Goal: Task Accomplishment & Management: Manage account settings

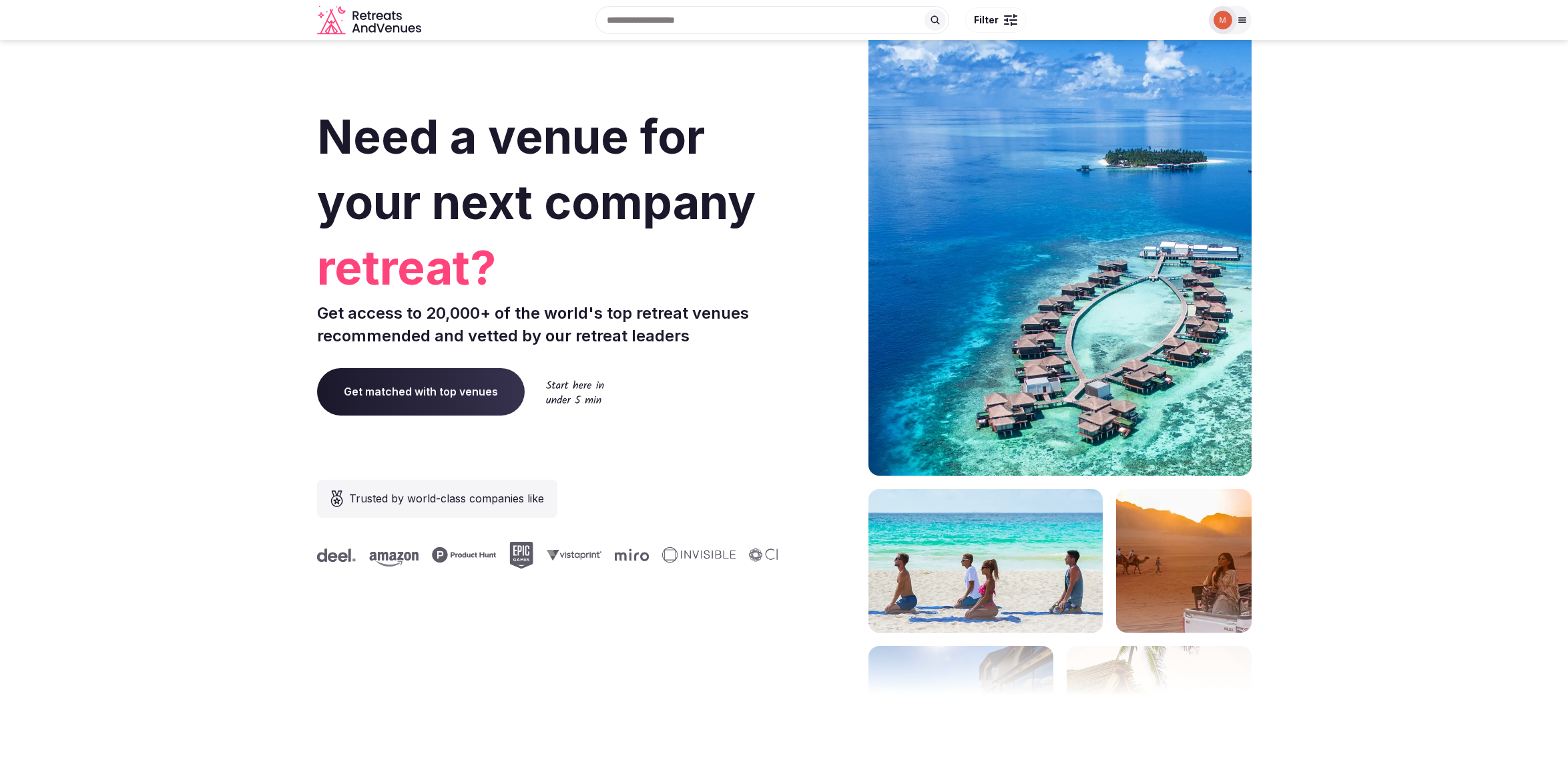
click at [1229, 23] on img at bounding box center [1223, 20] width 19 height 19
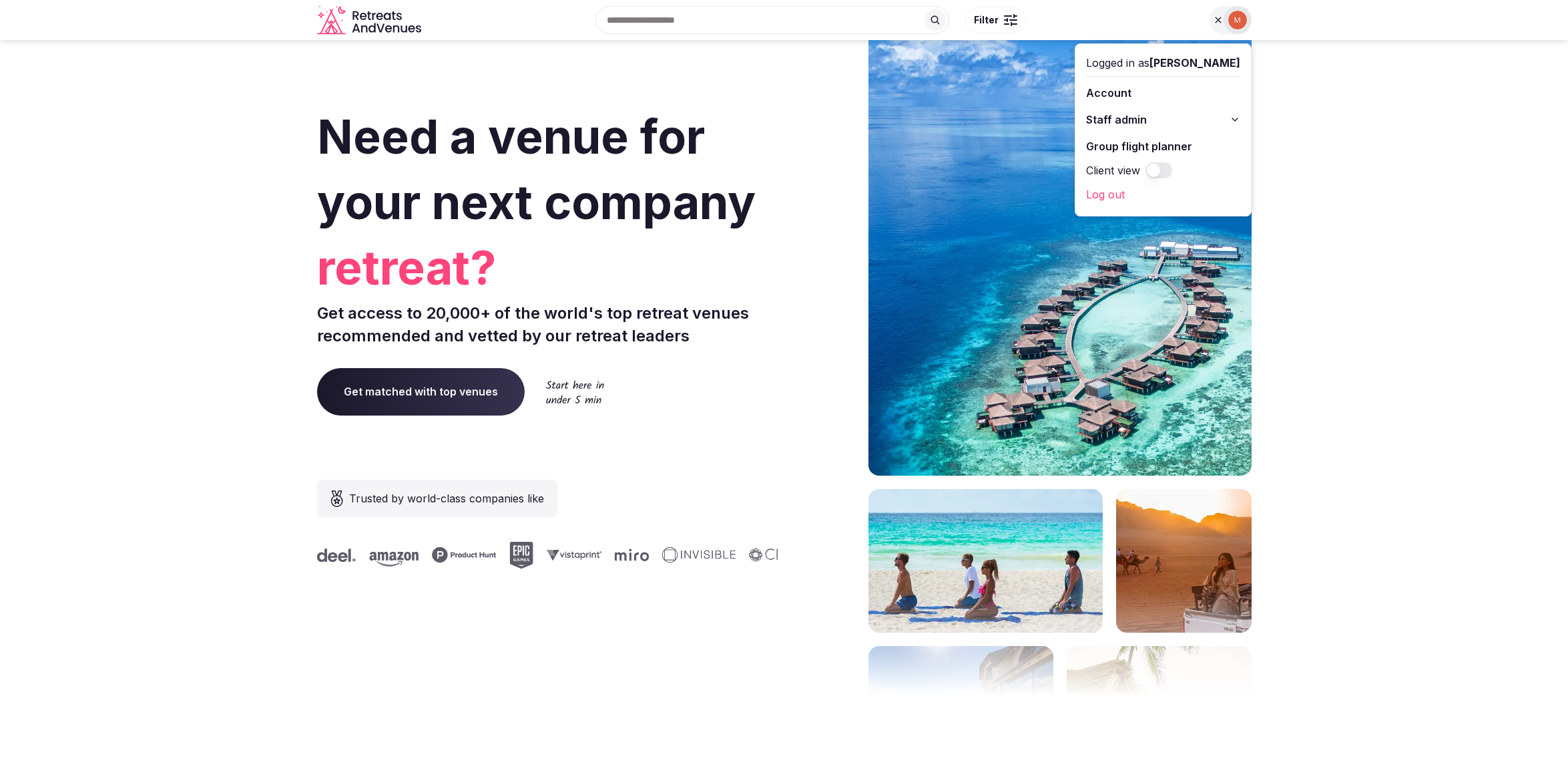
click at [1224, 121] on button "Staff admin" at bounding box center [1164, 120] width 154 height 22
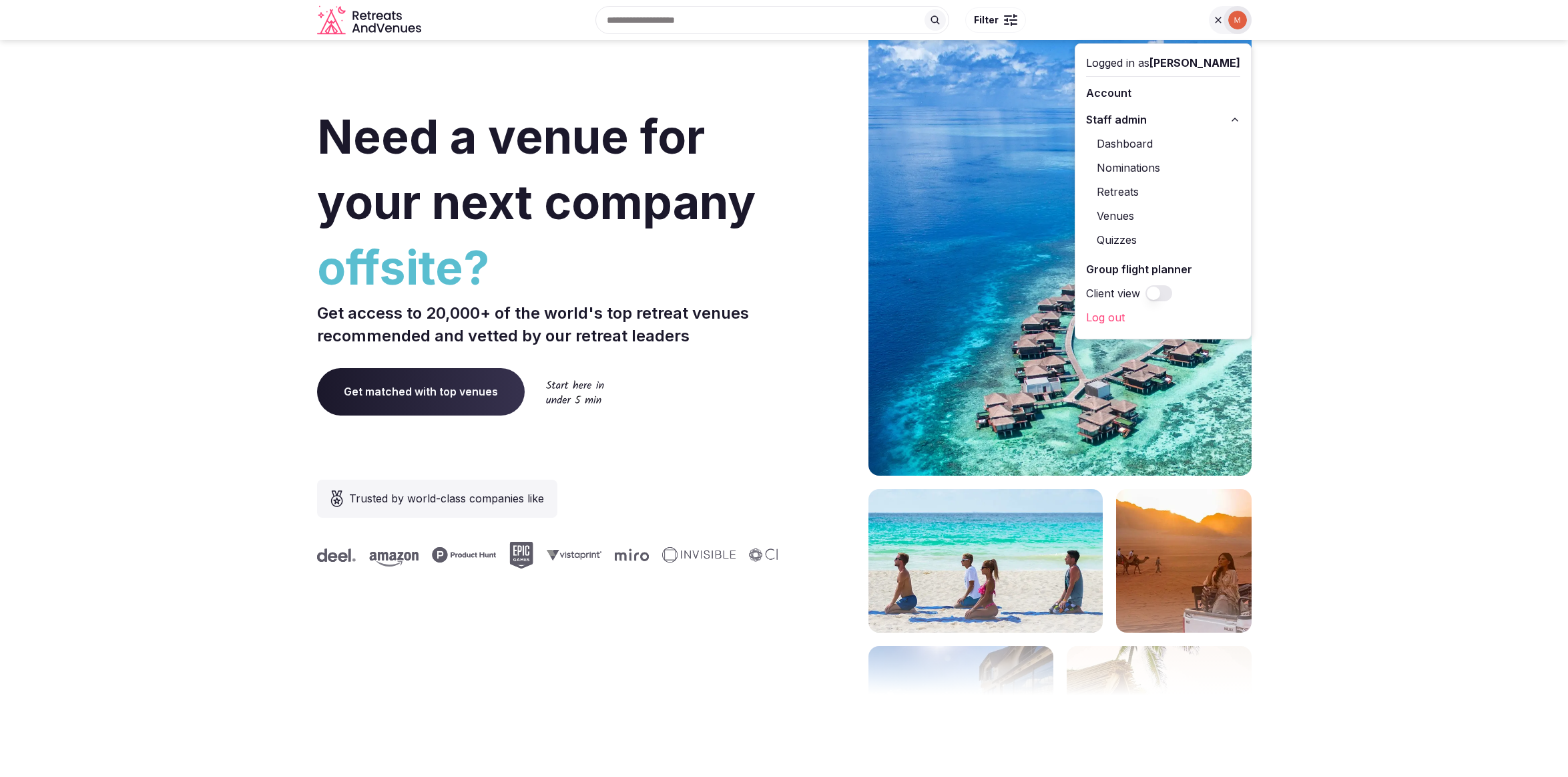
click at [1127, 162] on link "Nominations" at bounding box center [1164, 167] width 154 height 22
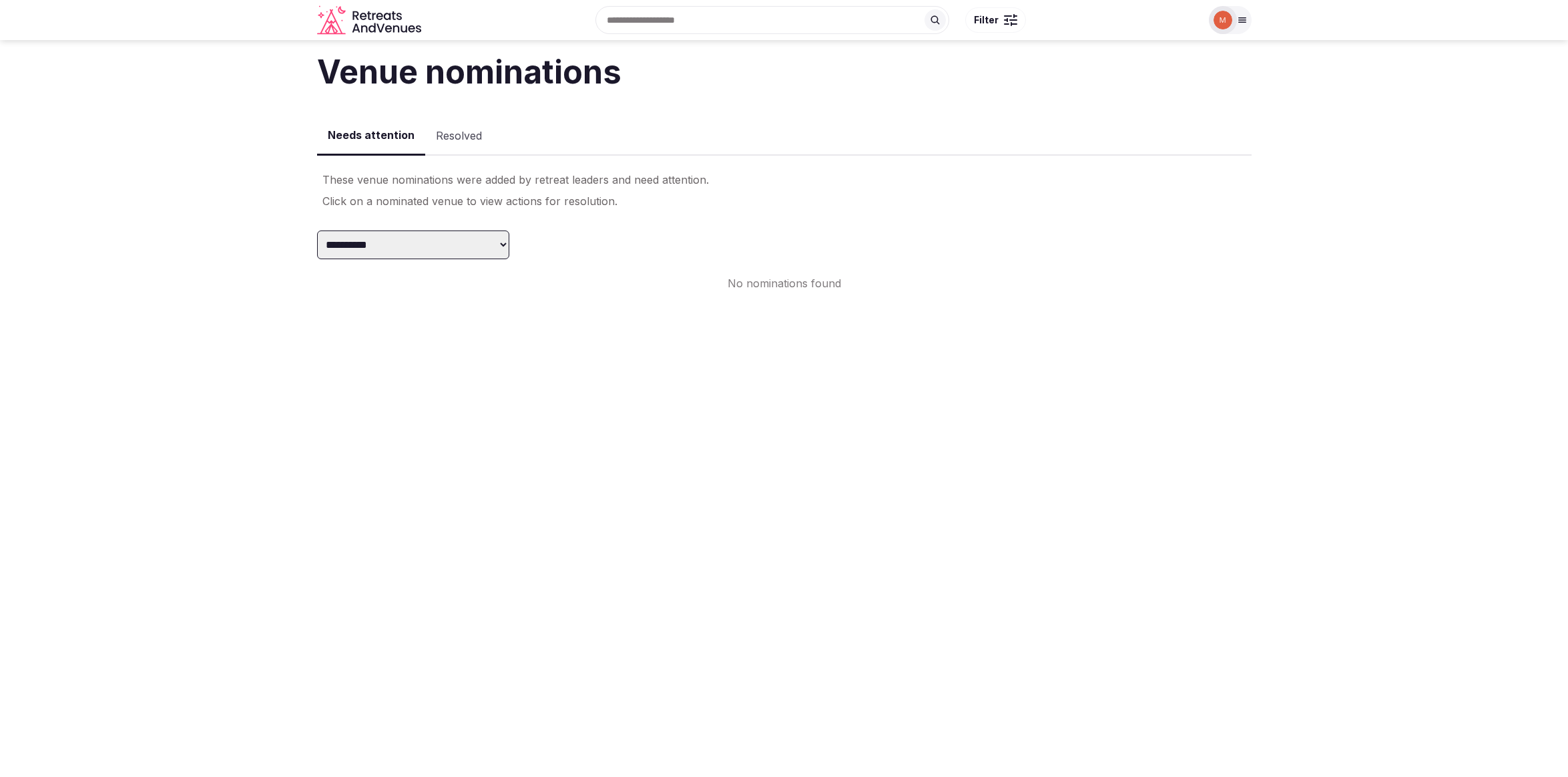
click at [436, 133] on button "Resolved" at bounding box center [459, 136] width 68 height 39
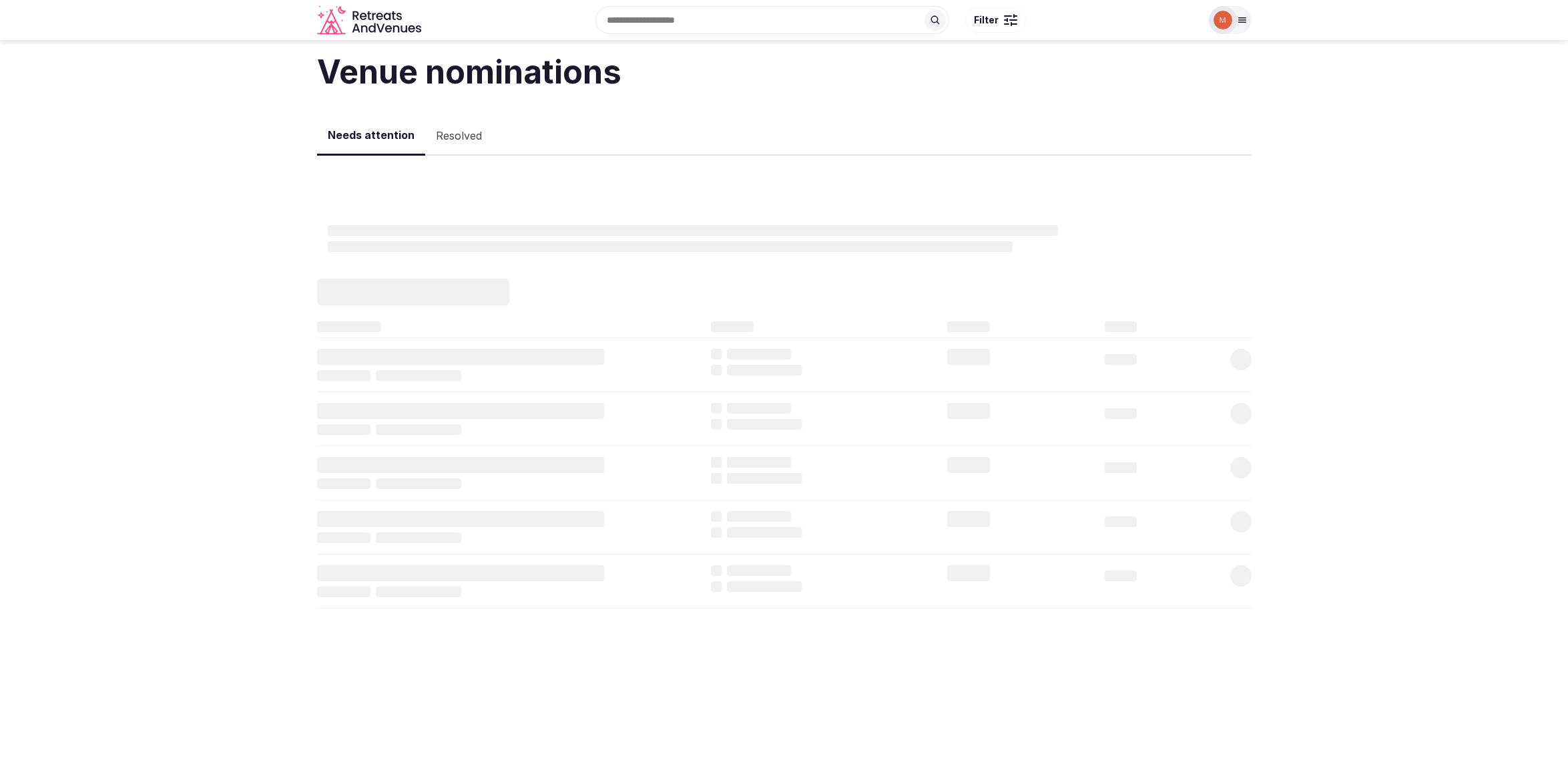
click at [375, 136] on button "Needs attention" at bounding box center [371, 135] width 108 height 39
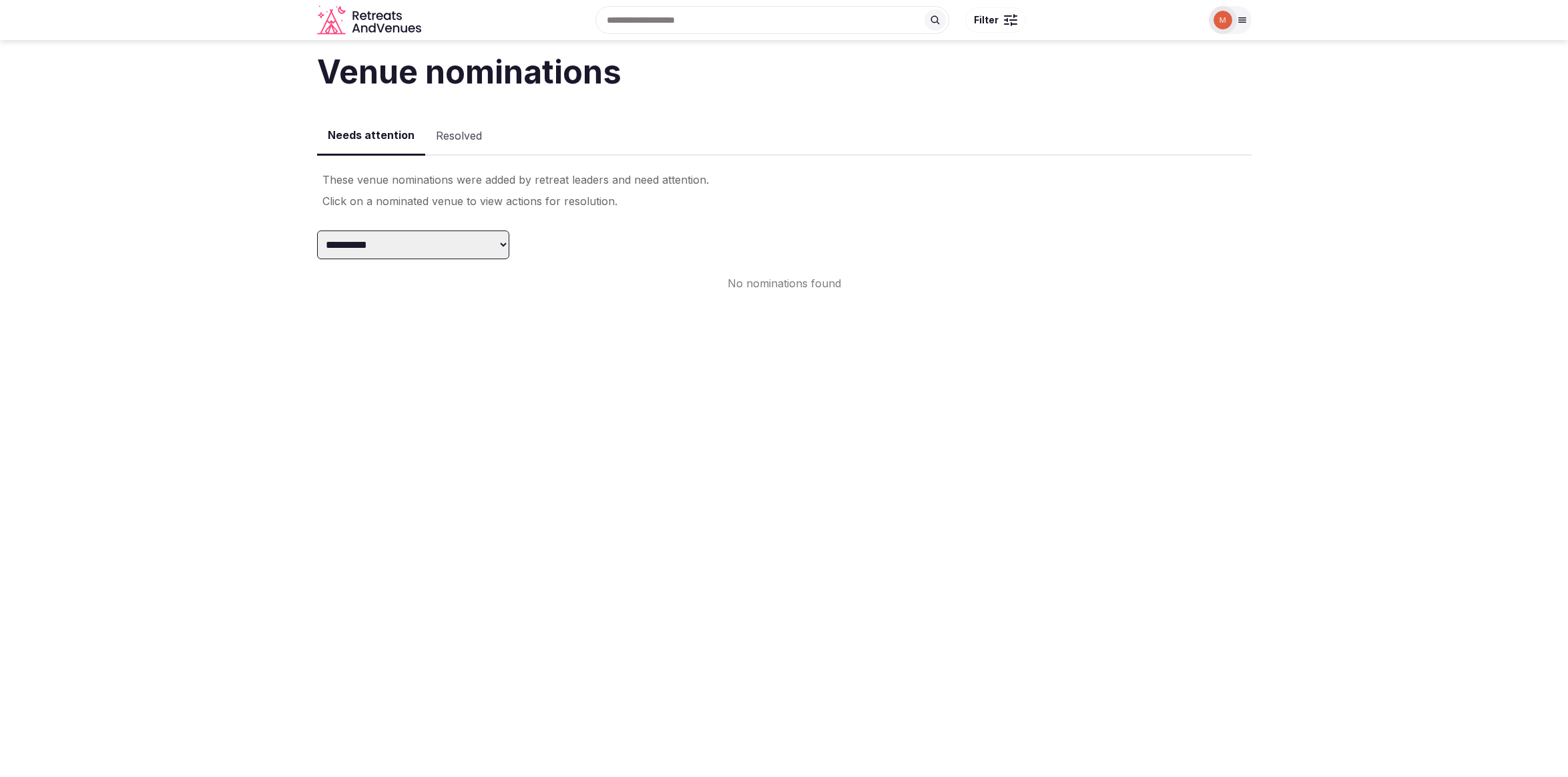
click at [464, 241] on select "**********" at bounding box center [413, 244] width 192 height 29
click at [580, 230] on div "**********" at bounding box center [784, 244] width 935 height 29
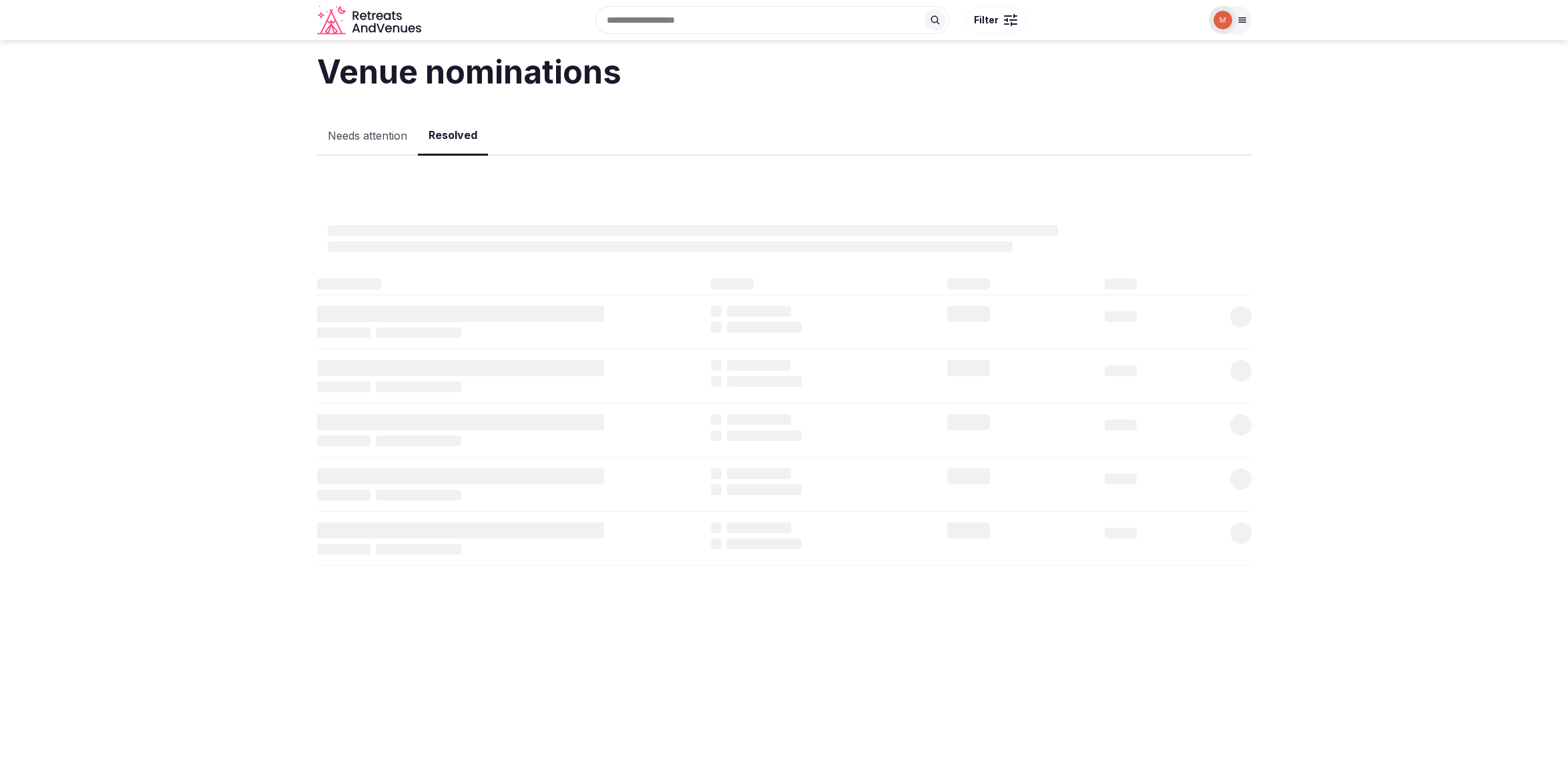
click at [453, 134] on button "Resolved" at bounding box center [453, 135] width 70 height 39
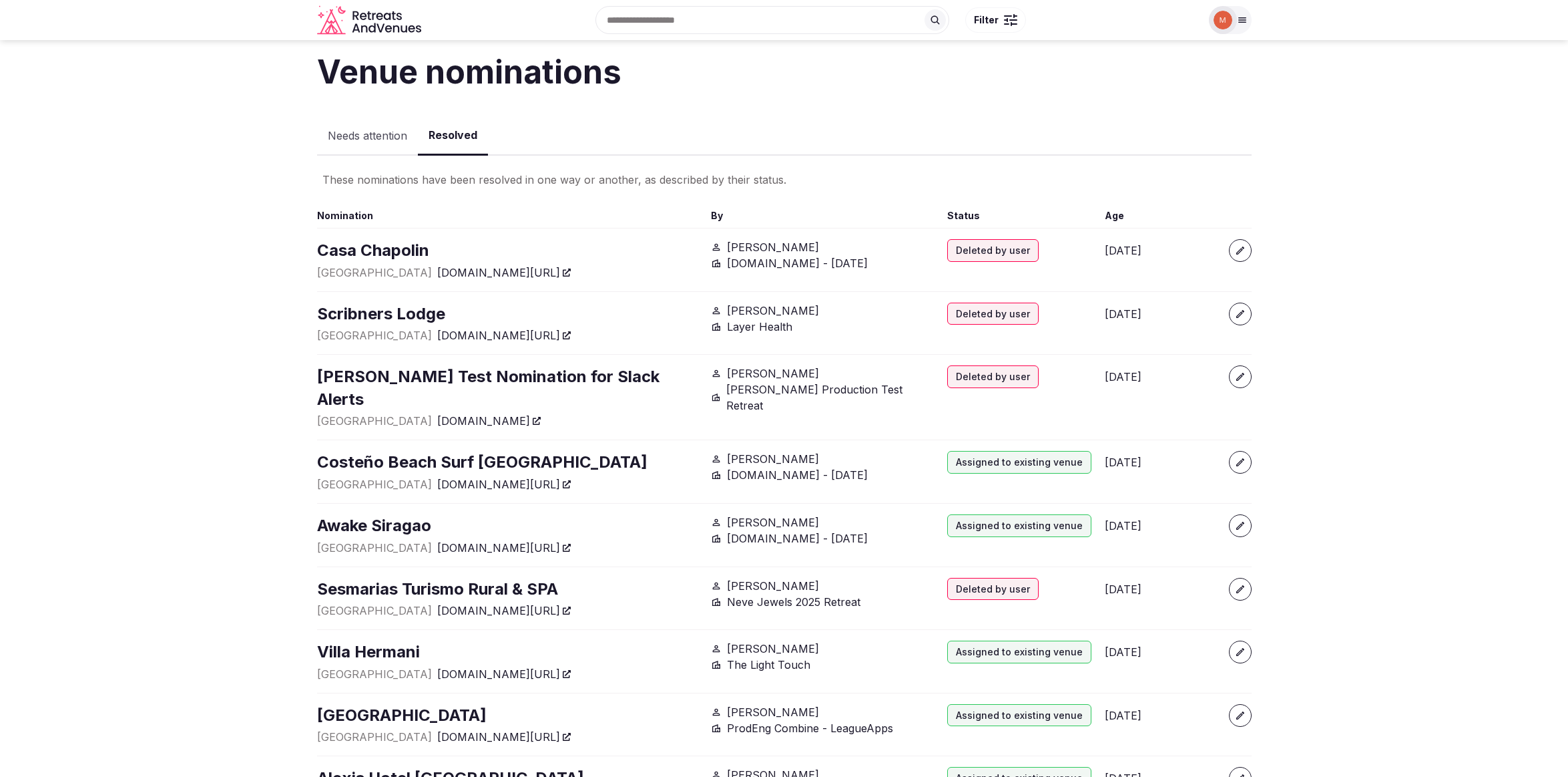
click at [391, 133] on button "Needs attention" at bounding box center [367, 136] width 100 height 39
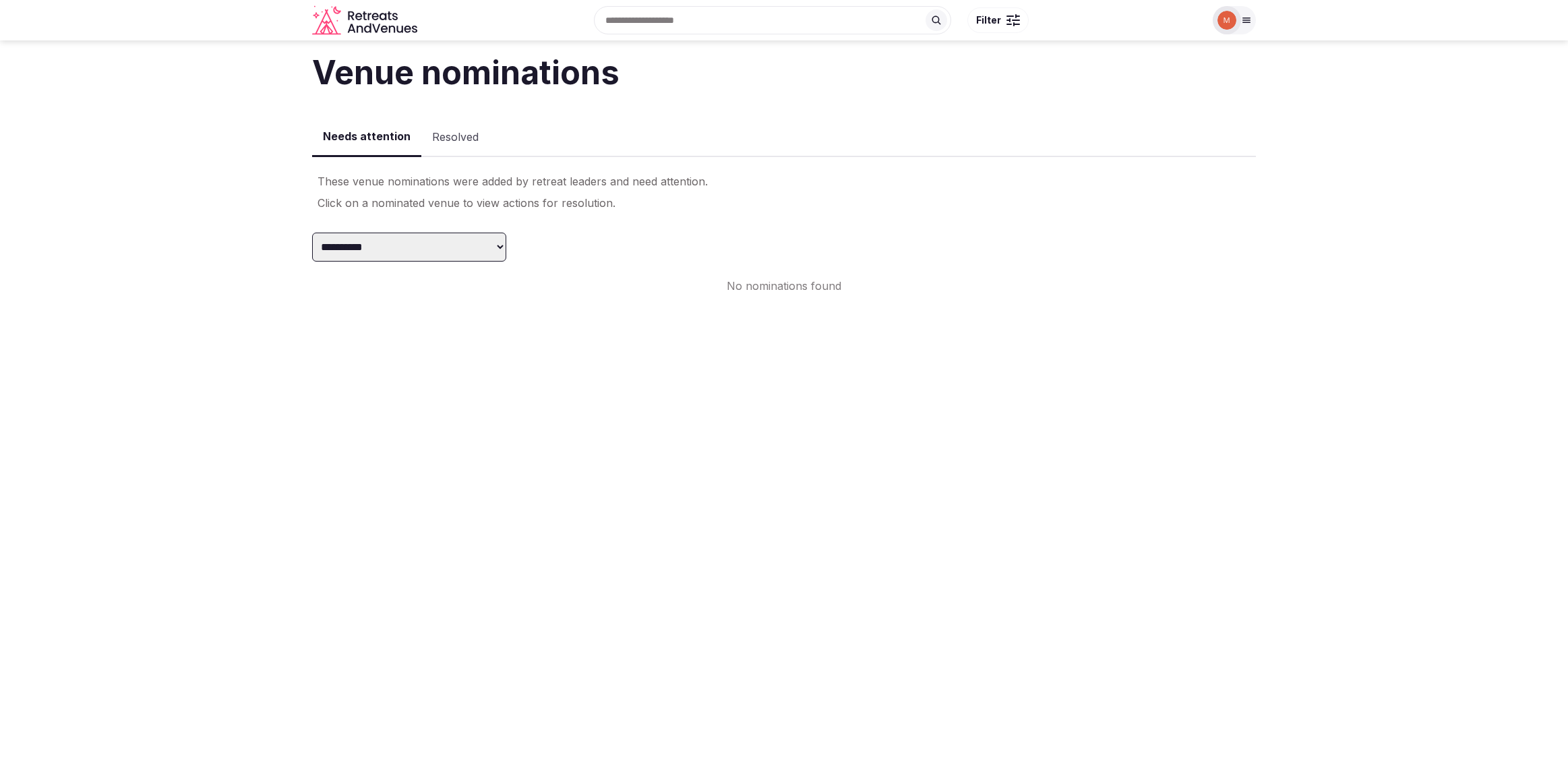
click at [1245, 22] on icon at bounding box center [1246, 20] width 7 height 4
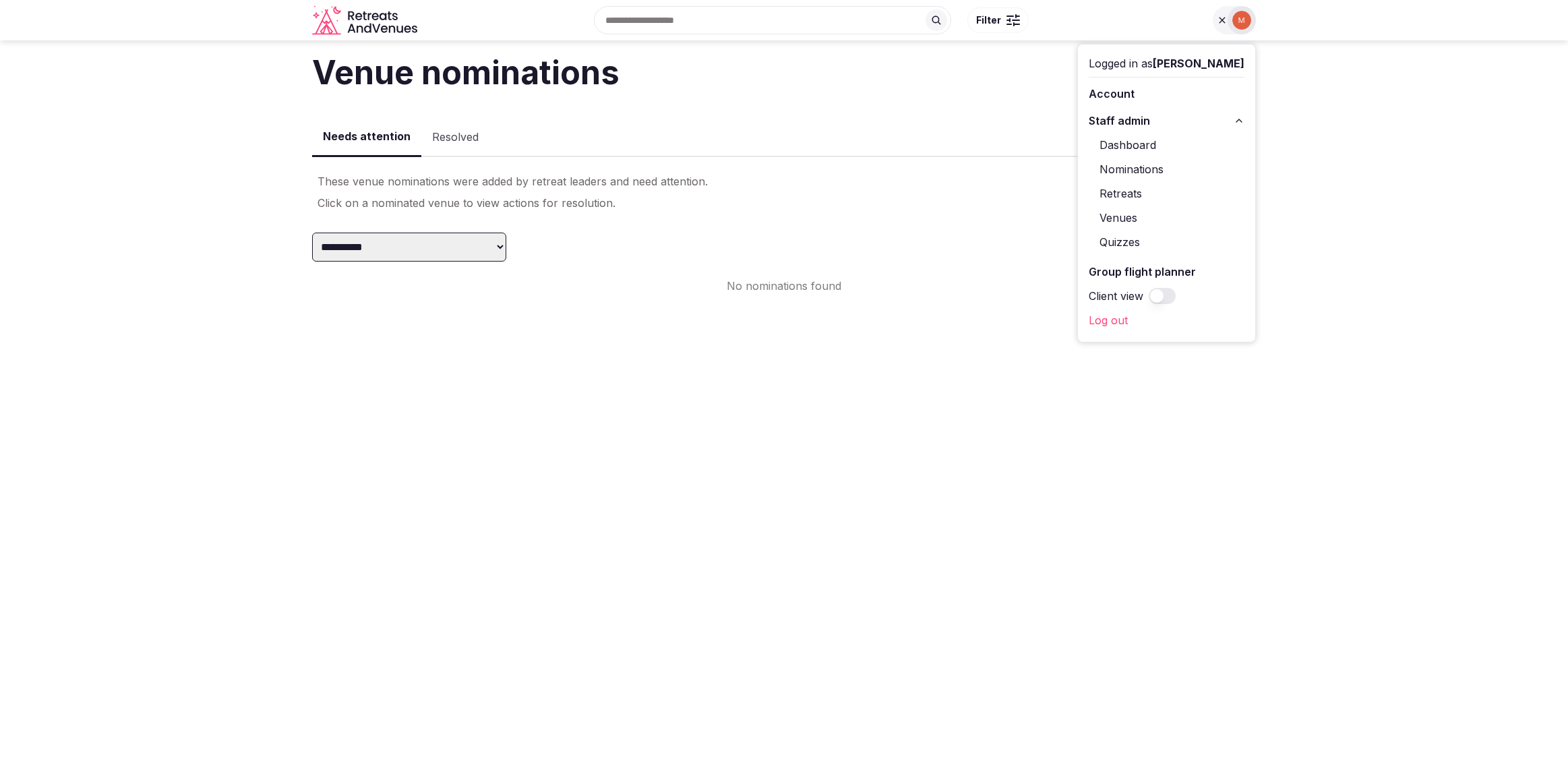
click at [1135, 188] on link "Retreats" at bounding box center [1166, 193] width 156 height 22
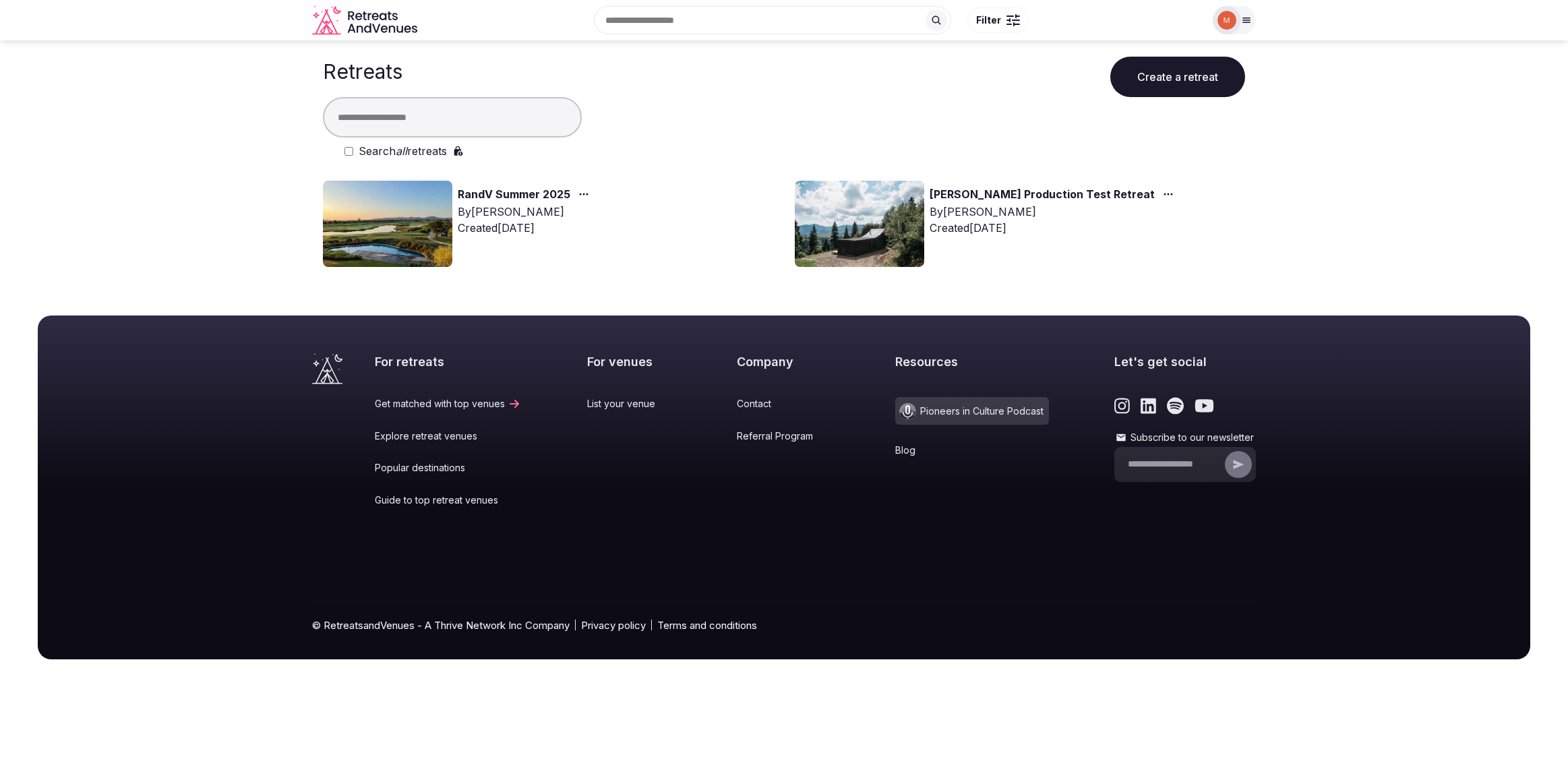
click at [845, 212] on img at bounding box center [859, 224] width 129 height 87
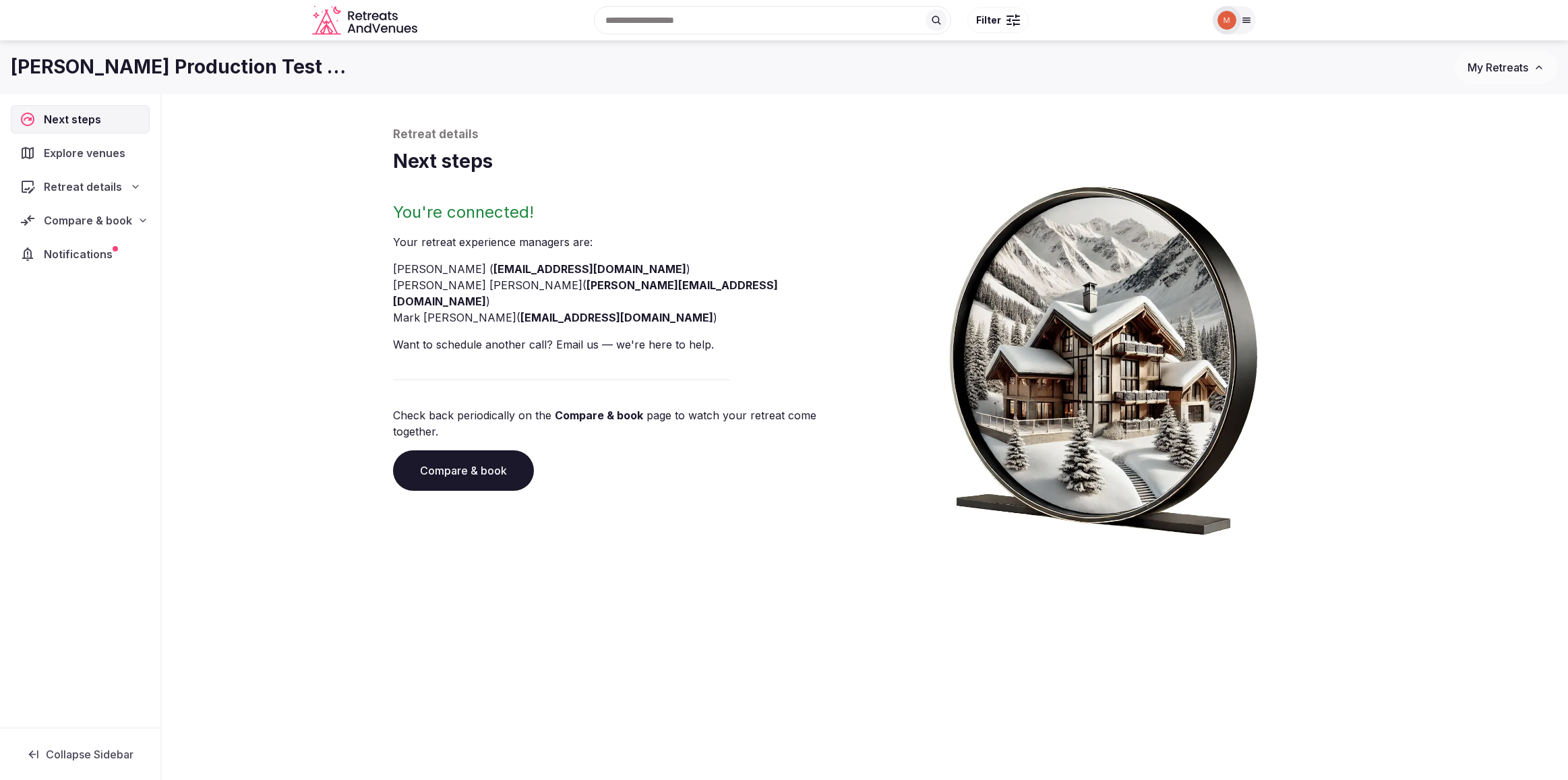
click at [113, 219] on span "Compare & book" at bounding box center [87, 220] width 88 height 17
click at [54, 302] on span "Proposals received (3)" at bounding box center [86, 308] width 107 height 13
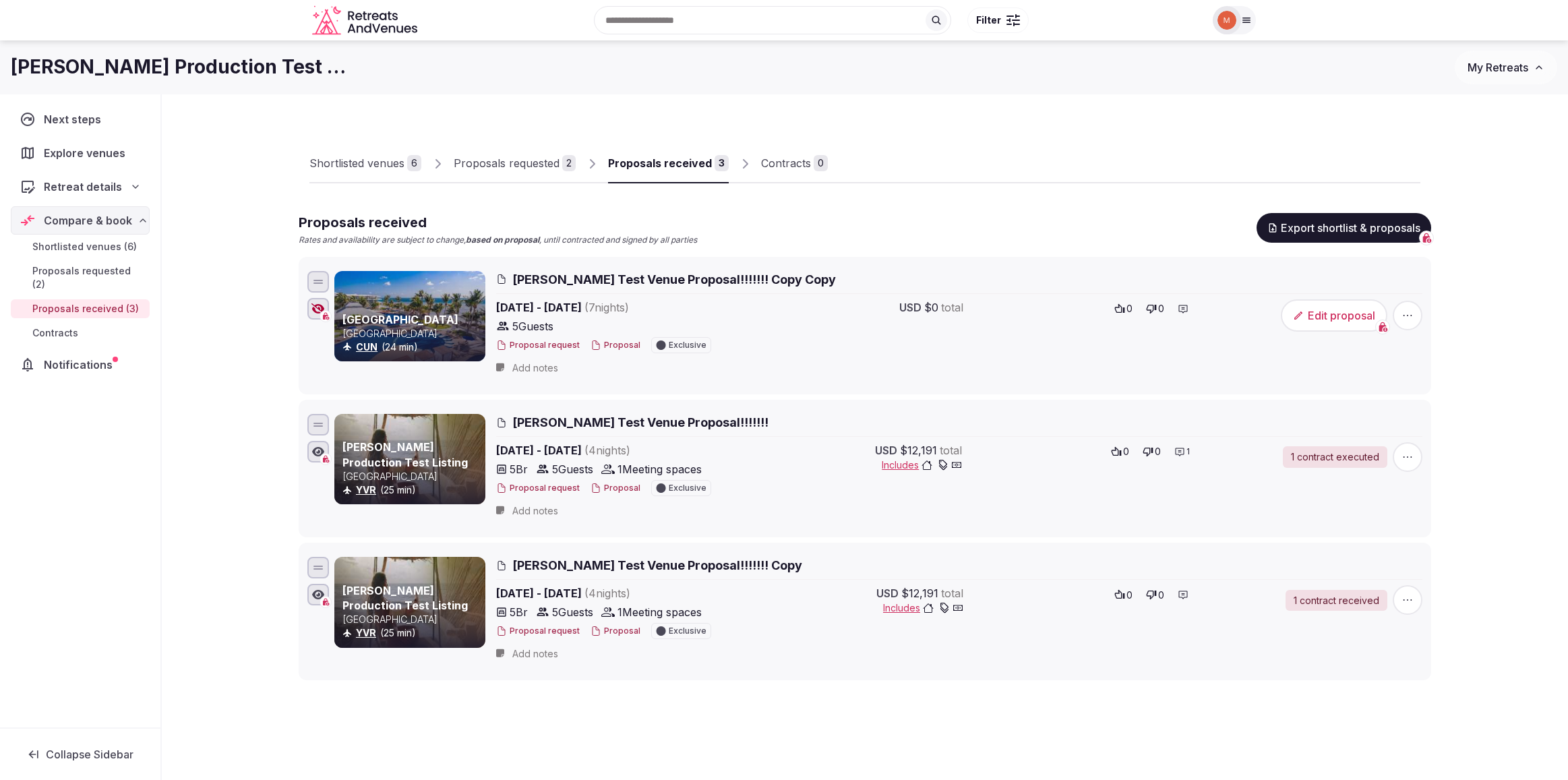
click at [613, 341] on button "Proposal" at bounding box center [615, 345] width 50 height 11
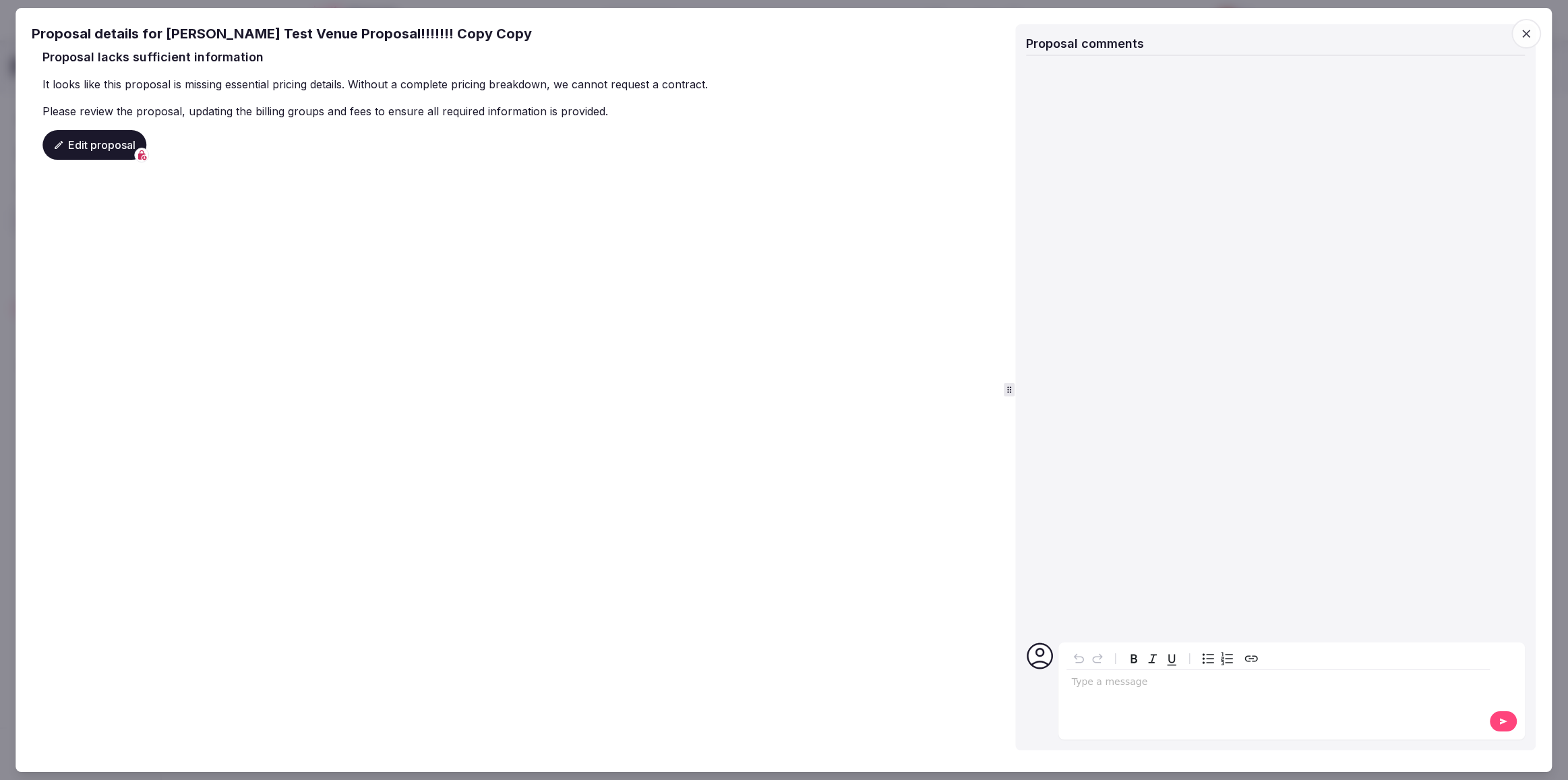
click at [1522, 27] on icon "button" at bounding box center [1526, 33] width 13 height 13
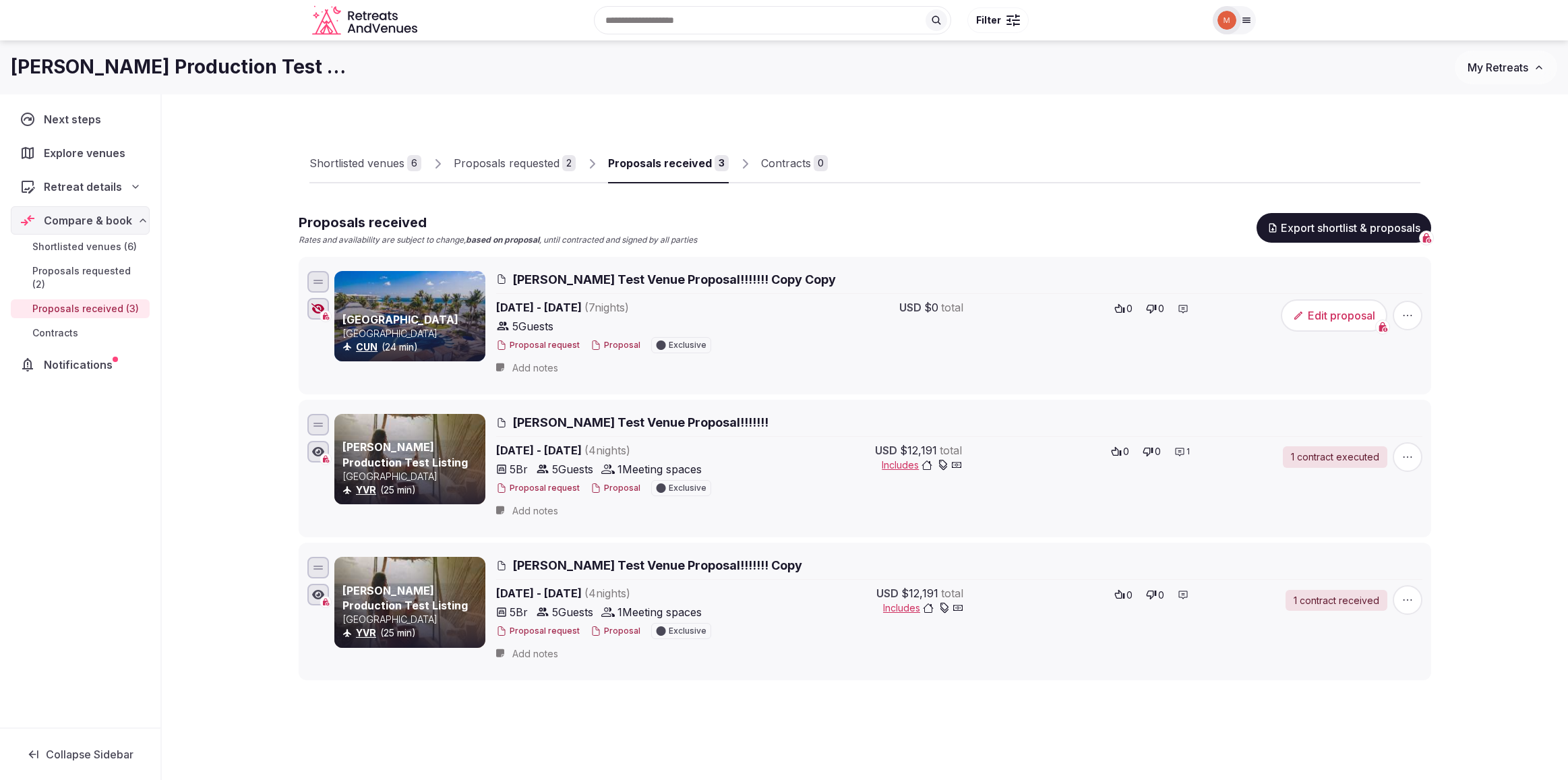
click at [614, 487] on button "Proposal" at bounding box center [615, 488] width 50 height 11
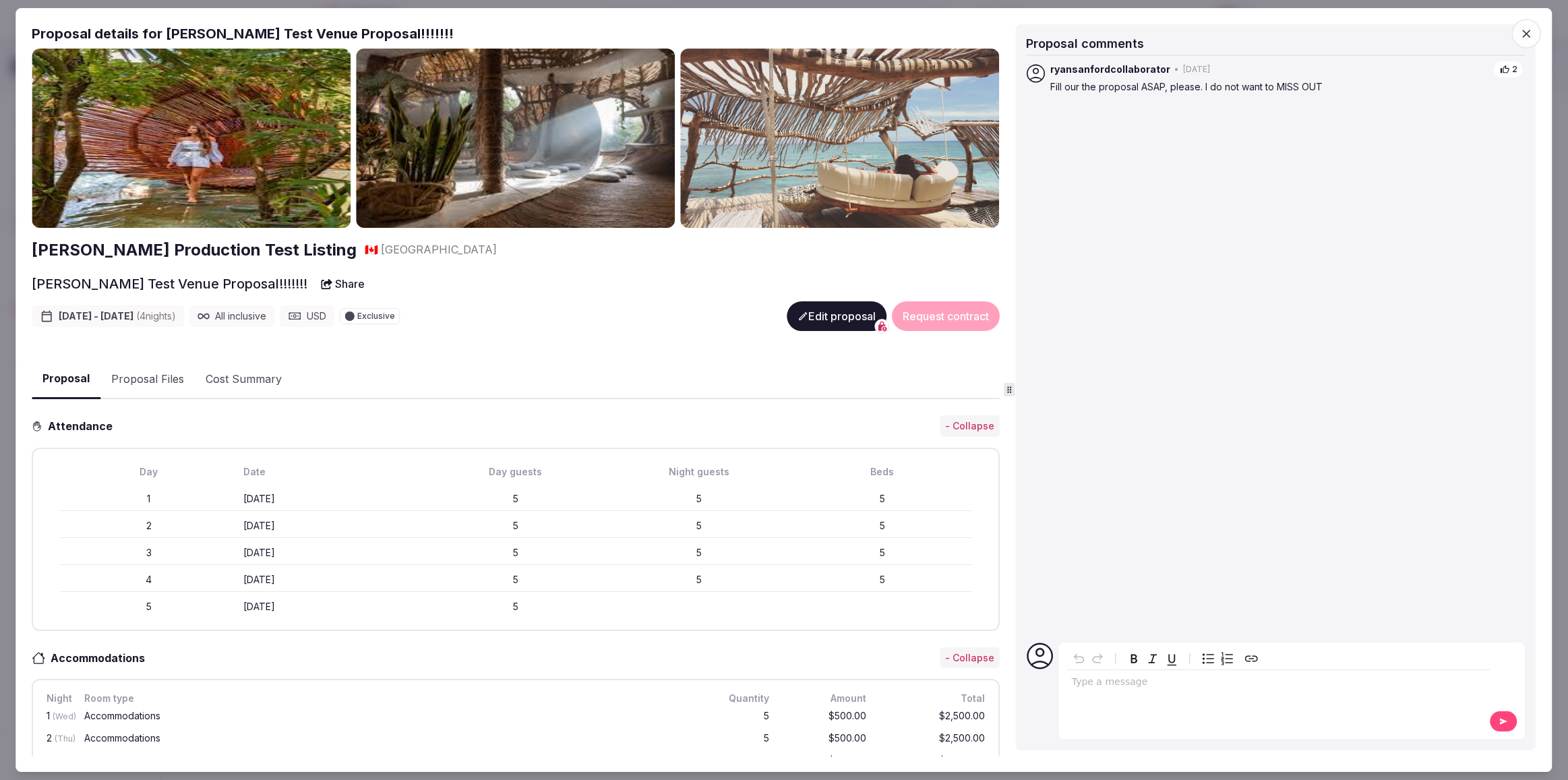
click at [1525, 30] on icon "button" at bounding box center [1526, 33] width 13 height 13
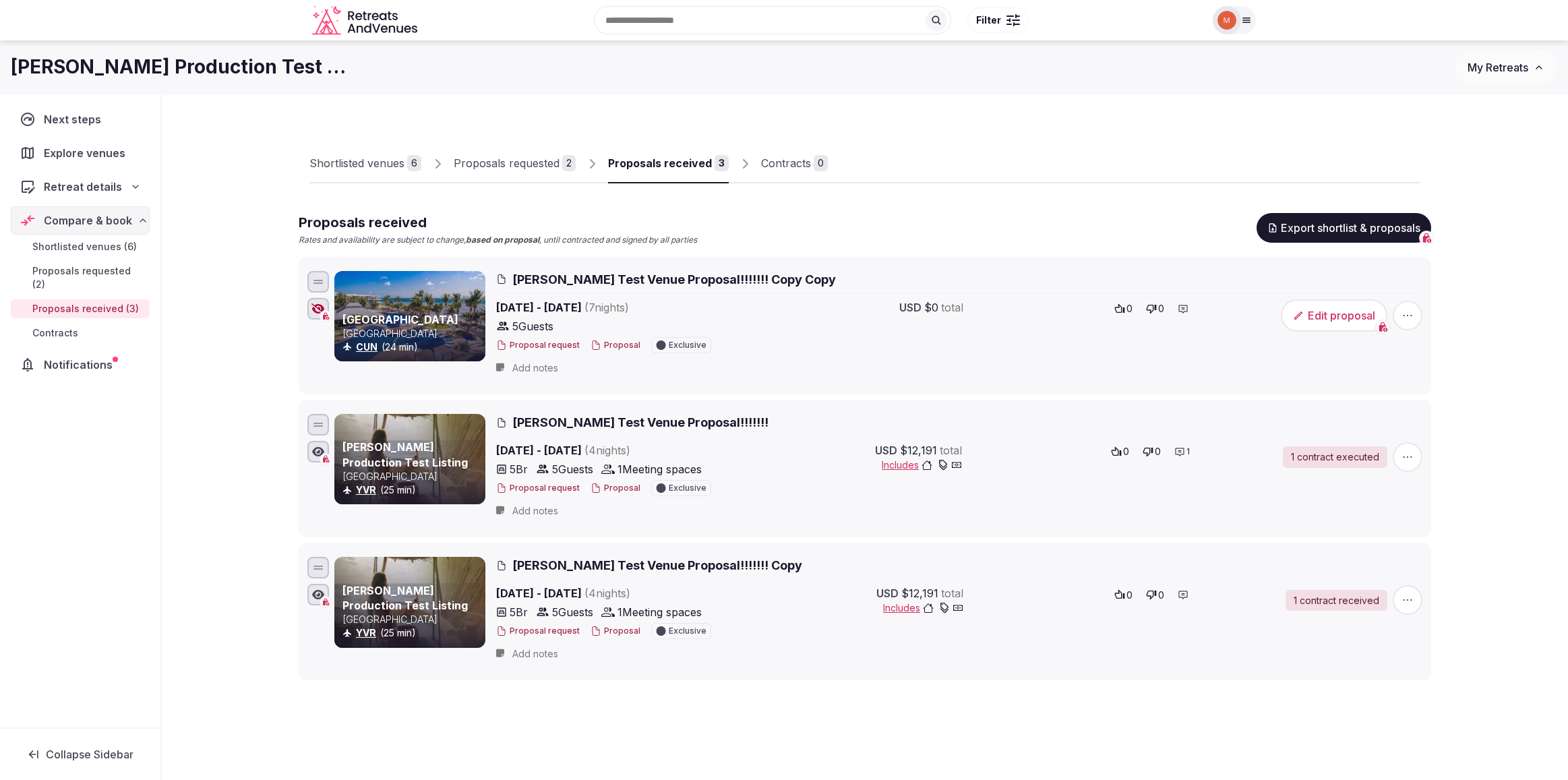
click at [1243, 18] on icon at bounding box center [1246, 20] width 7 height 4
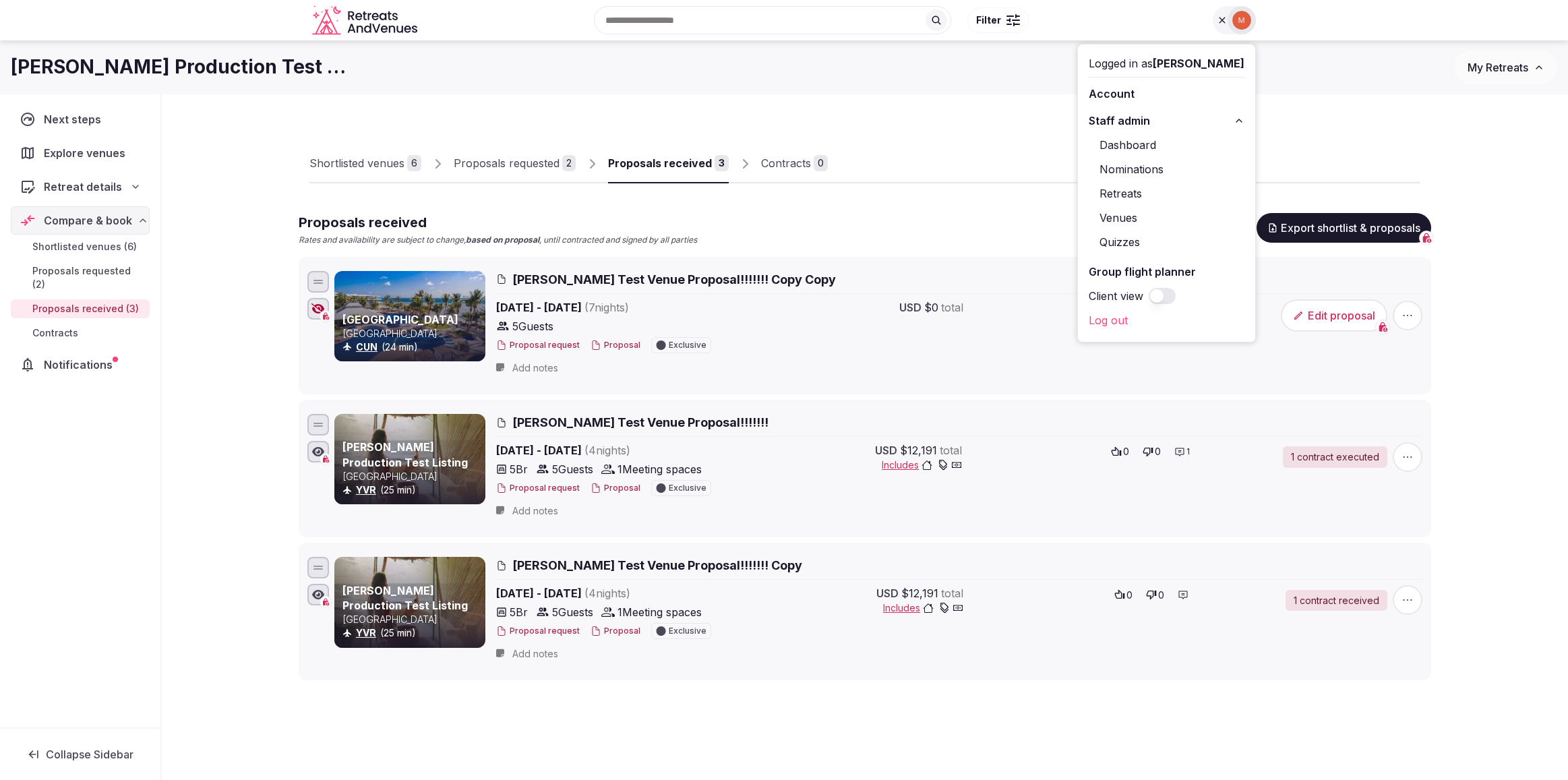
click at [1138, 213] on link "Venues" at bounding box center [1166, 218] width 156 height 22
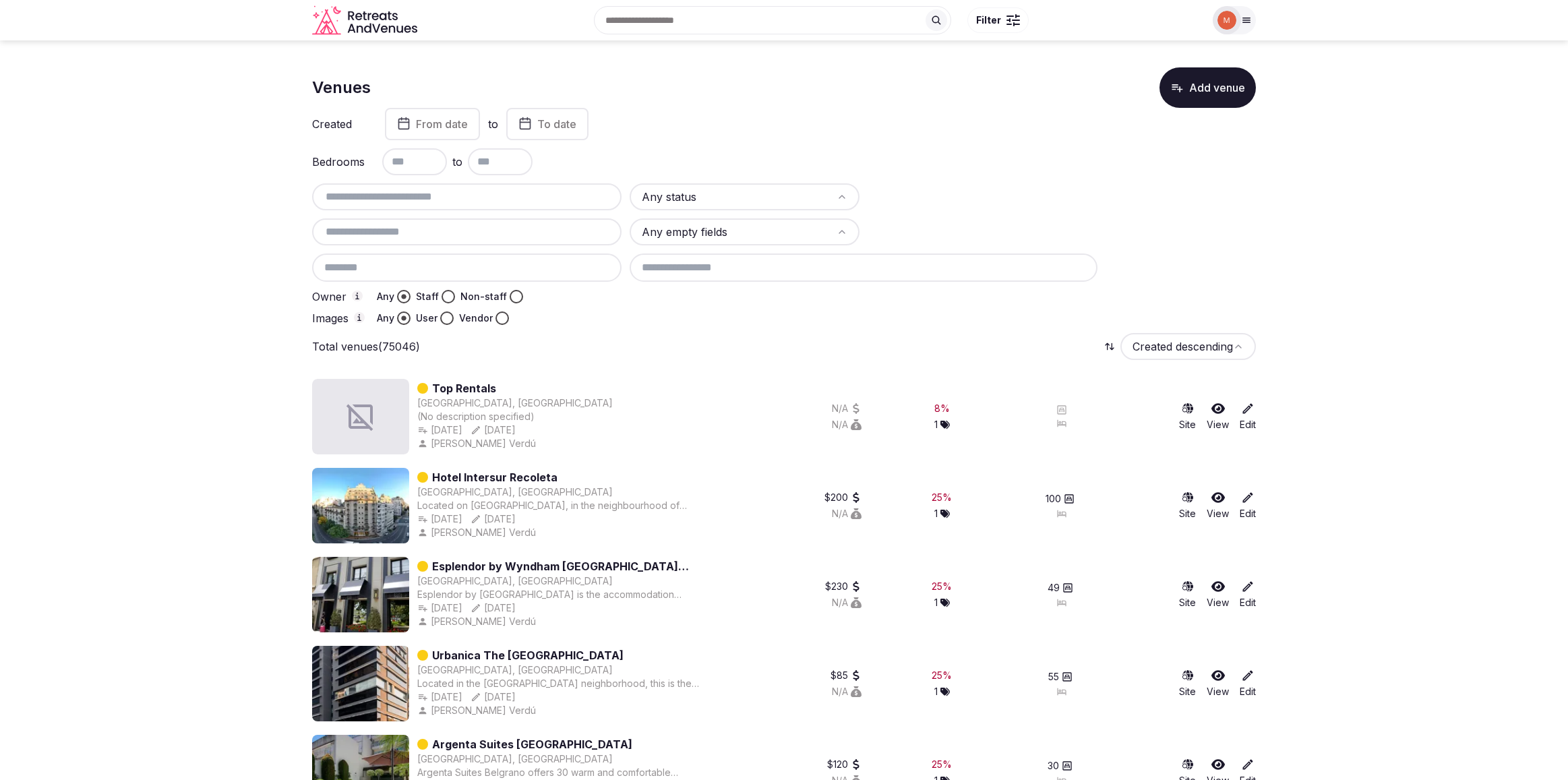
click at [1248, 514] on link "Edit" at bounding box center [1247, 505] width 17 height 30
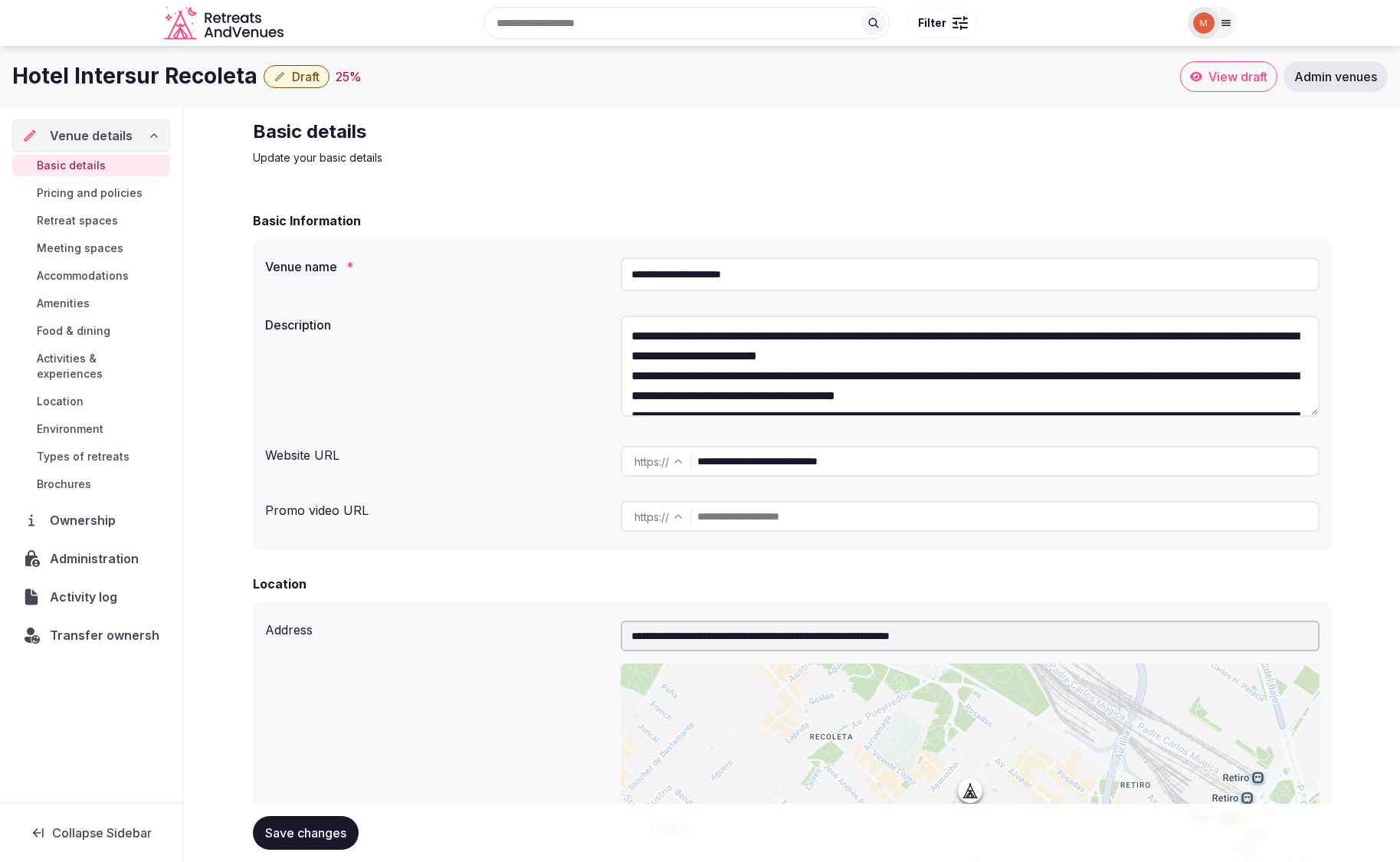
click at [1359, 78] on span "Admin venues" at bounding box center [1334, 75] width 82 height 15
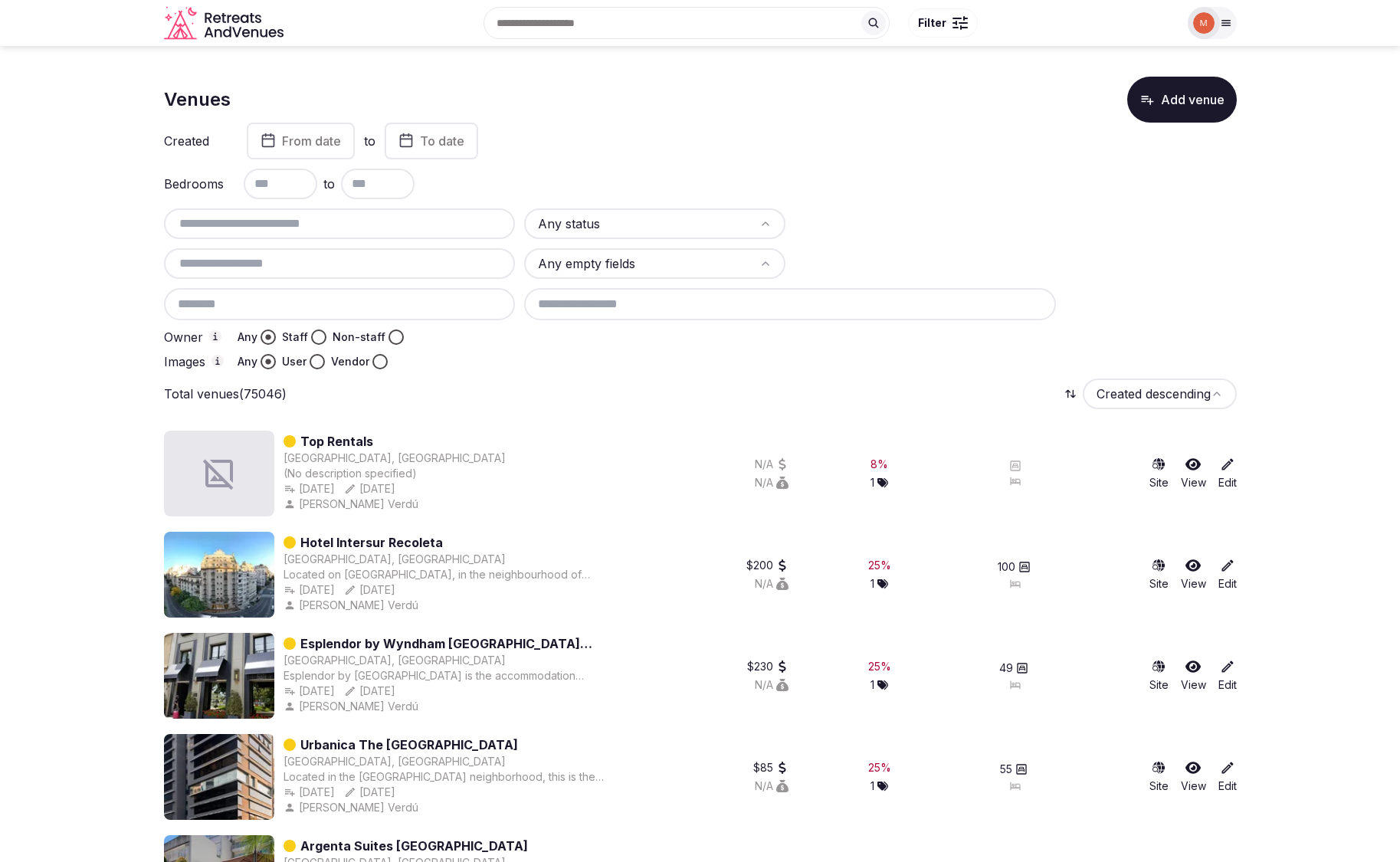
click at [1224, 480] on link "Edit" at bounding box center [1227, 474] width 19 height 34
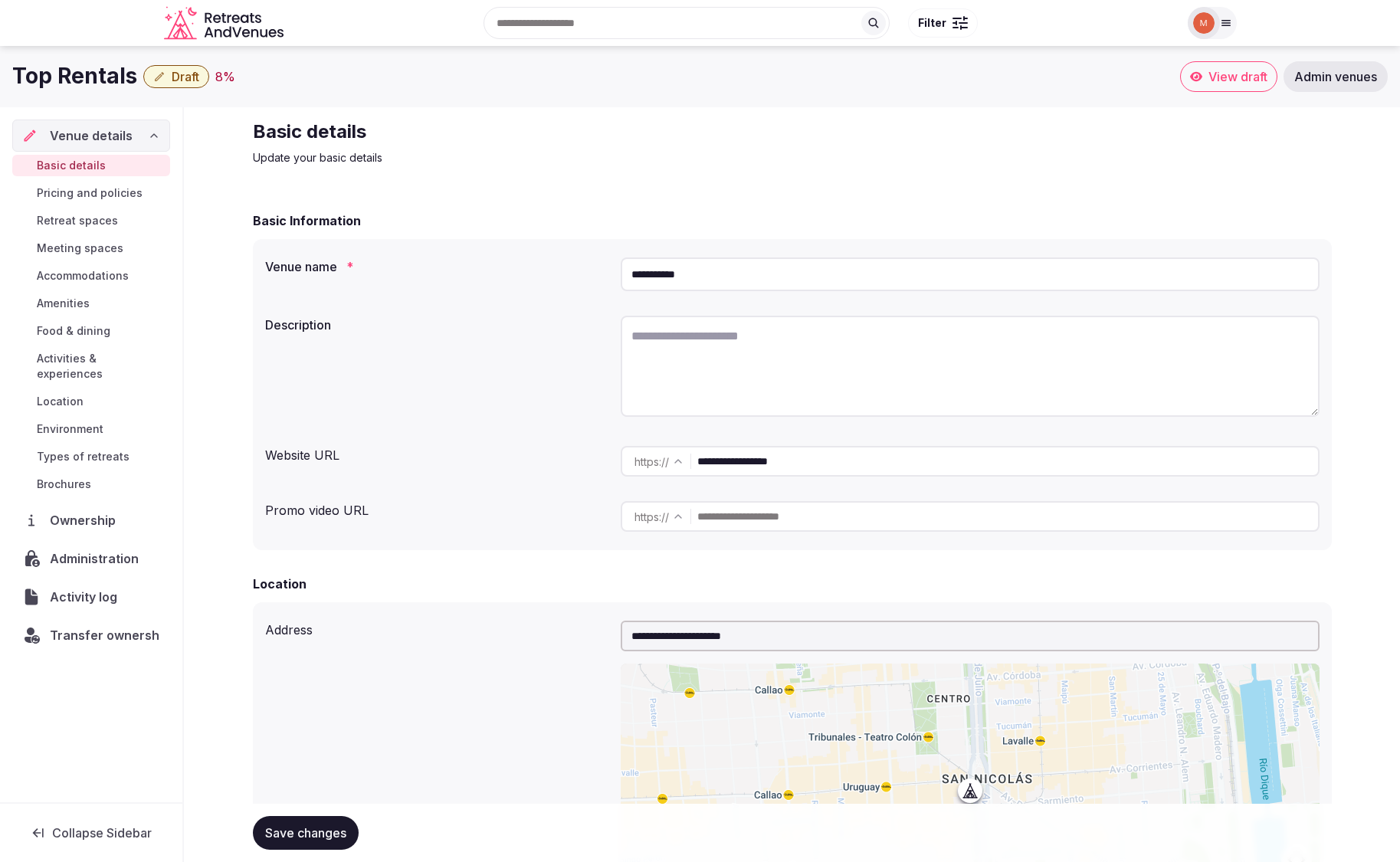
click at [1315, 74] on span "Admin venues" at bounding box center [1334, 75] width 82 height 15
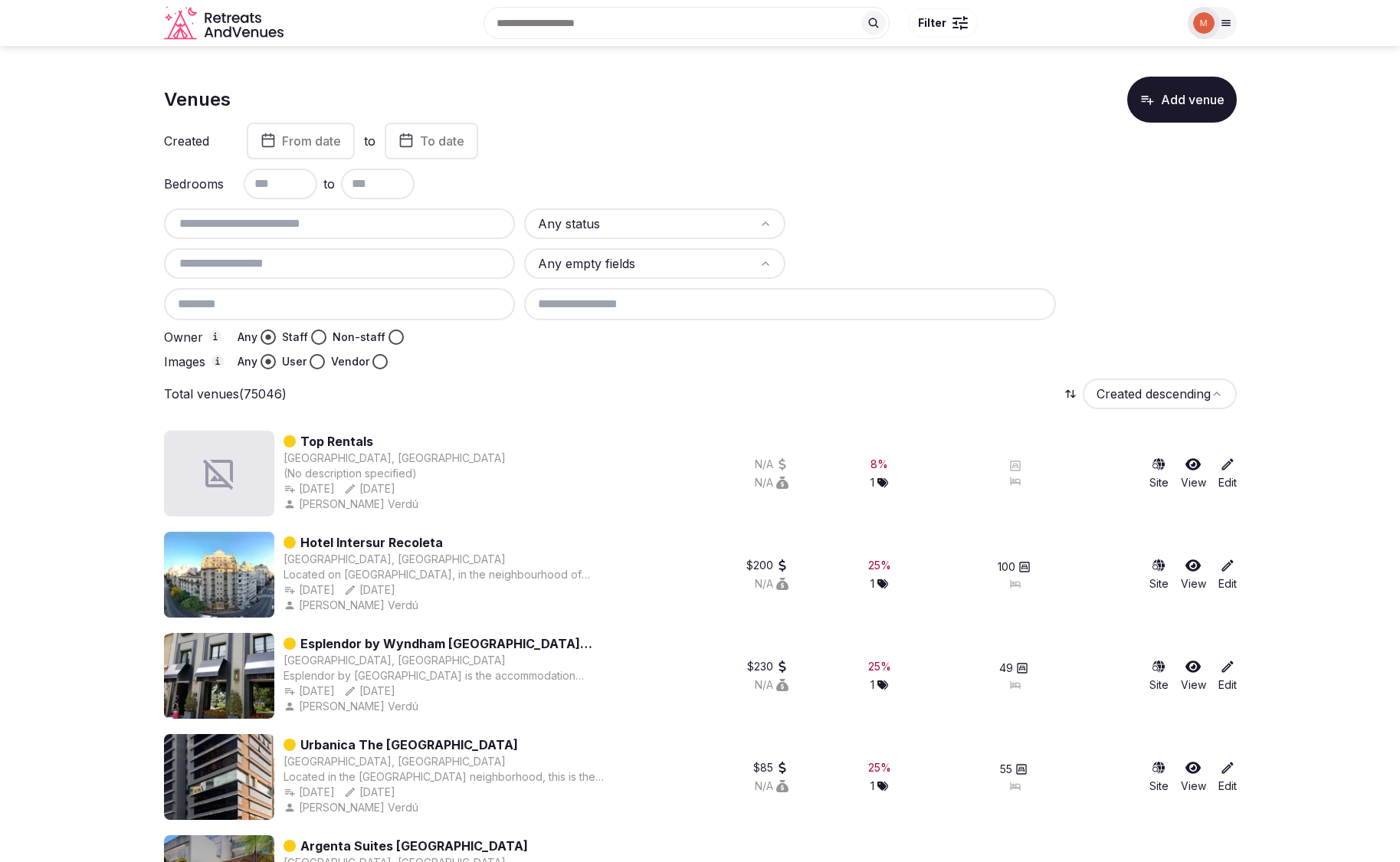
click at [1221, 583] on link "Edit" at bounding box center [1227, 574] width 19 height 34
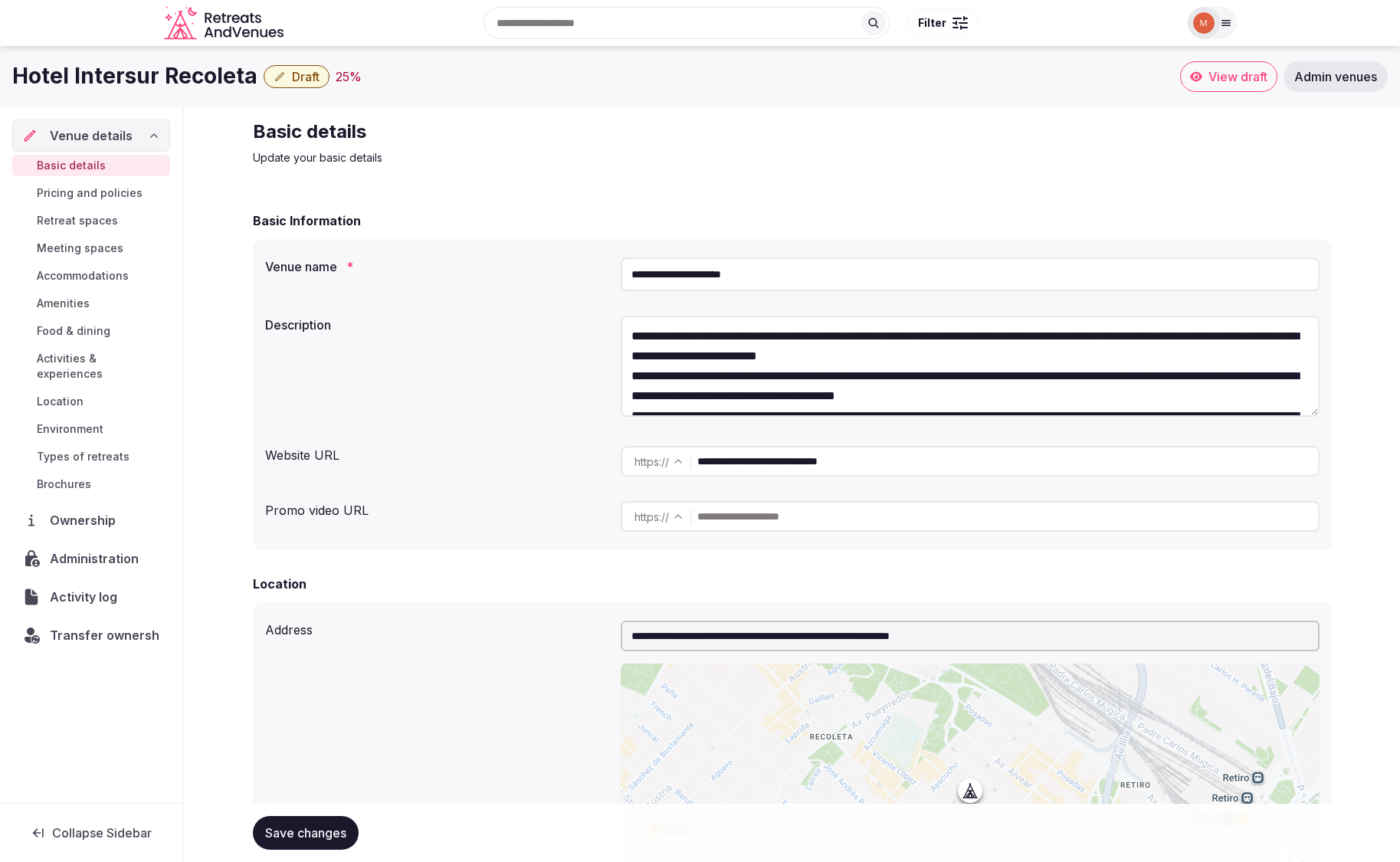
click at [1244, 79] on span "View draft" at bounding box center [1237, 75] width 59 height 15
click at [301, 76] on span "Draft" at bounding box center [306, 75] width 28 height 15
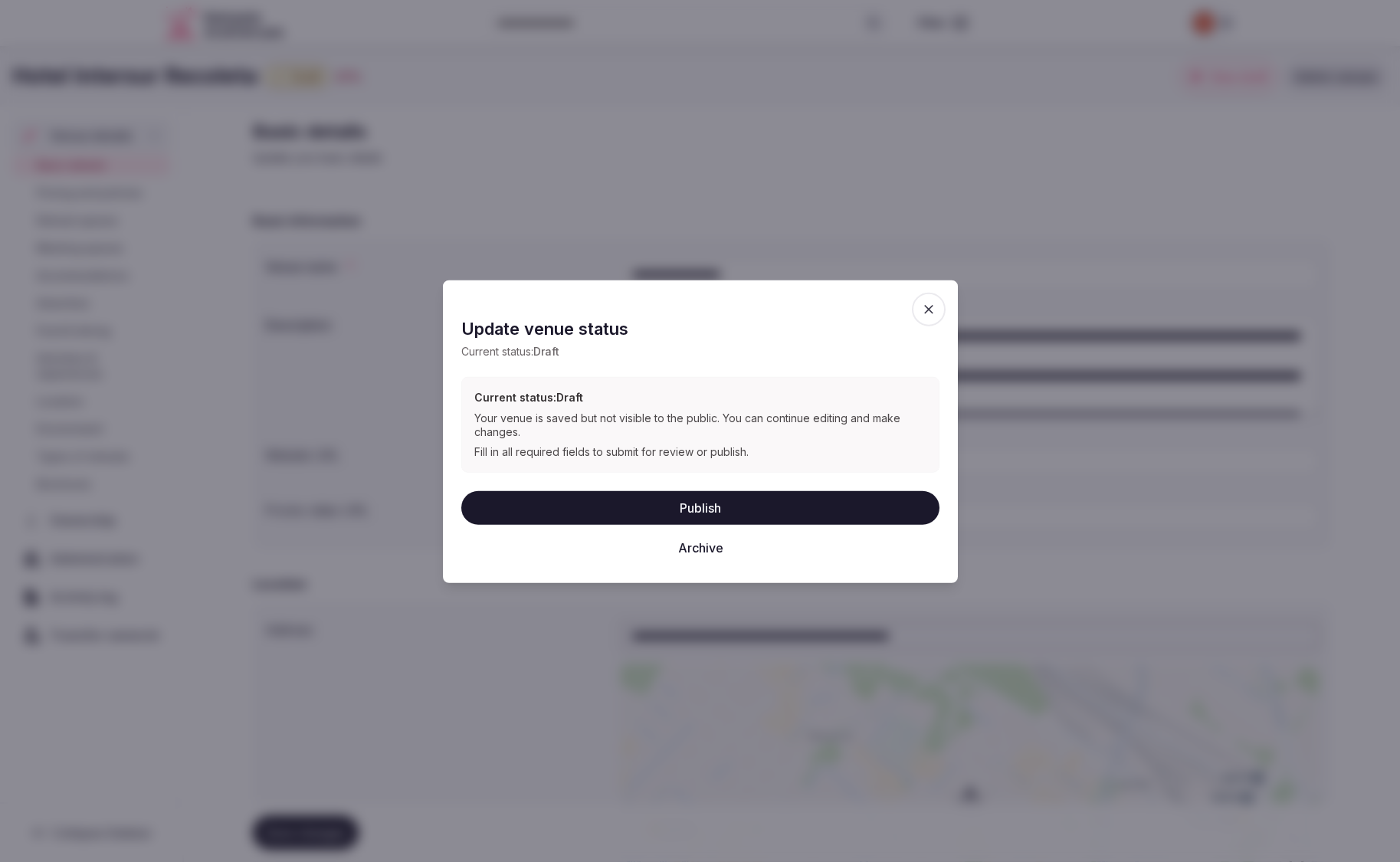
click at [931, 308] on icon "button" at bounding box center [928, 308] width 15 height 15
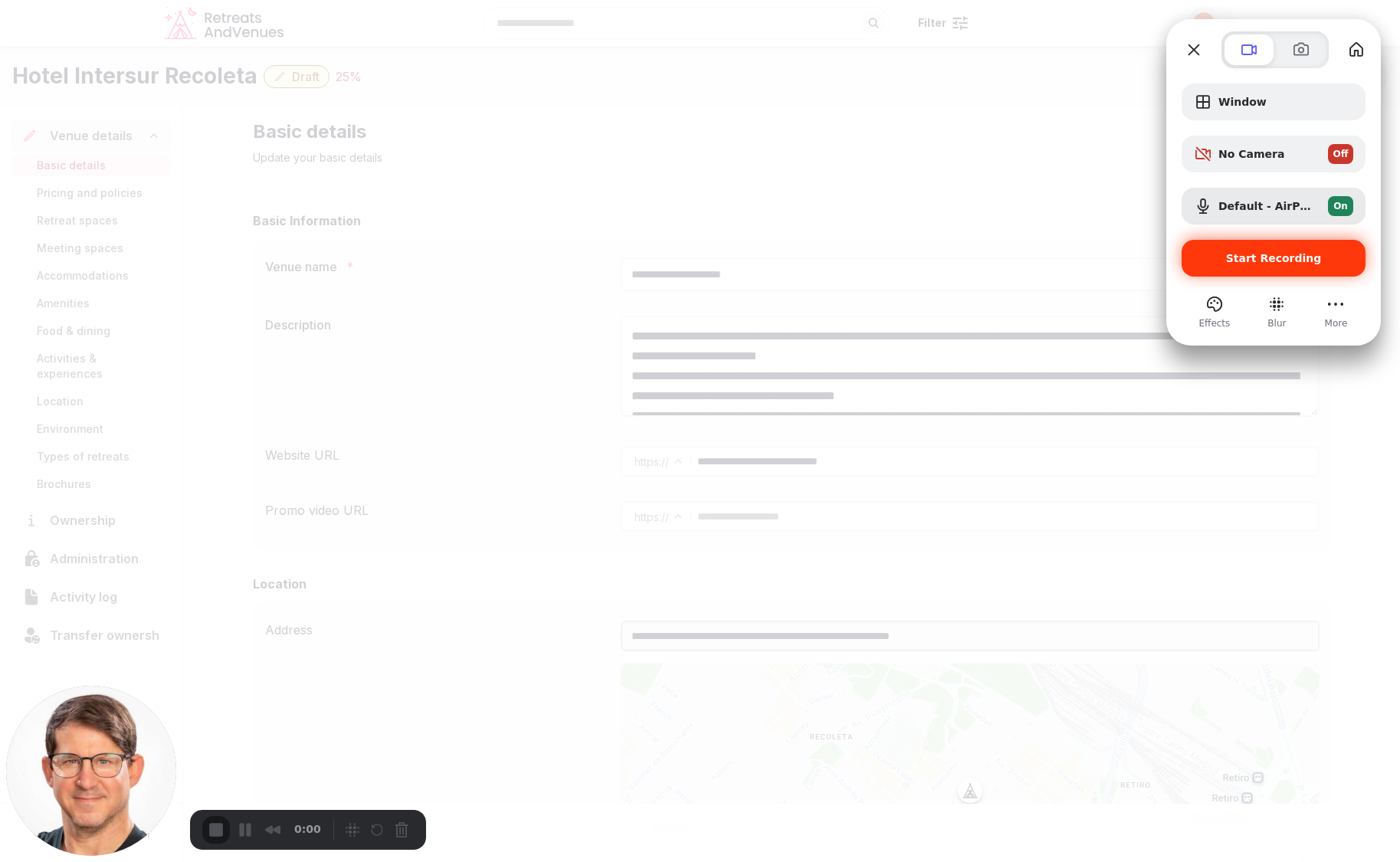
click at [1255, 249] on div "Start Recording" at bounding box center [1273, 257] width 184 height 37
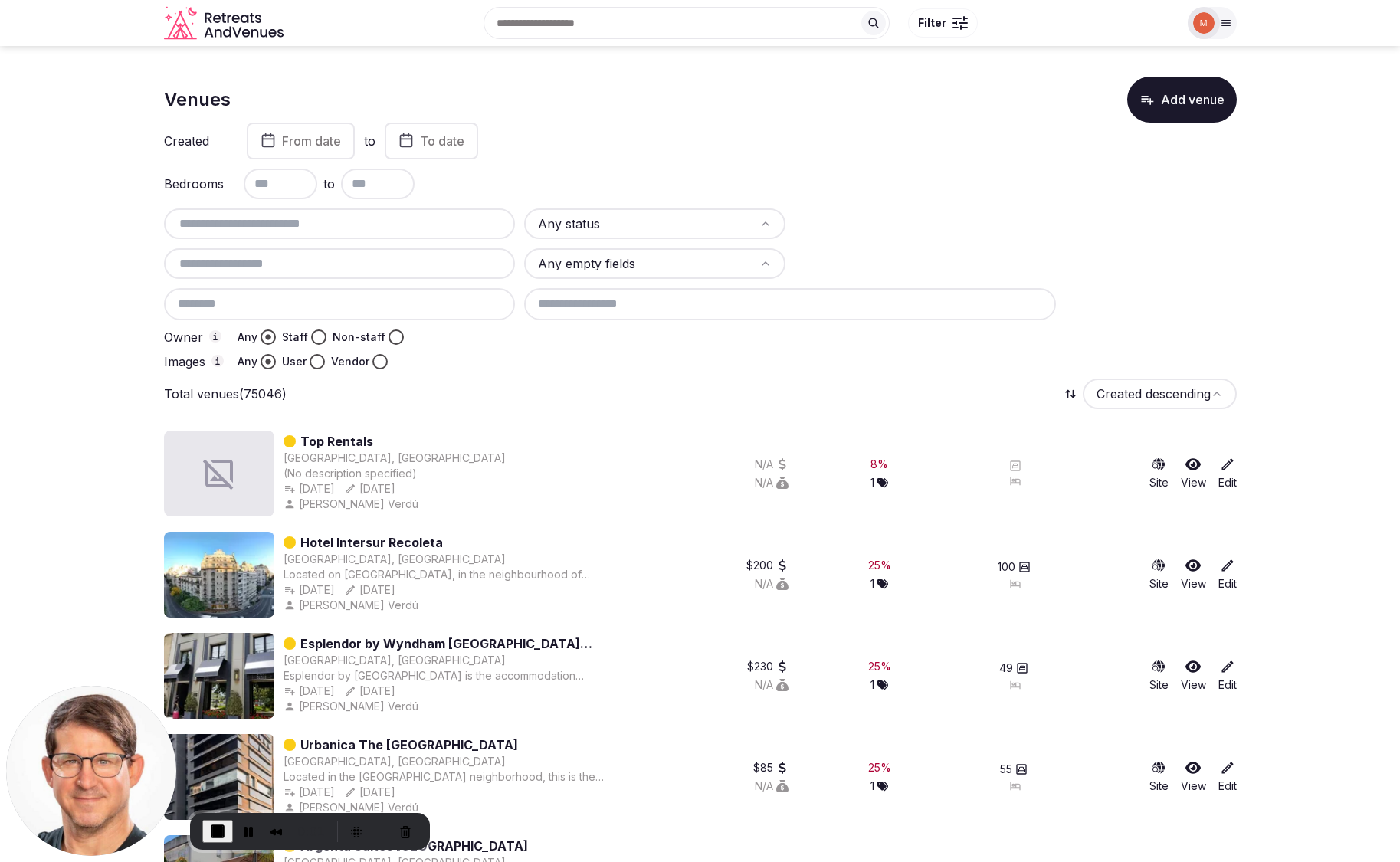
click at [1226, 585] on link "Edit" at bounding box center [1227, 574] width 19 height 34
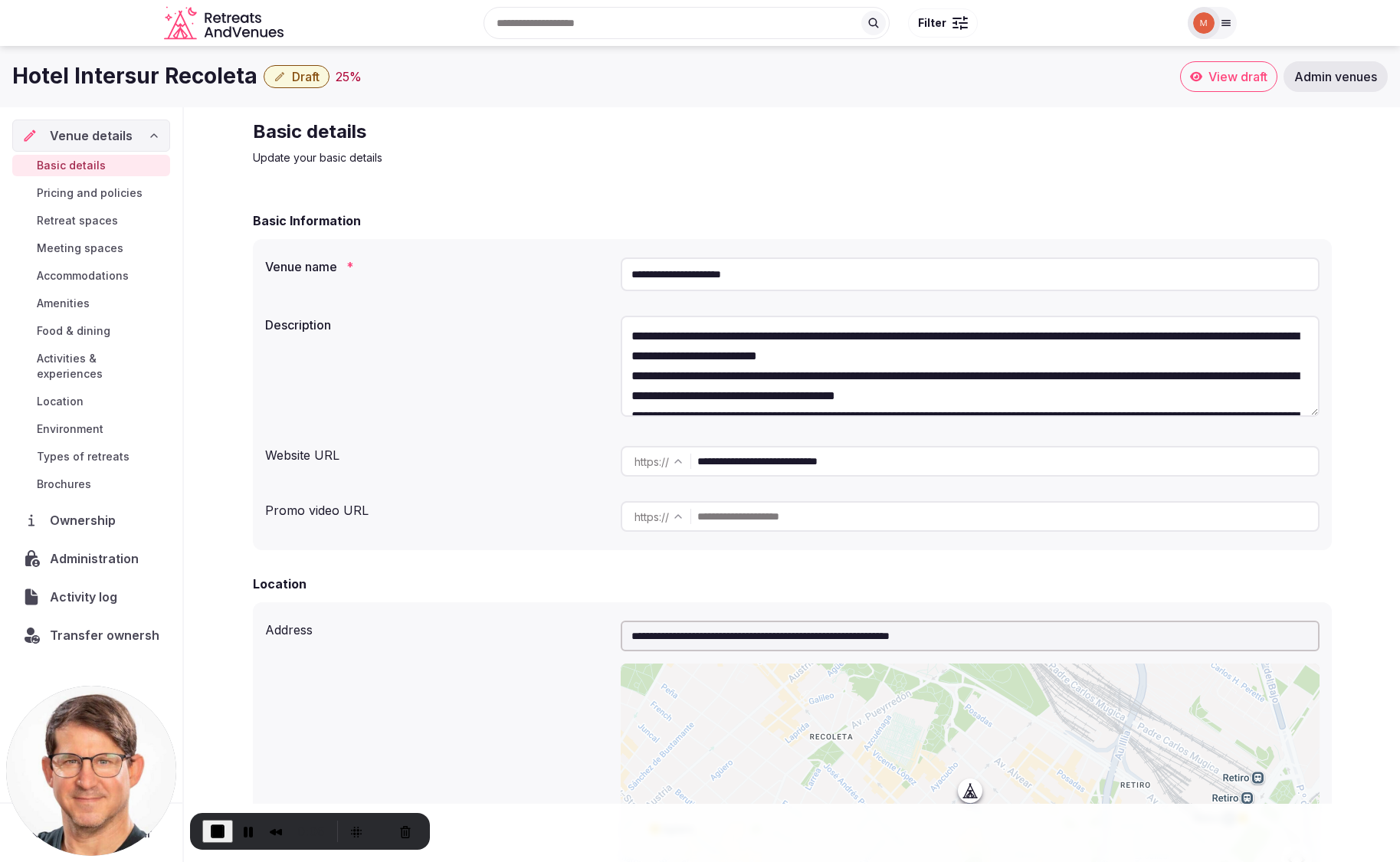
click at [296, 76] on span "Draft" at bounding box center [306, 75] width 28 height 15
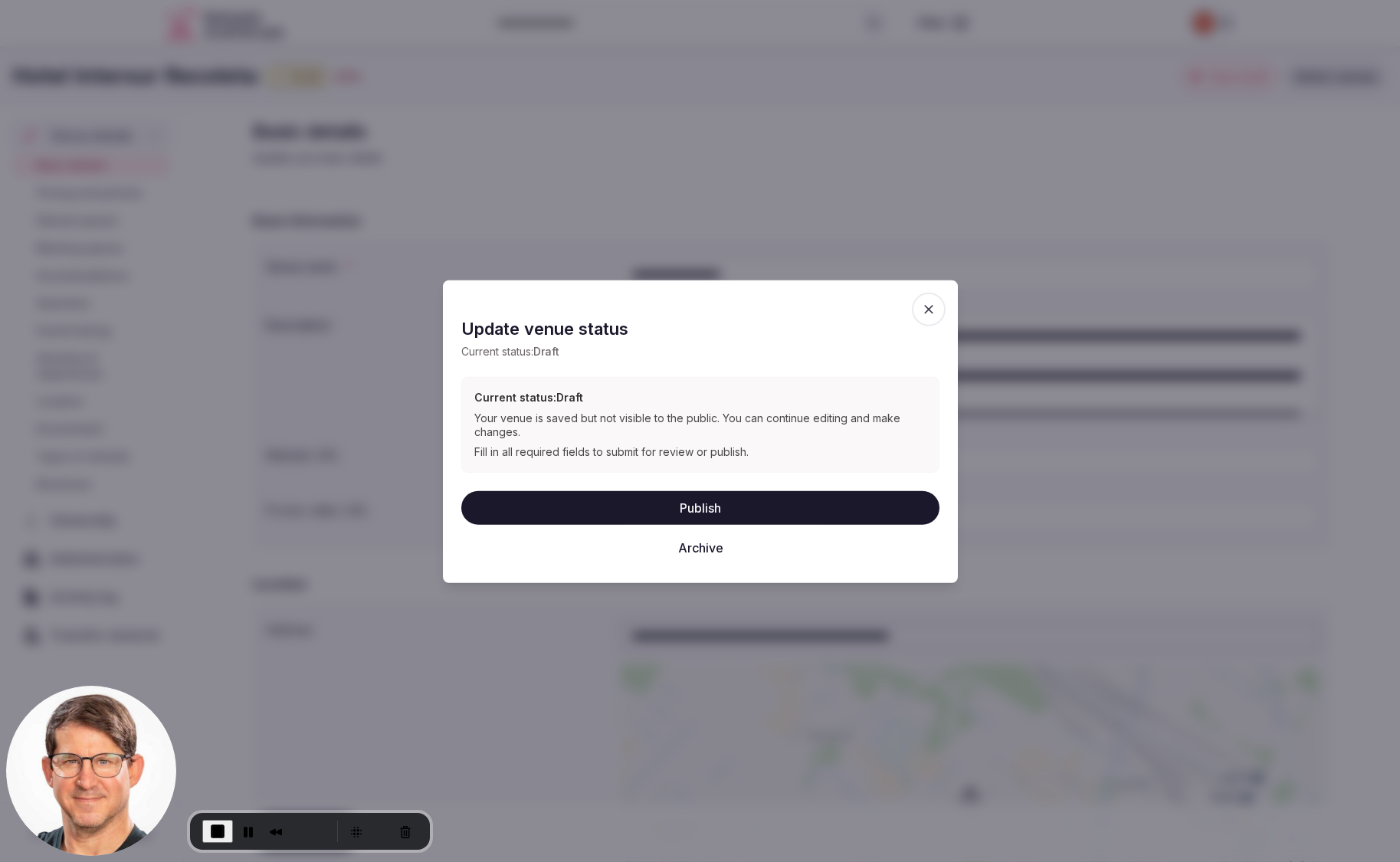
click at [931, 309] on icon "button" at bounding box center [928, 308] width 15 height 15
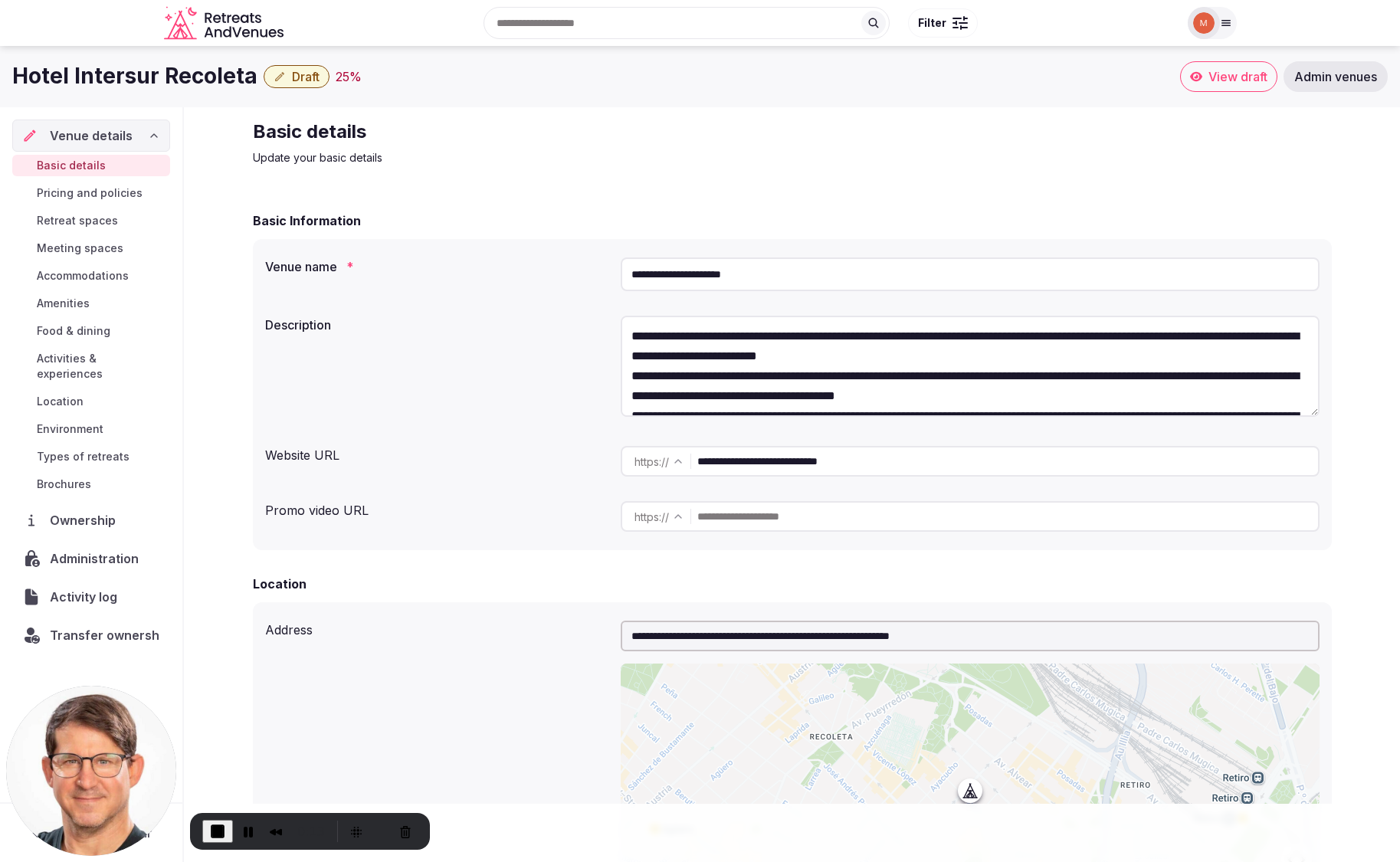
click at [1239, 78] on span "View draft" at bounding box center [1237, 75] width 59 height 15
click at [1346, 75] on span "Admin venues" at bounding box center [1334, 75] width 82 height 15
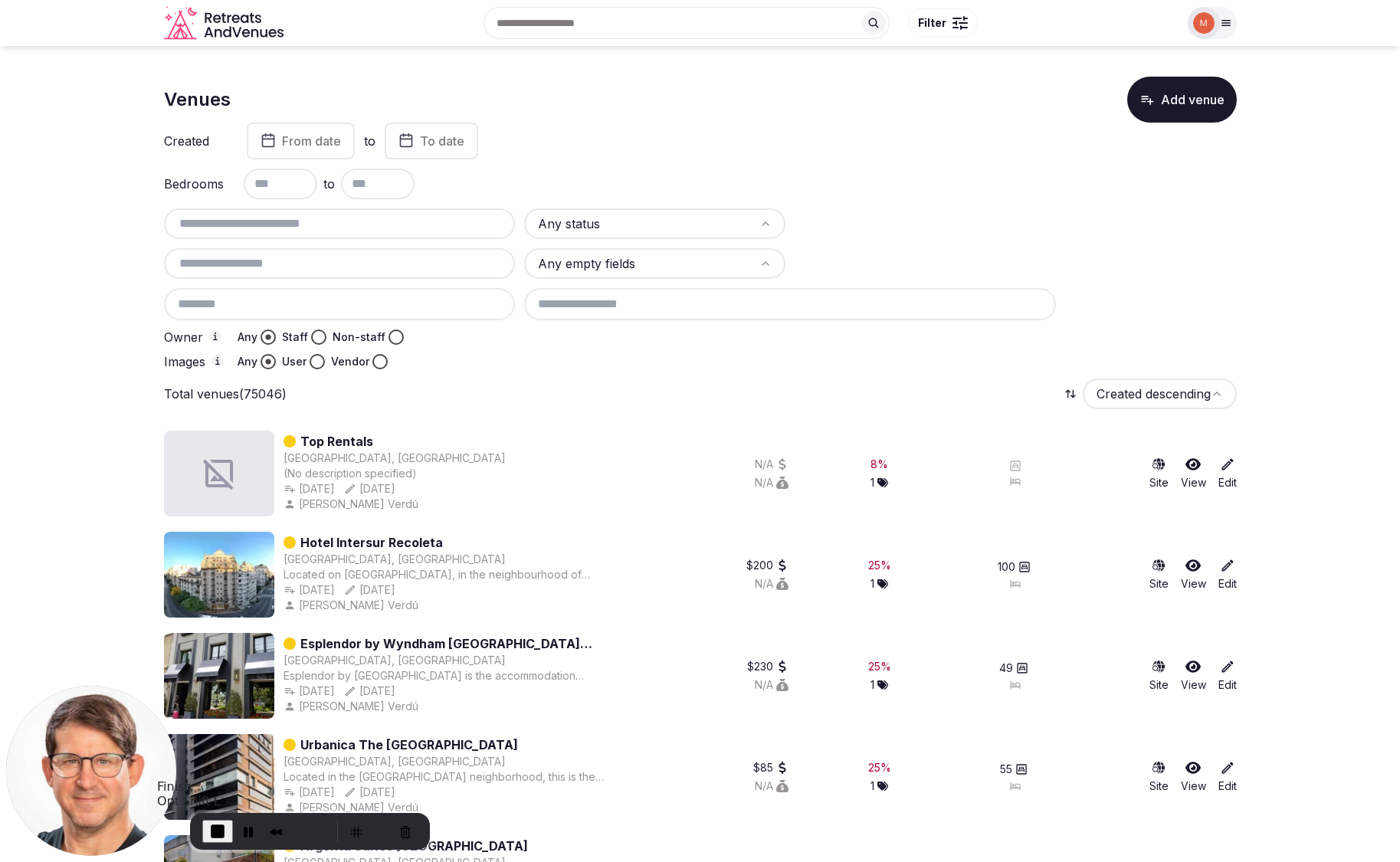
click at [216, 831] on span "End Recording" at bounding box center [218, 830] width 19 height 19
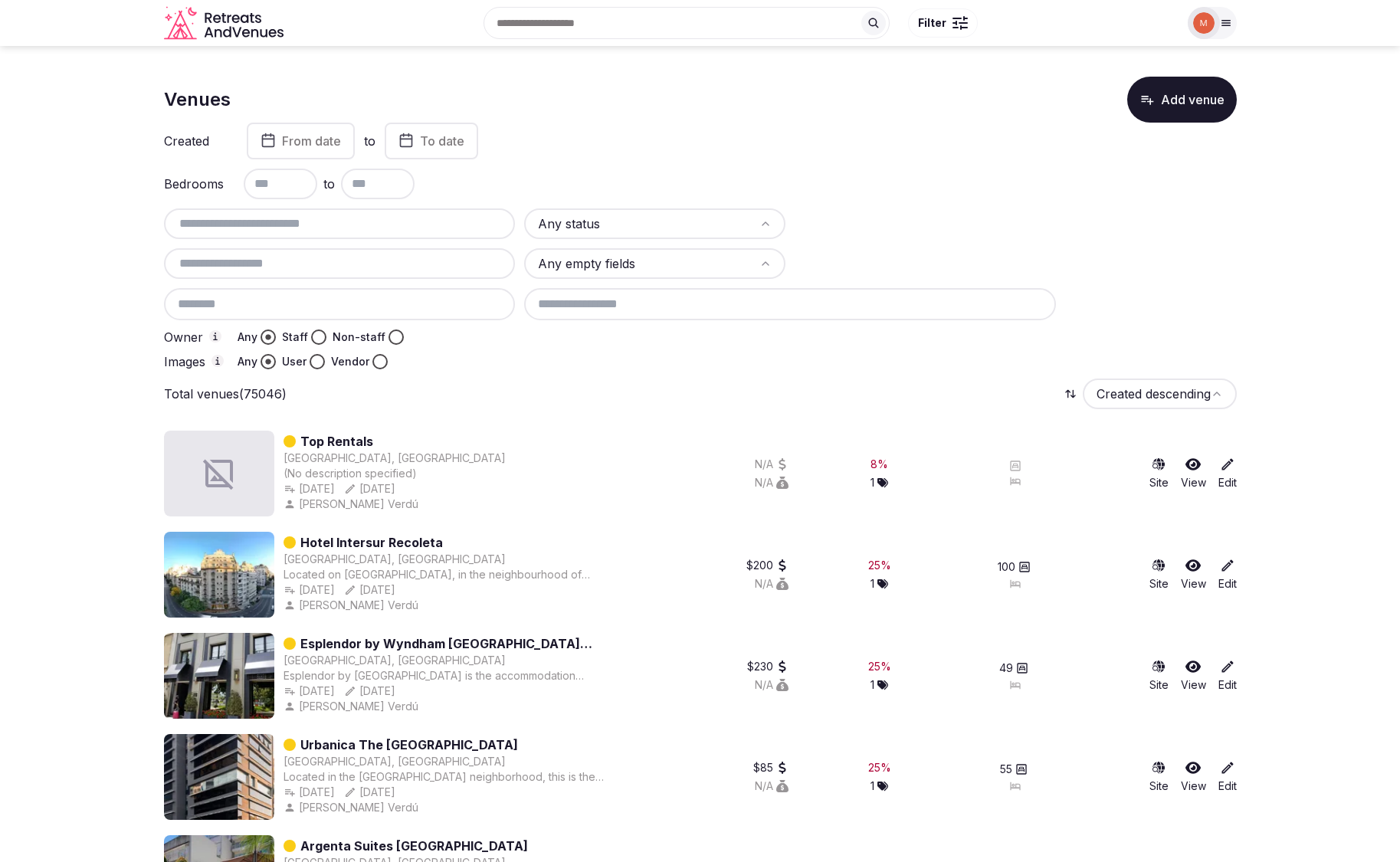
click at [1229, 581] on link "Edit" at bounding box center [1227, 574] width 19 height 34
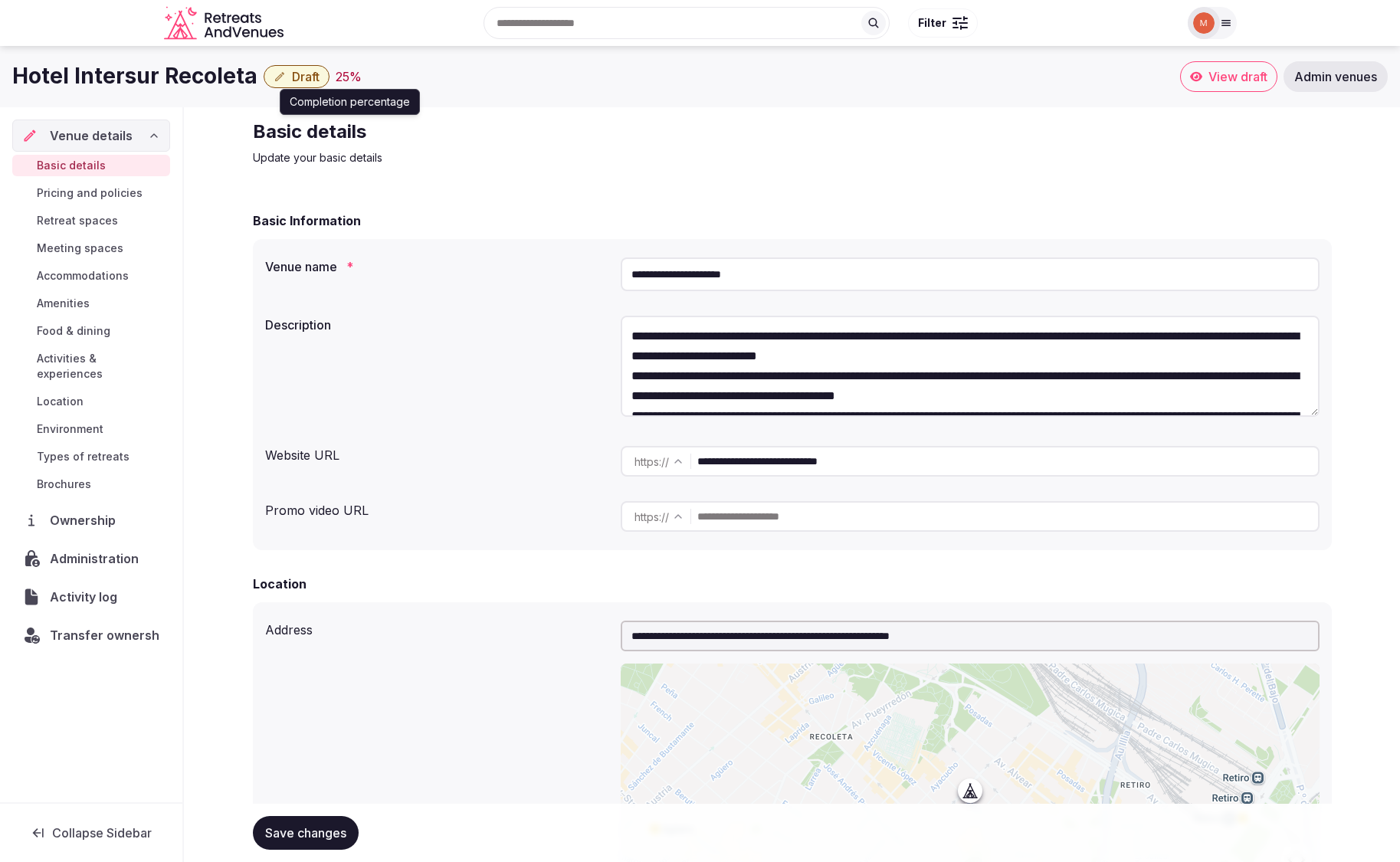
click at [343, 75] on div "25 %" at bounding box center [349, 76] width 26 height 19
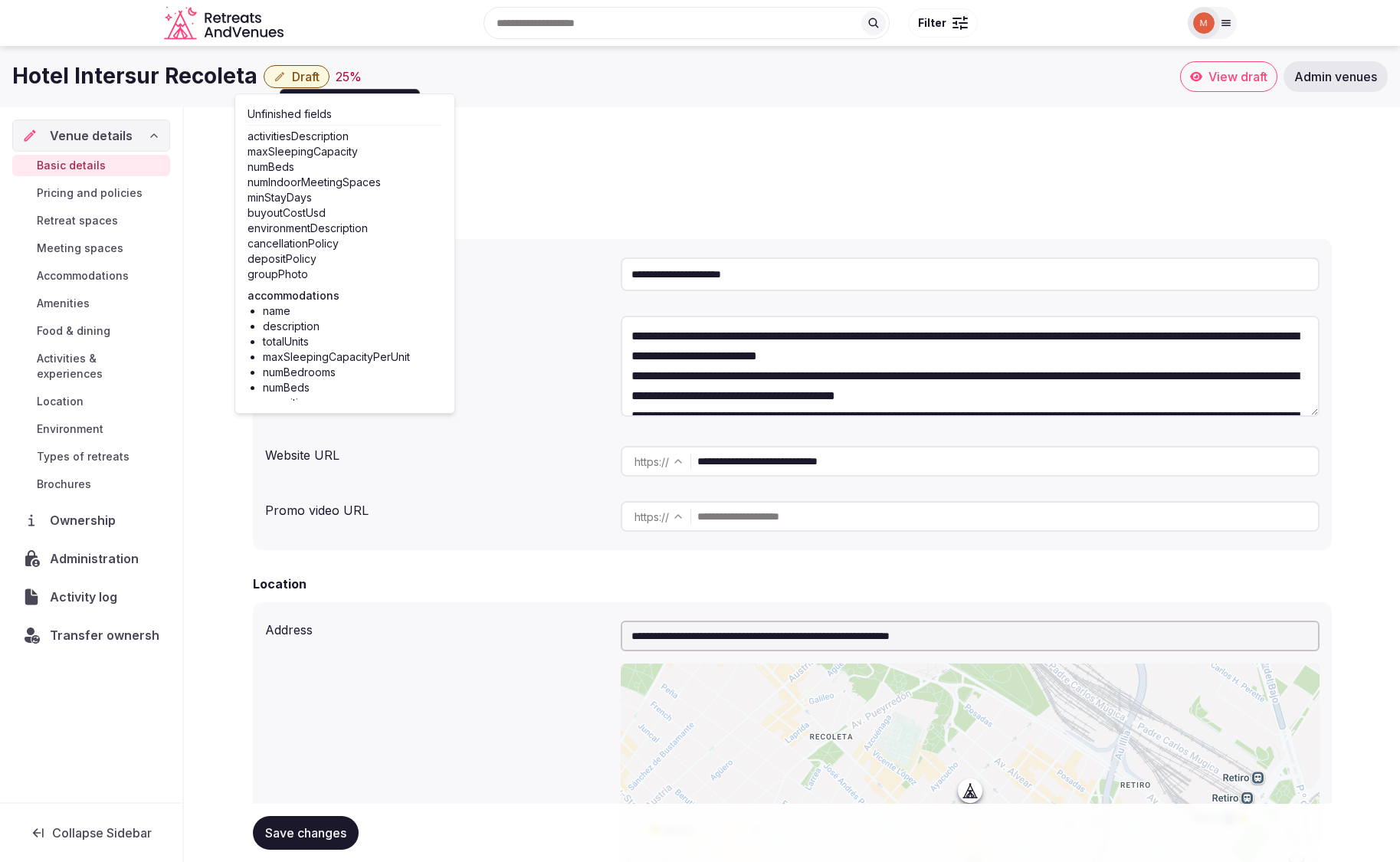
click at [345, 74] on div "25 %" at bounding box center [349, 76] width 26 height 19
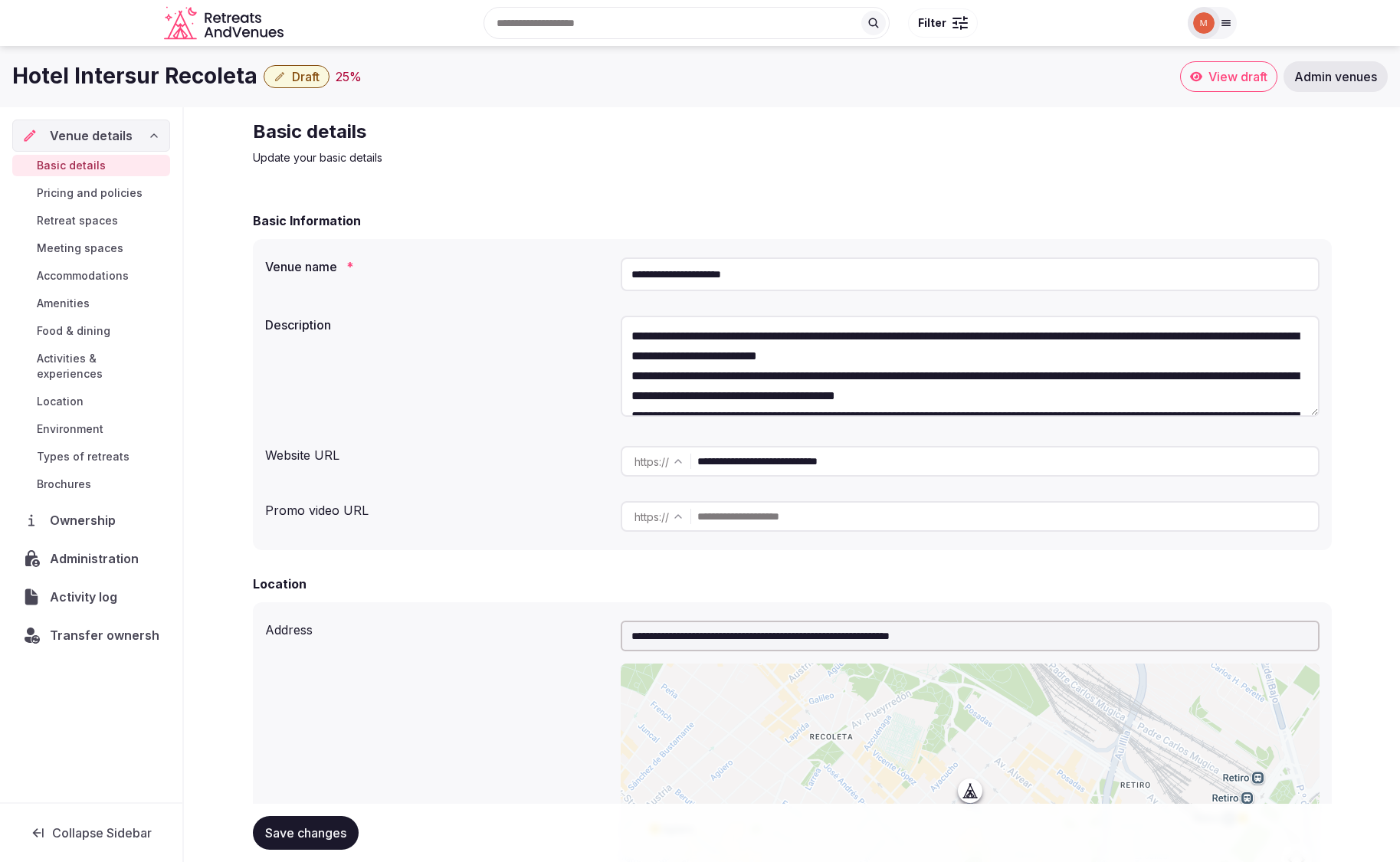
click at [347, 76] on div "25 %" at bounding box center [349, 76] width 26 height 19
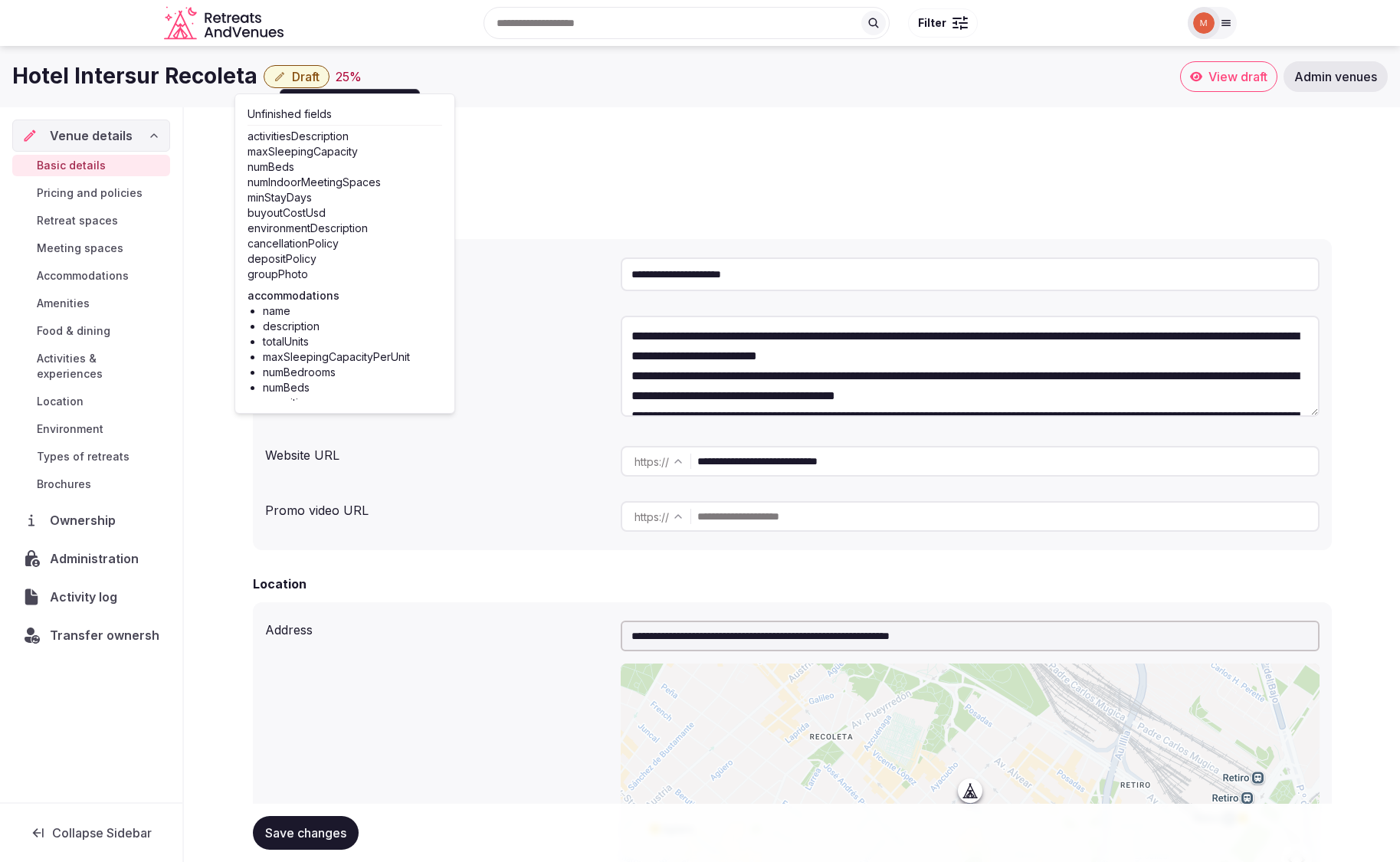
click at [347, 76] on div "25 %" at bounding box center [349, 76] width 26 height 19
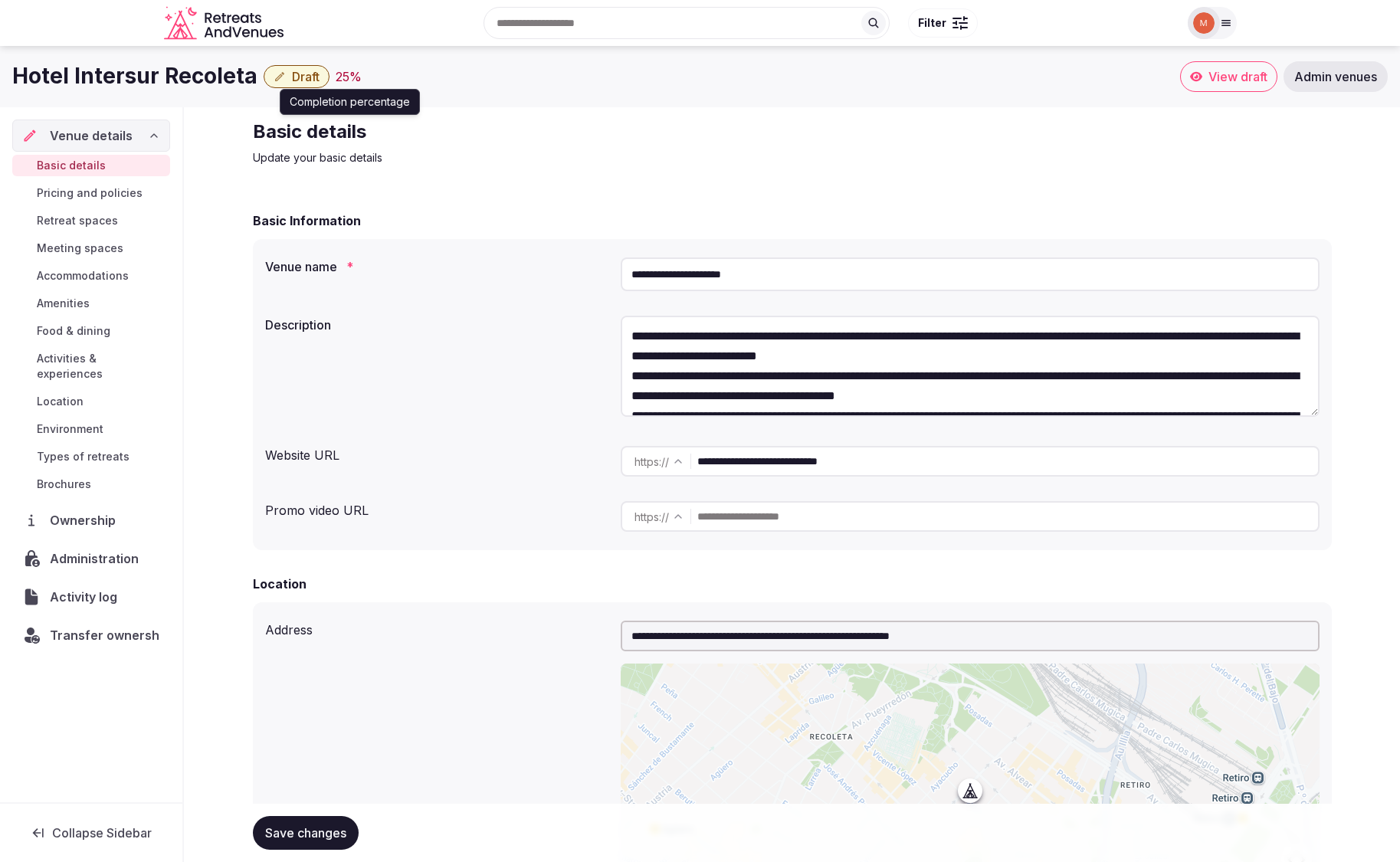
click at [340, 73] on div "25 %" at bounding box center [349, 76] width 26 height 19
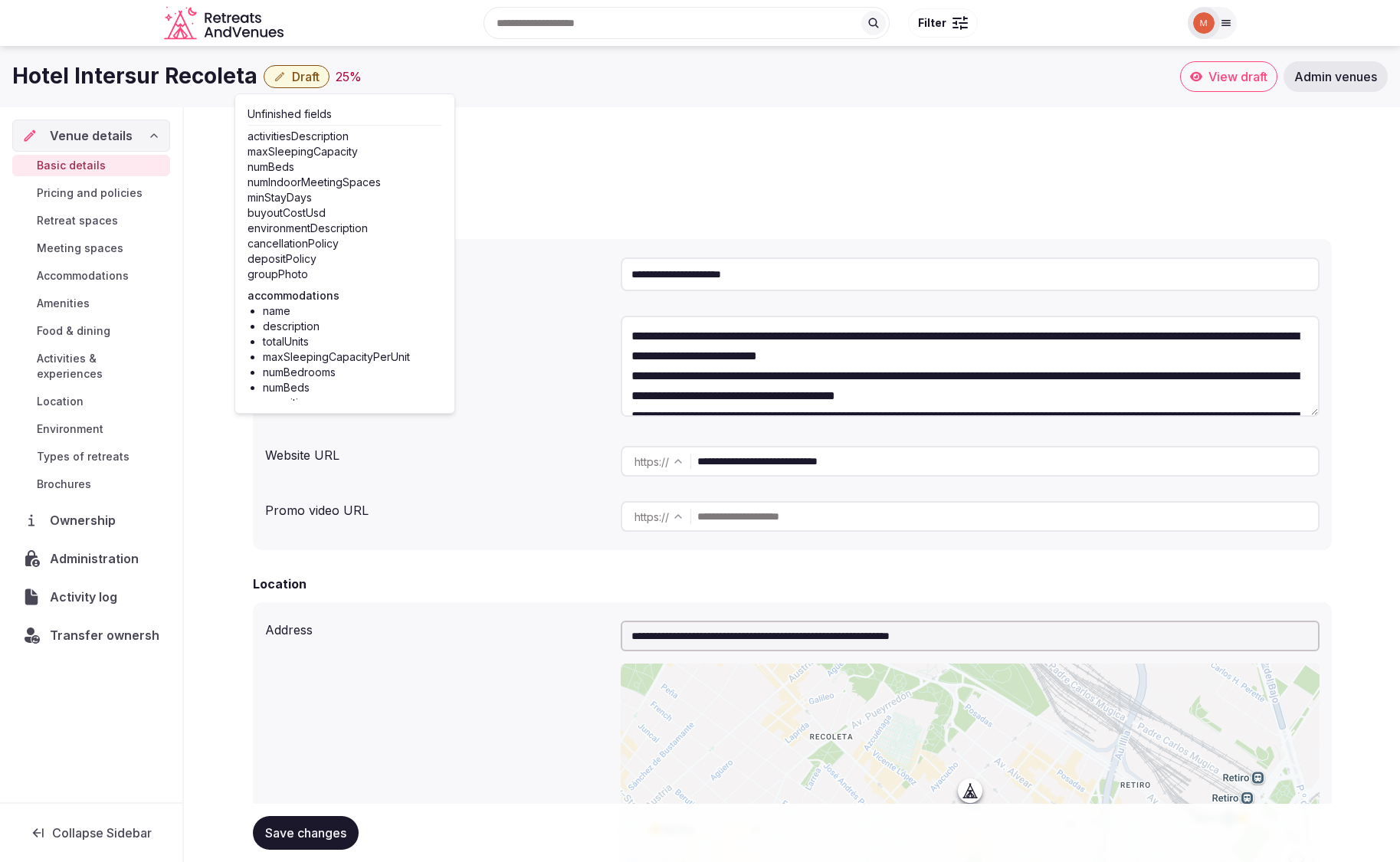
click at [573, 139] on h2 "Basic details" at bounding box center [510, 131] width 515 height 25
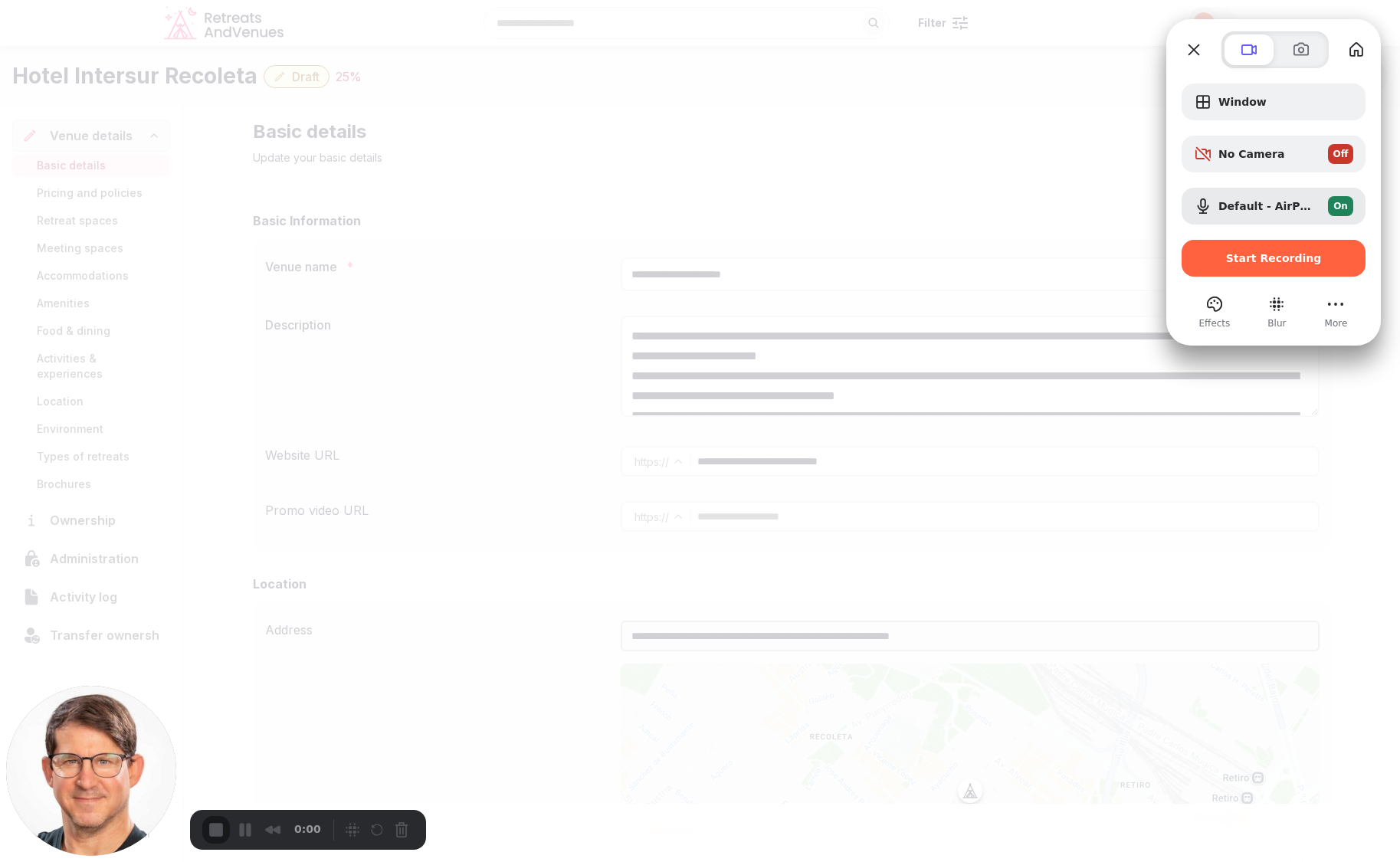
click at [1244, 254] on span "Start Recording" at bounding box center [1274, 258] width 95 height 12
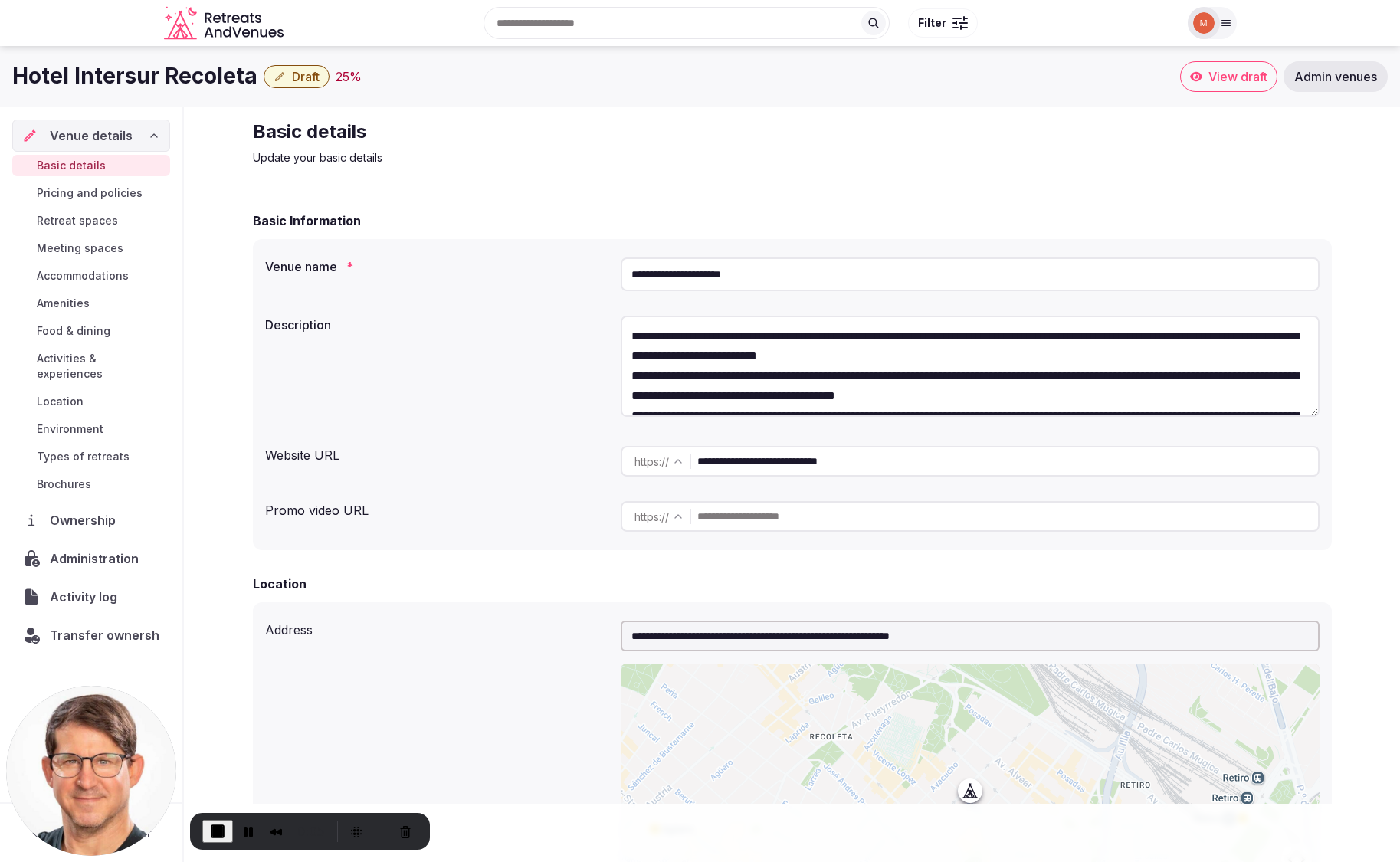
click at [284, 76] on button "Draft" at bounding box center [296, 76] width 66 height 23
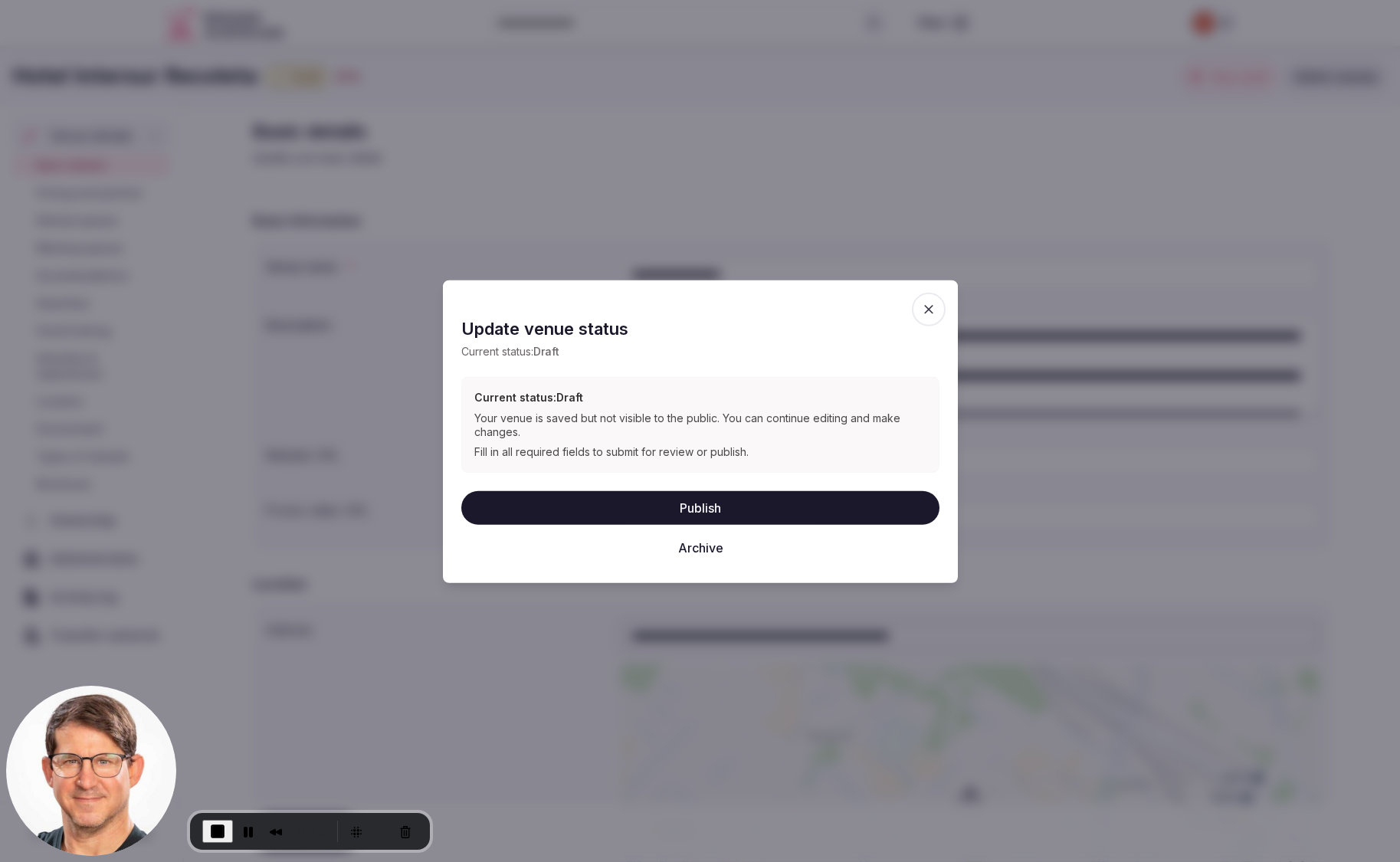
click at [934, 310] on icon "button" at bounding box center [928, 308] width 15 height 15
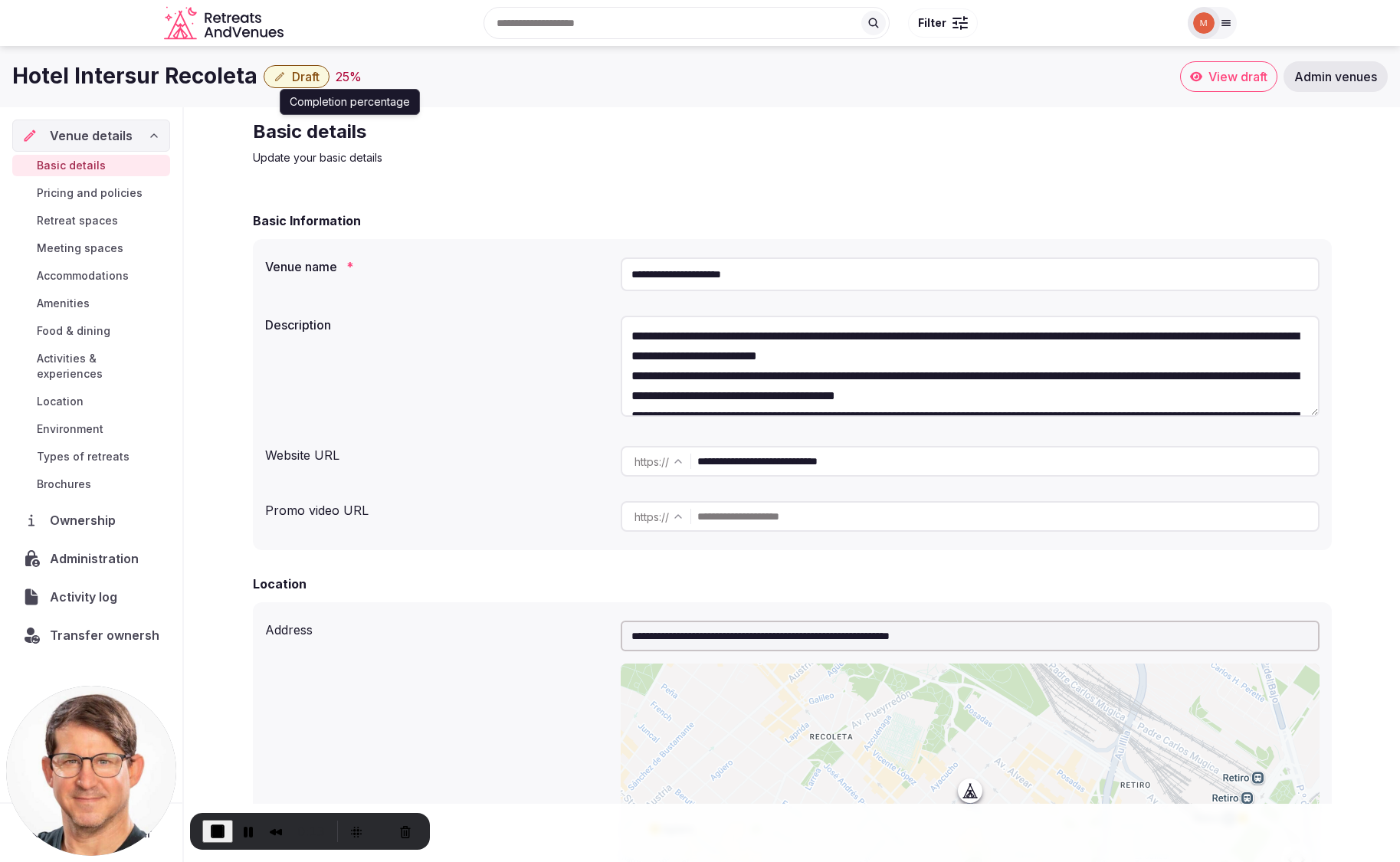
click at [347, 76] on div "25 %" at bounding box center [349, 76] width 26 height 19
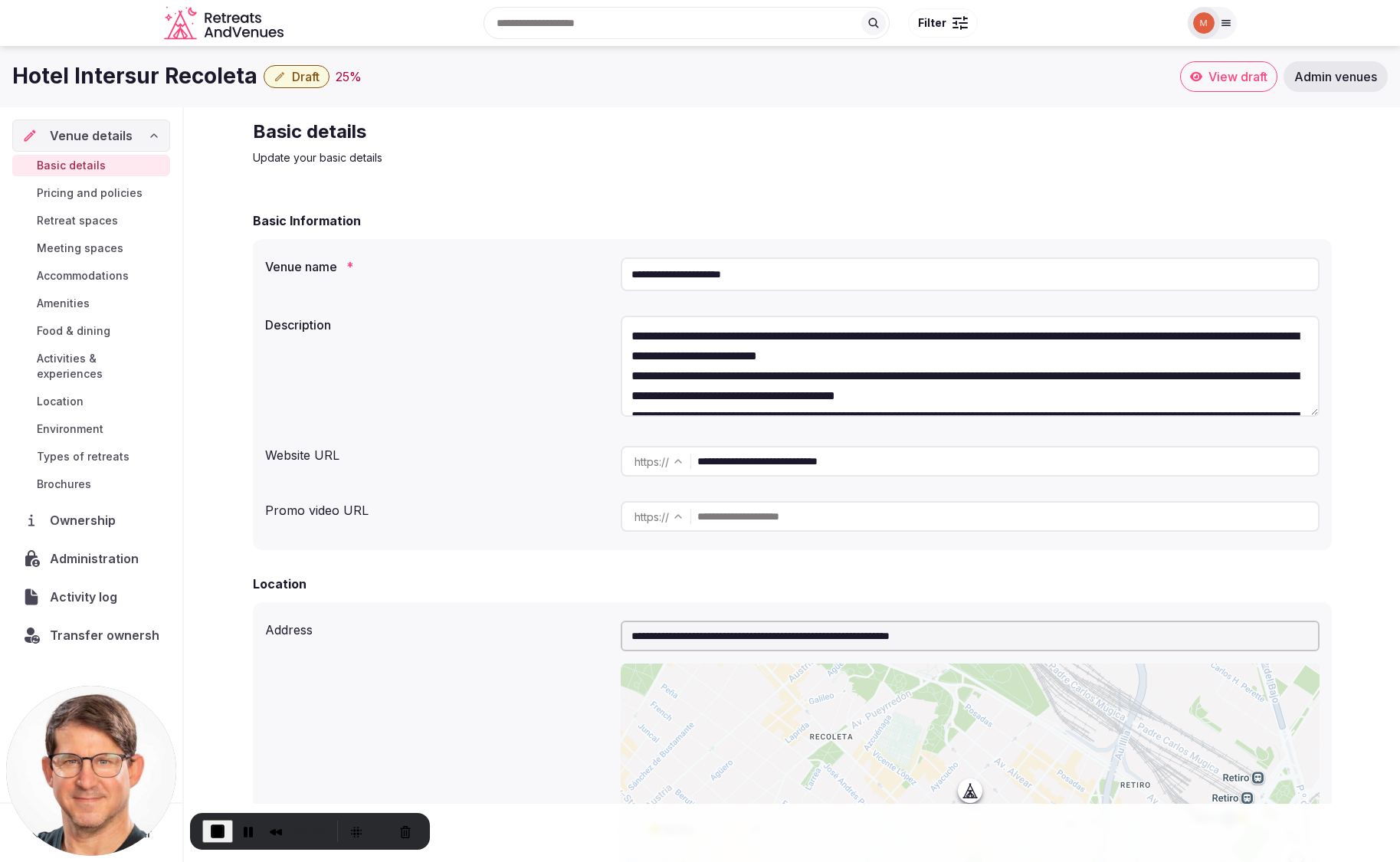
click at [1243, 78] on span "View draft" at bounding box center [1237, 75] width 59 height 15
click at [1347, 75] on span "Admin venues" at bounding box center [1334, 75] width 82 height 15
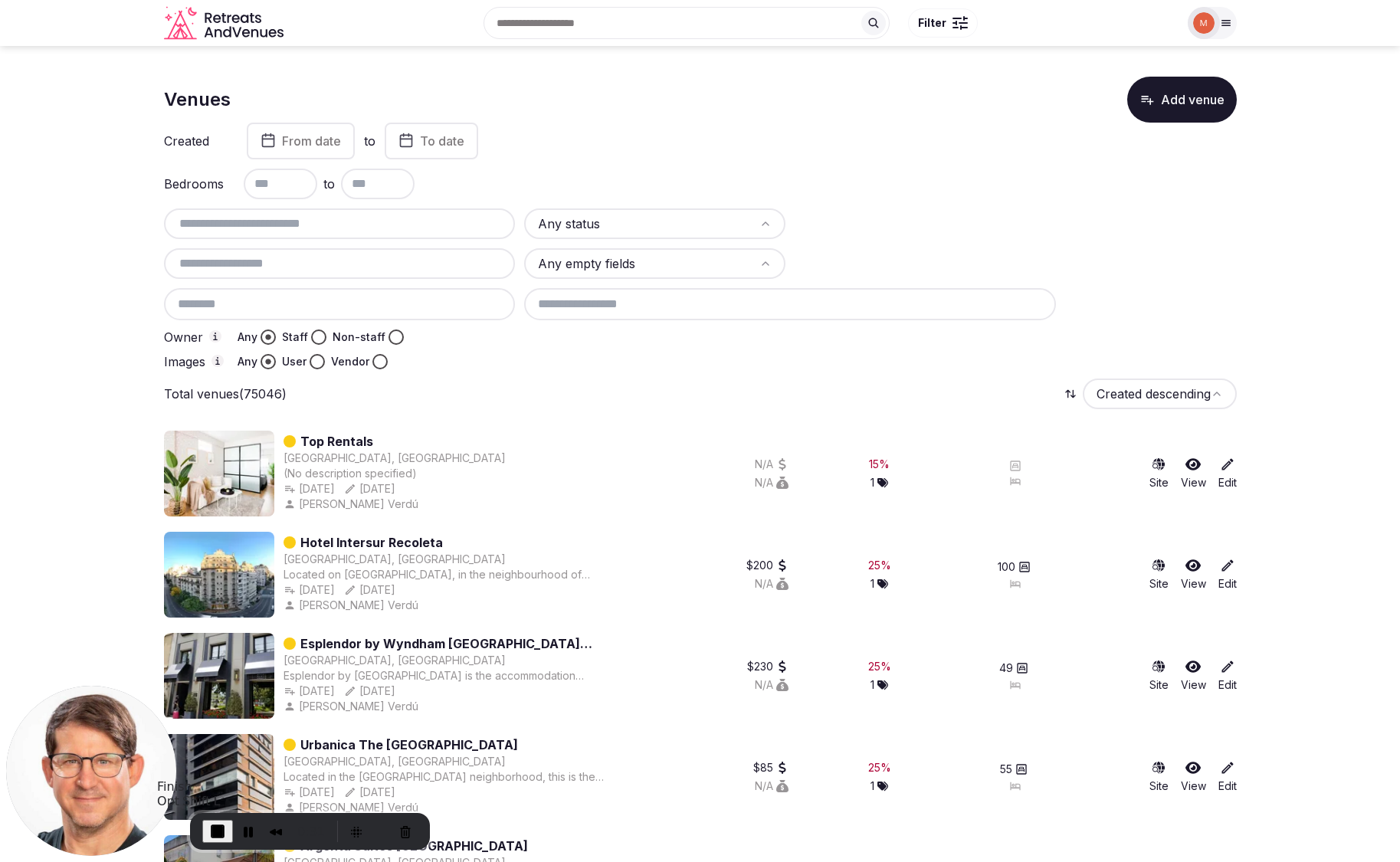
click at [217, 827] on span "End Recording" at bounding box center [218, 830] width 19 height 19
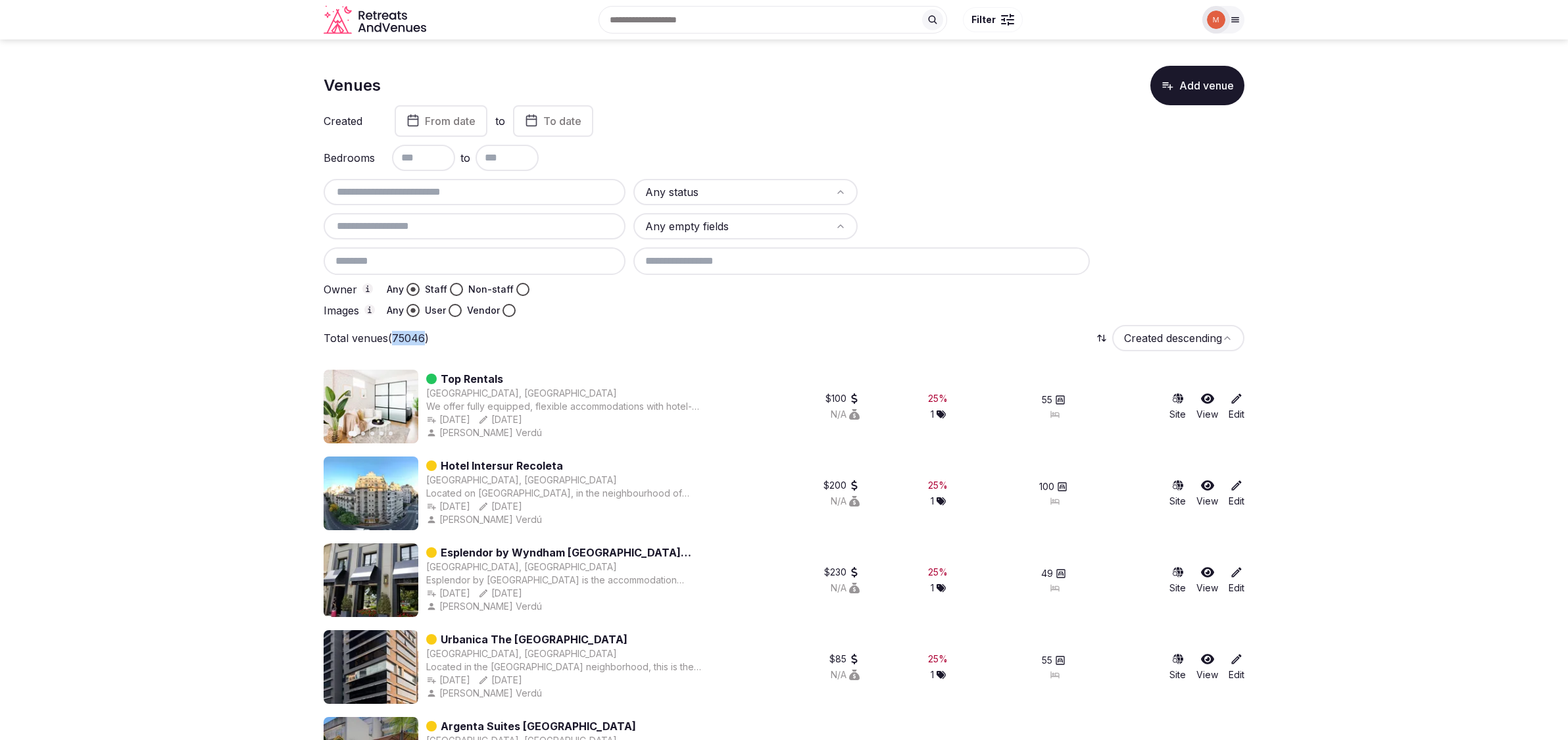
drag, startPoint x: 427, startPoint y: 338, endPoint x: 472, endPoint y: 301, distance: 58.3
click at [396, 338] on p "Total venues (75046)" at bounding box center [375, 338] width 105 height 14
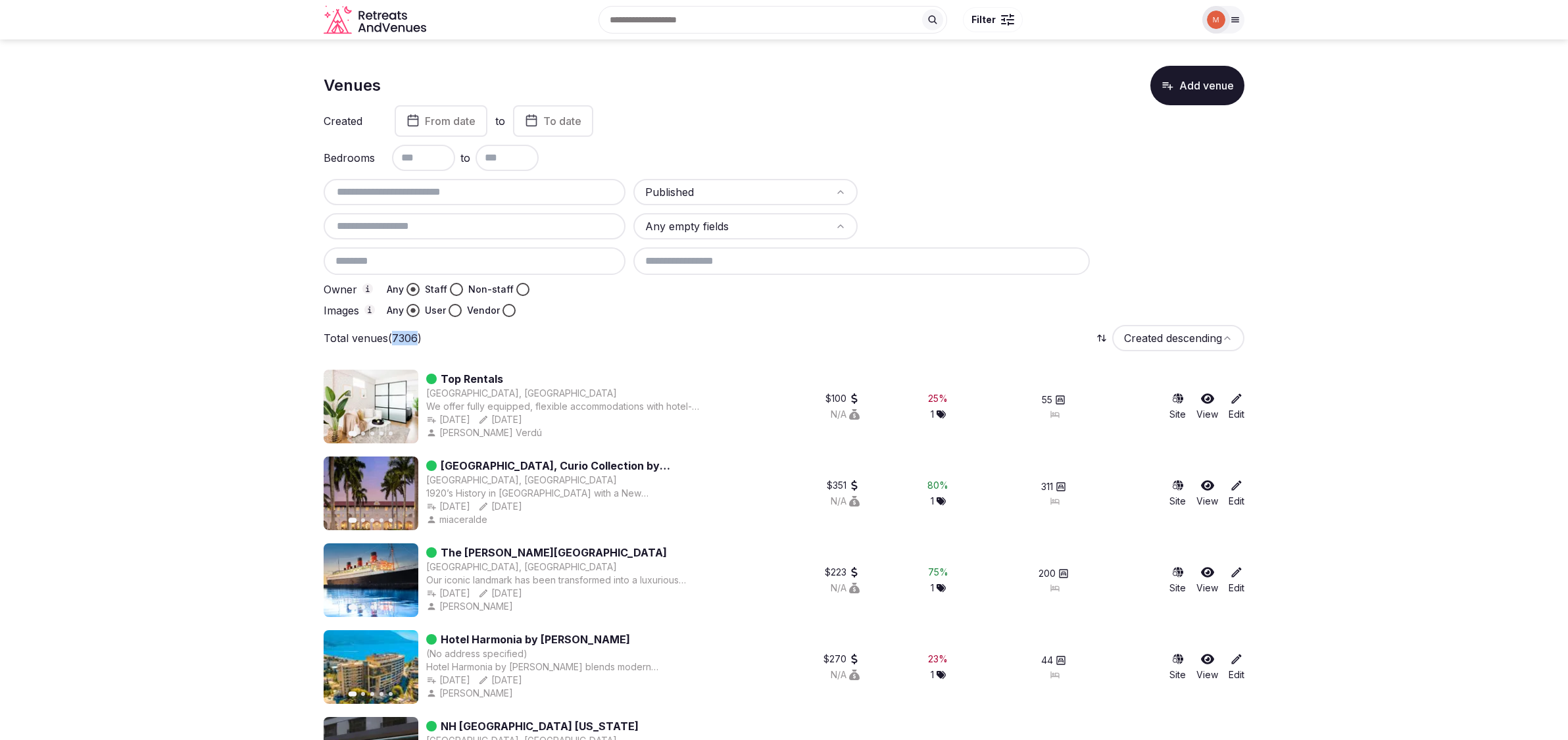
drag, startPoint x: 396, startPoint y: 338, endPoint x: 419, endPoint y: 337, distance: 23.0
click at [419, 337] on p "Total venues (7306)" at bounding box center [372, 338] width 98 height 14
click at [488, 339] on div "Total venues (7306) Created descending" at bounding box center [784, 338] width 921 height 26
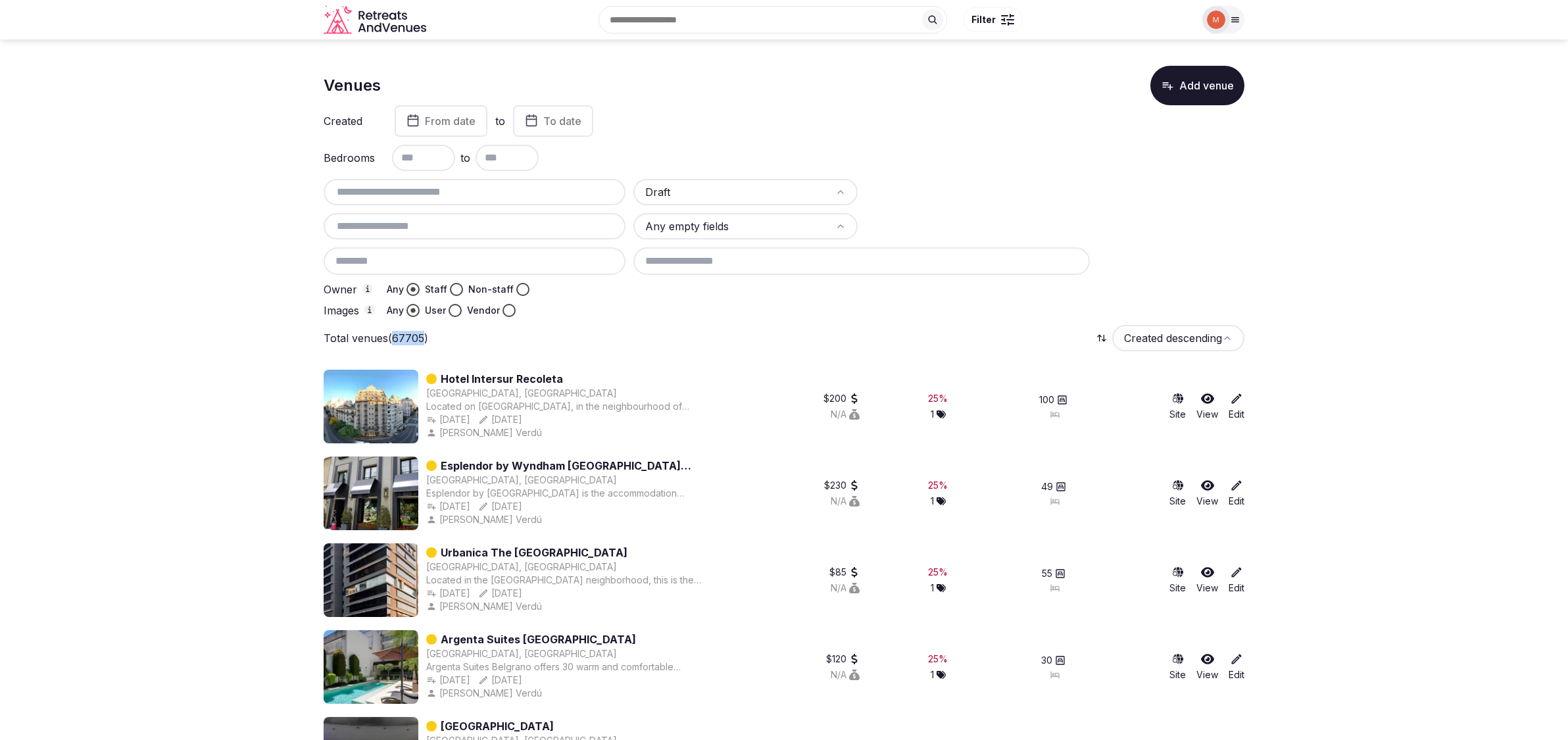
drag, startPoint x: 427, startPoint y: 338, endPoint x: 395, endPoint y: 338, distance: 32.0
click at [395, 338] on p "Total venues (67705)" at bounding box center [375, 338] width 105 height 14
click at [464, 332] on div "Total venues (67705) Created descending" at bounding box center [784, 338] width 921 height 26
drag, startPoint x: 433, startPoint y: 338, endPoint x: 394, endPoint y: 339, distance: 39.0
click at [394, 339] on div "Total venues (67705)" at bounding box center [383, 338] width 120 height 14
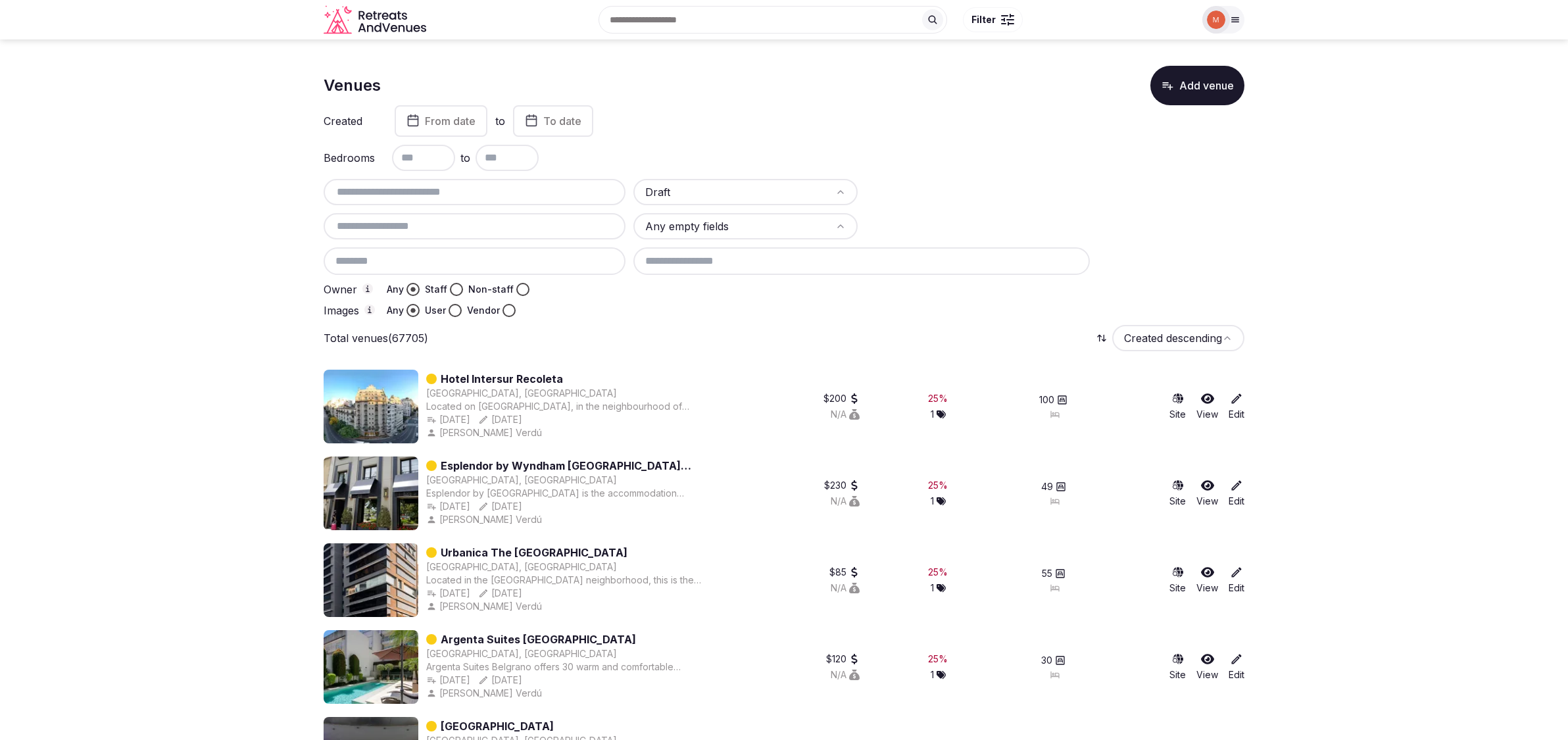
click at [458, 338] on div "Total venues (67705) Created descending" at bounding box center [784, 338] width 921 height 26
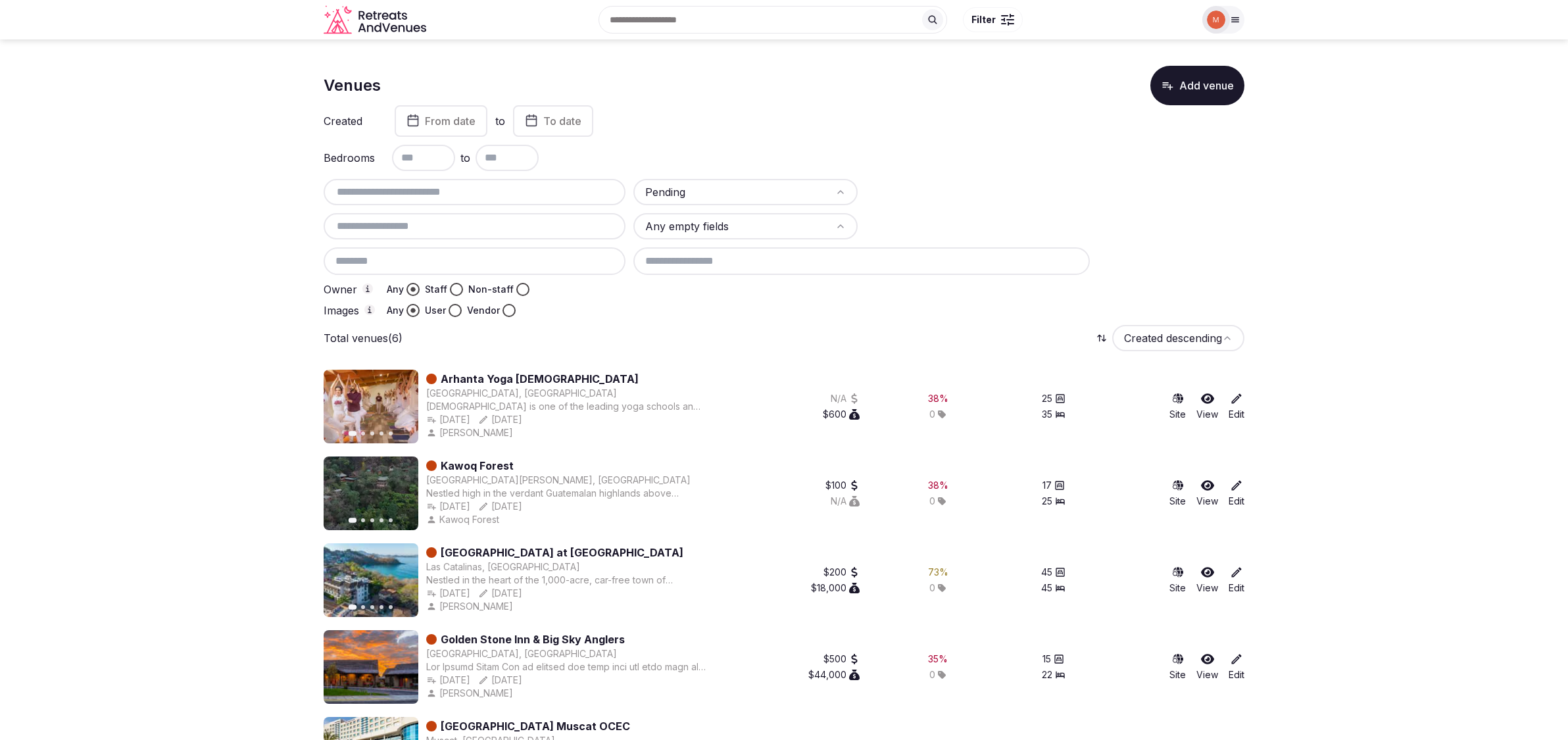
click at [701, 188] on html "Recent searches [GEOGRAPHIC_DATA] [GEOGRAPHIC_DATA] [GEOGRAPHIC_DATA] Search Po…" at bounding box center [784, 446] width 1568 height 893
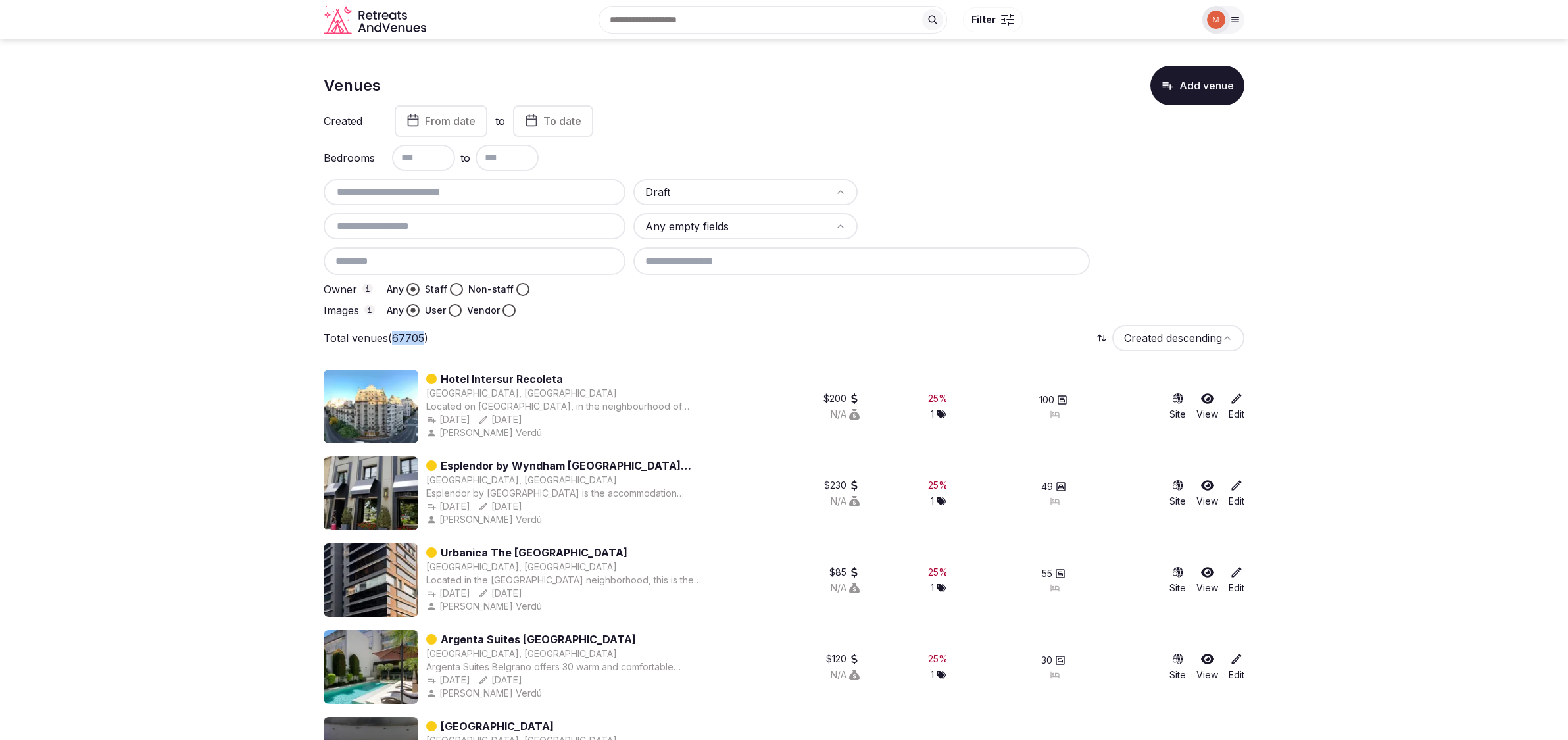
drag, startPoint x: 397, startPoint y: 339, endPoint x: 438, endPoint y: 349, distance: 42.2
click at [426, 337] on p "Total venues (67705)" at bounding box center [375, 338] width 105 height 14
click at [455, 343] on div "Total venues (67705) Created descending" at bounding box center [784, 338] width 921 height 26
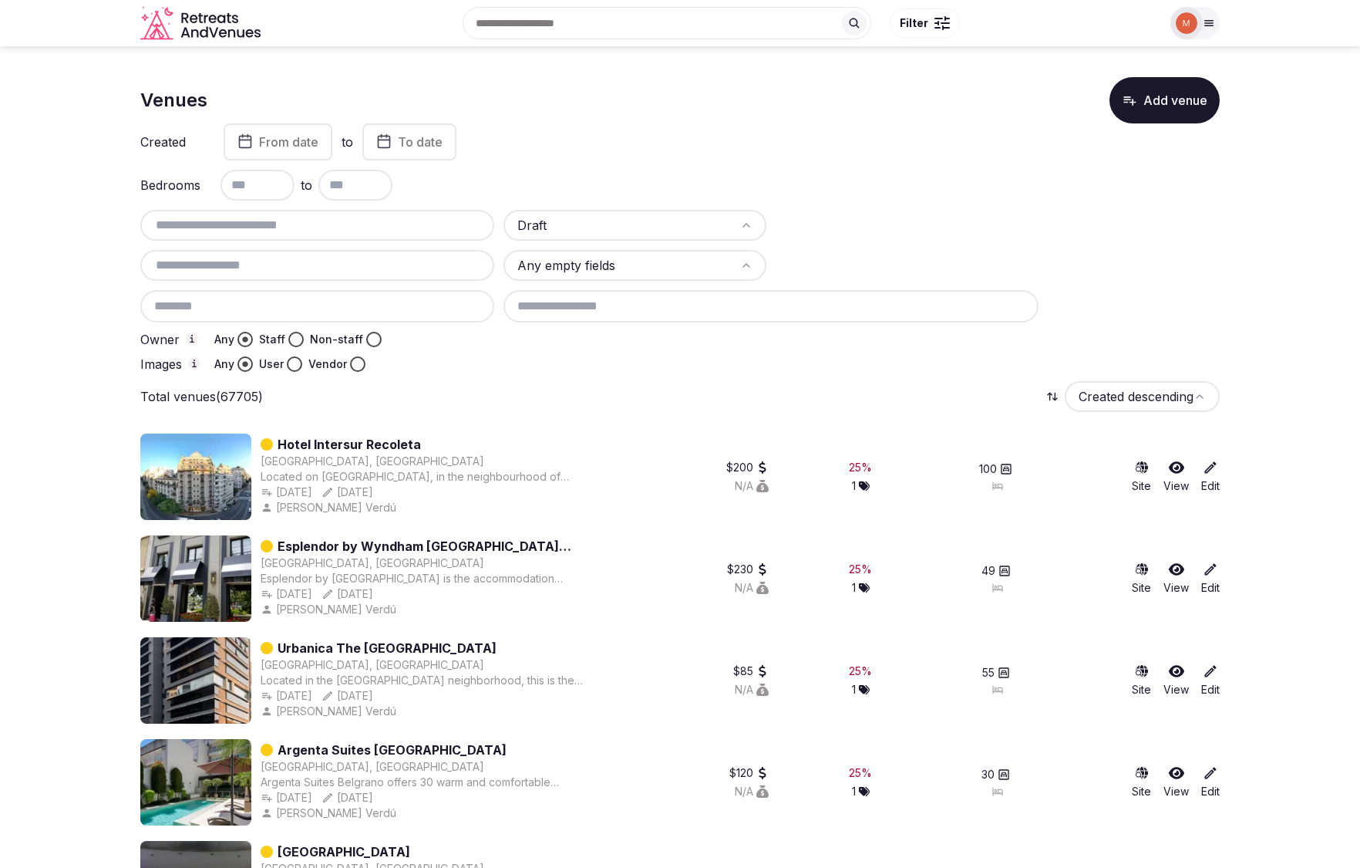
drag, startPoint x: 452, startPoint y: 402, endPoint x: 231, endPoint y: 518, distance: 249.4
click at [449, 403] on div "Total venues (67705) Created descending" at bounding box center [680, 396] width 1080 height 31
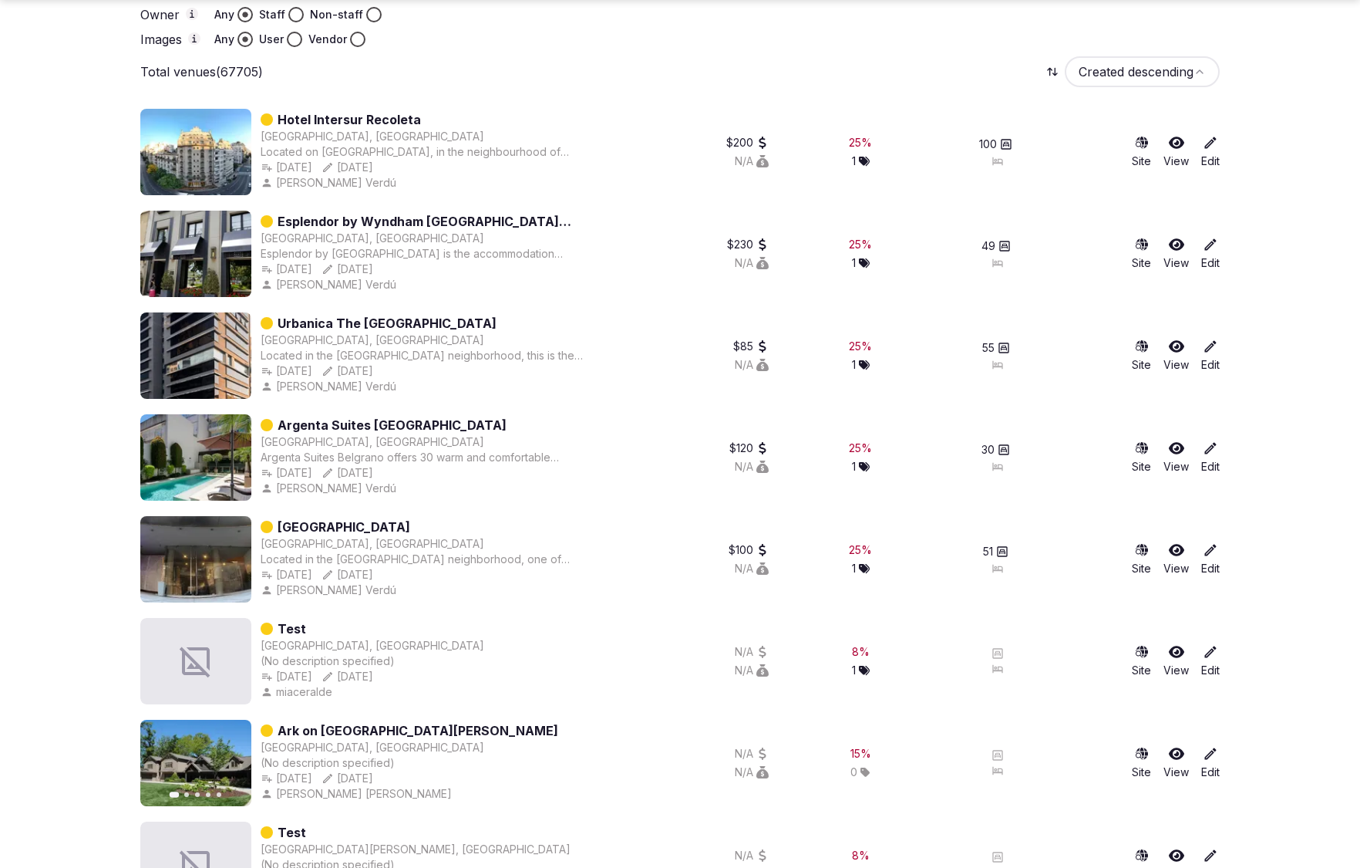
scroll to position [330, 0]
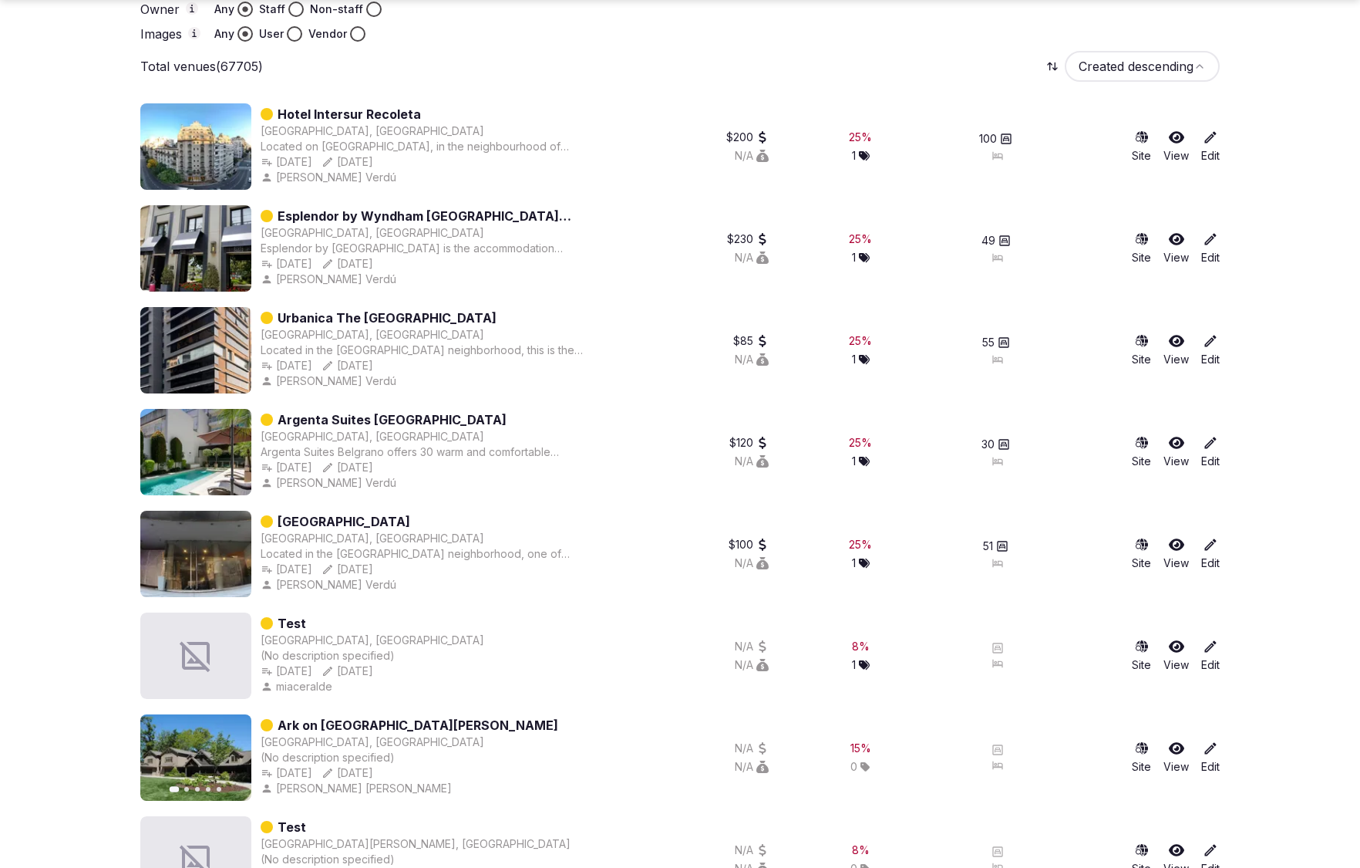
click at [237, 753] on button "Next slide" at bounding box center [229, 757] width 25 height 25
click at [234, 758] on icon "button" at bounding box center [230, 757] width 12 height 12
click at [167, 759] on icon "button" at bounding box center [162, 757] width 12 height 12
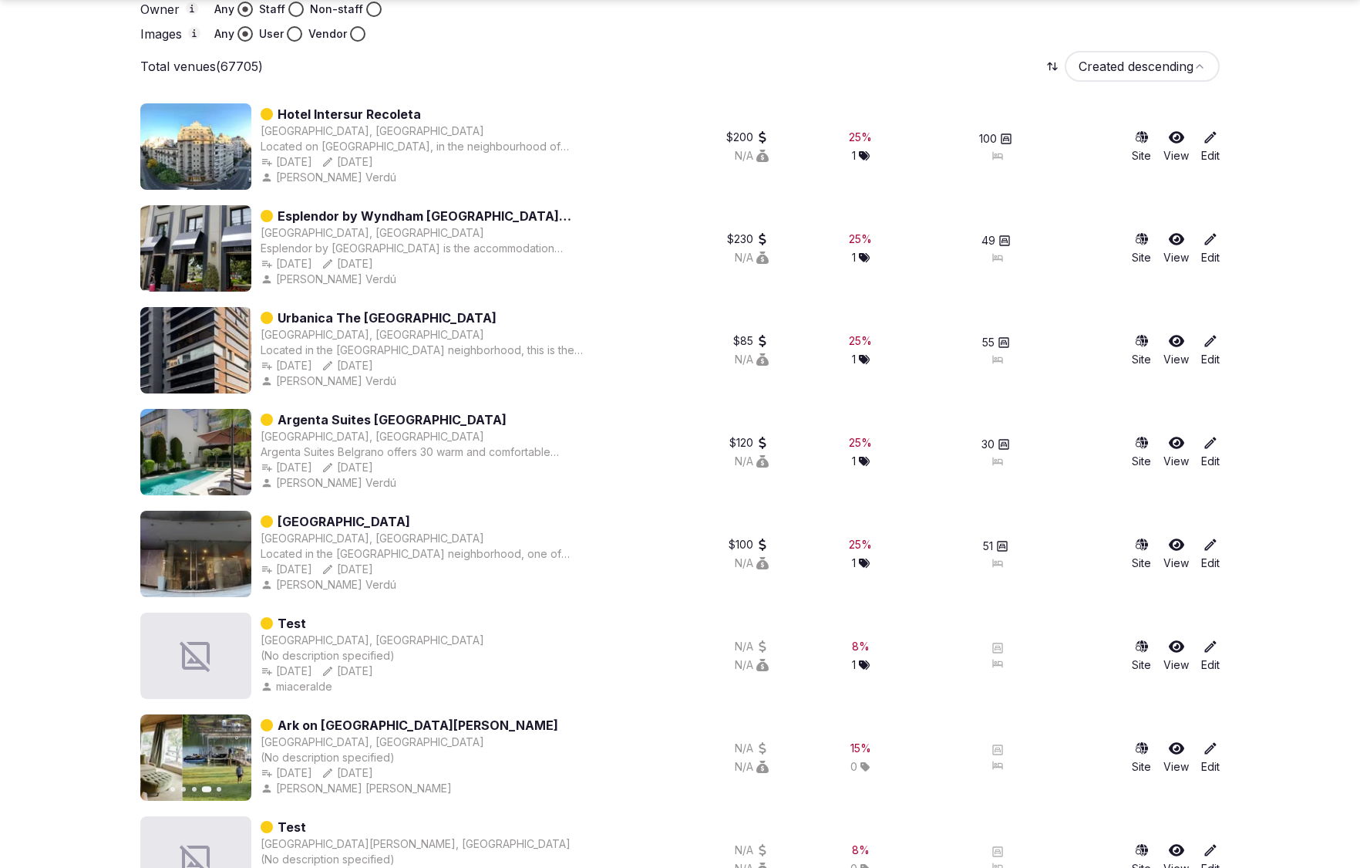
click at [167, 759] on icon "button" at bounding box center [162, 757] width 12 height 12
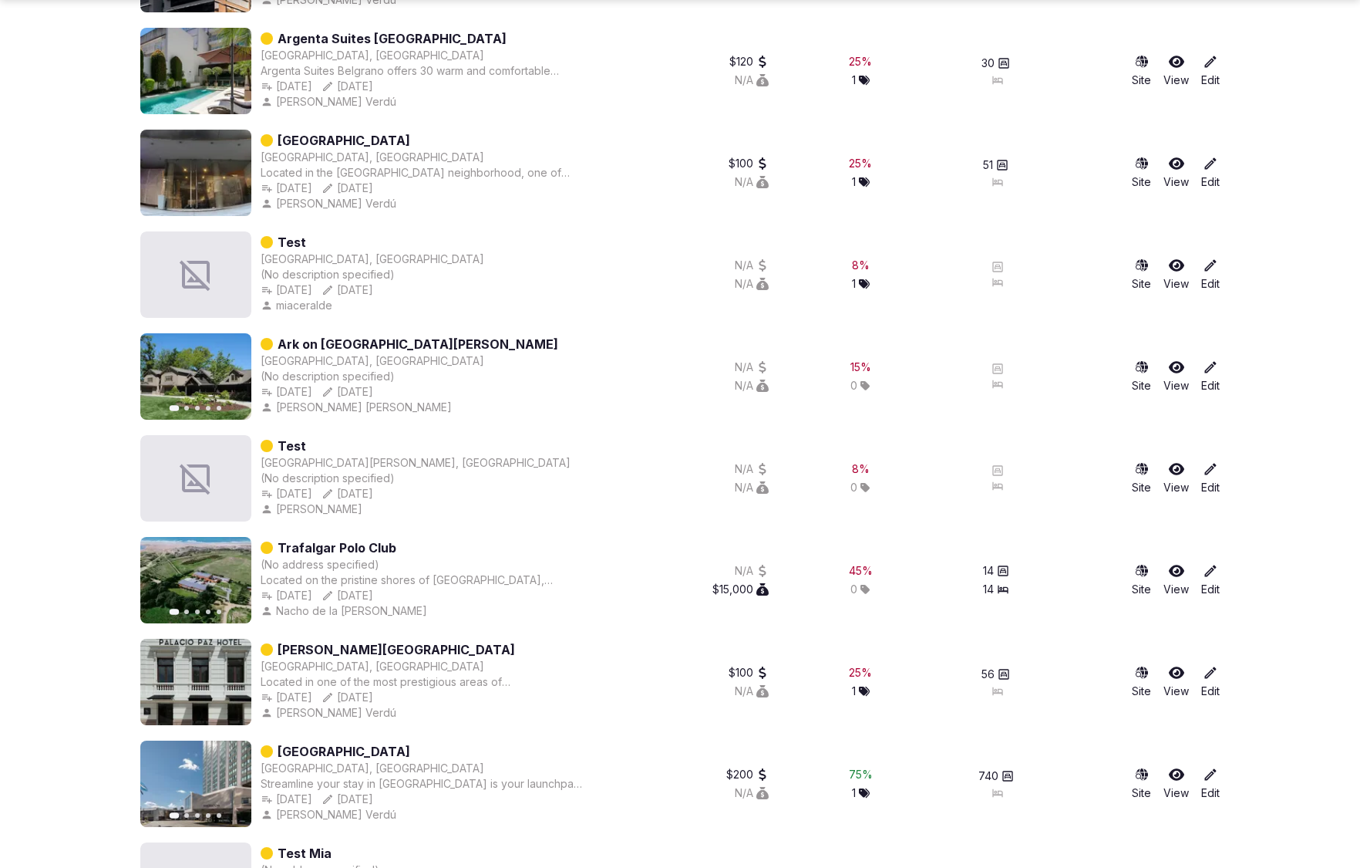
scroll to position [752, 0]
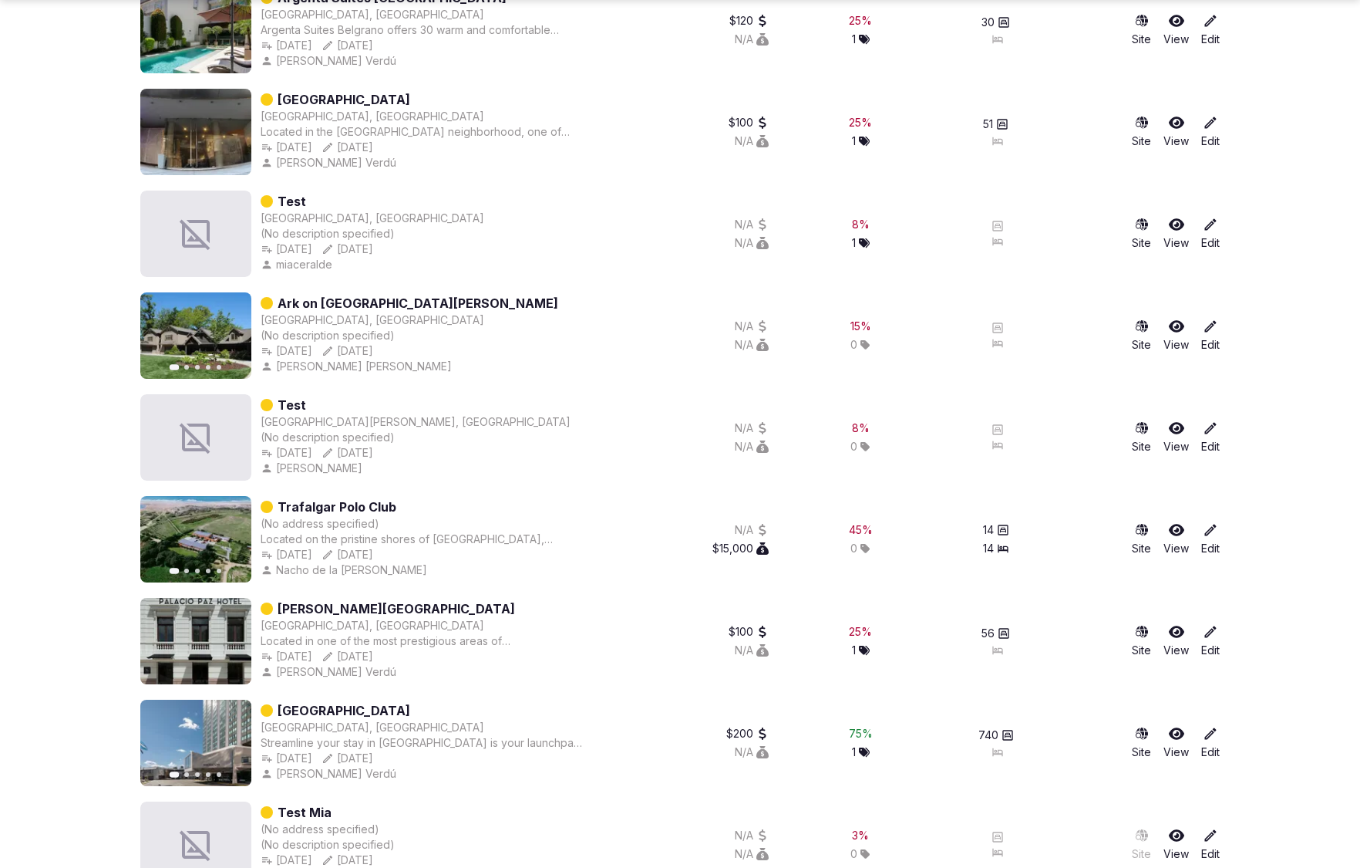
click at [227, 540] on icon "button" at bounding box center [230, 539] width 12 height 12
click at [227, 746] on icon "button" at bounding box center [230, 742] width 12 height 12
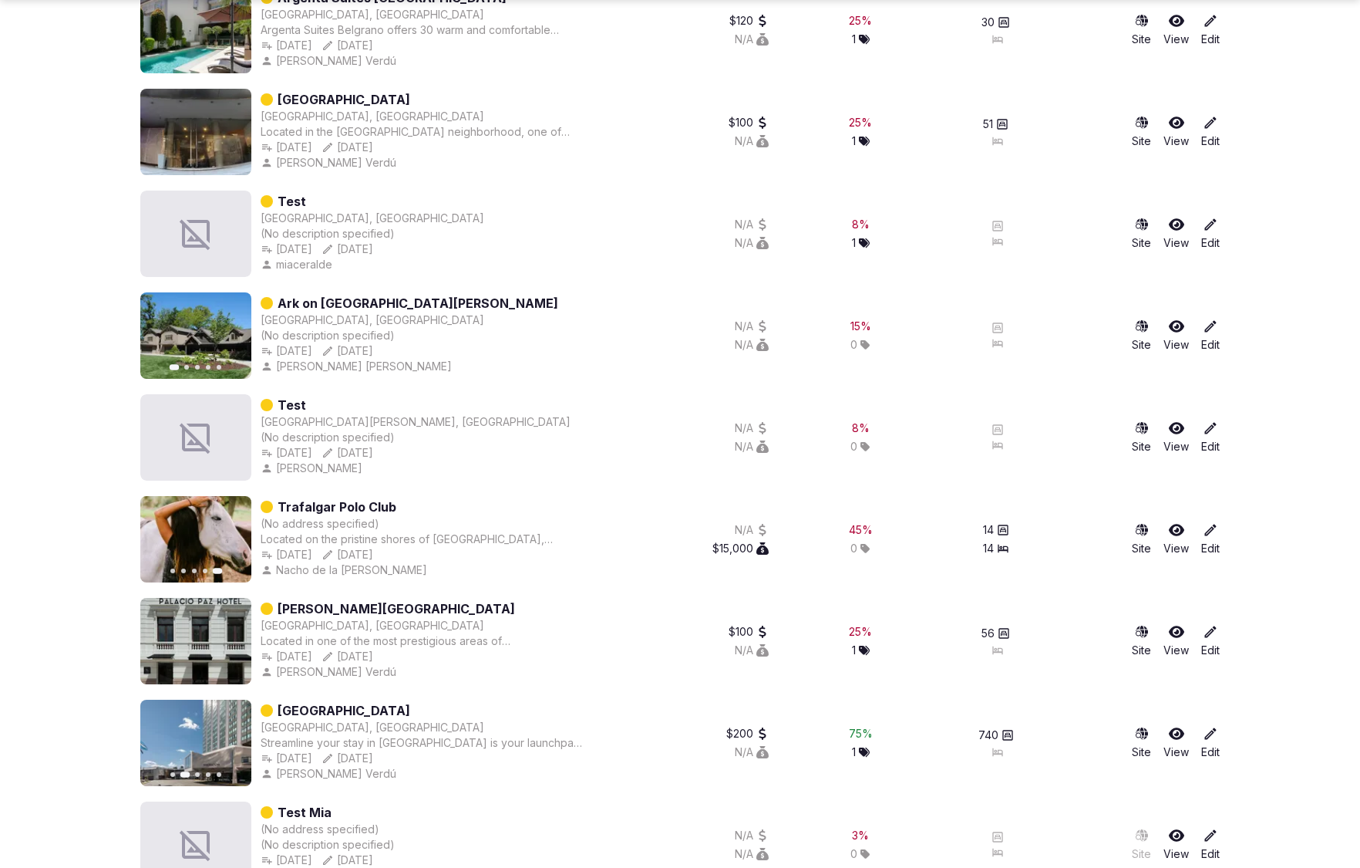
click at [227, 746] on icon "button" at bounding box center [230, 742] width 12 height 12
drag, startPoint x: 227, startPoint y: 746, endPoint x: 1278, endPoint y: 655, distance: 1054.3
click at [311, 719] on div "Previous slide Next slide Sheraton [GEOGRAPHIC_DATA] [GEOGRAPHIC_DATA], [GEOGRA…" at bounding box center [364, 742] width 448 height 86
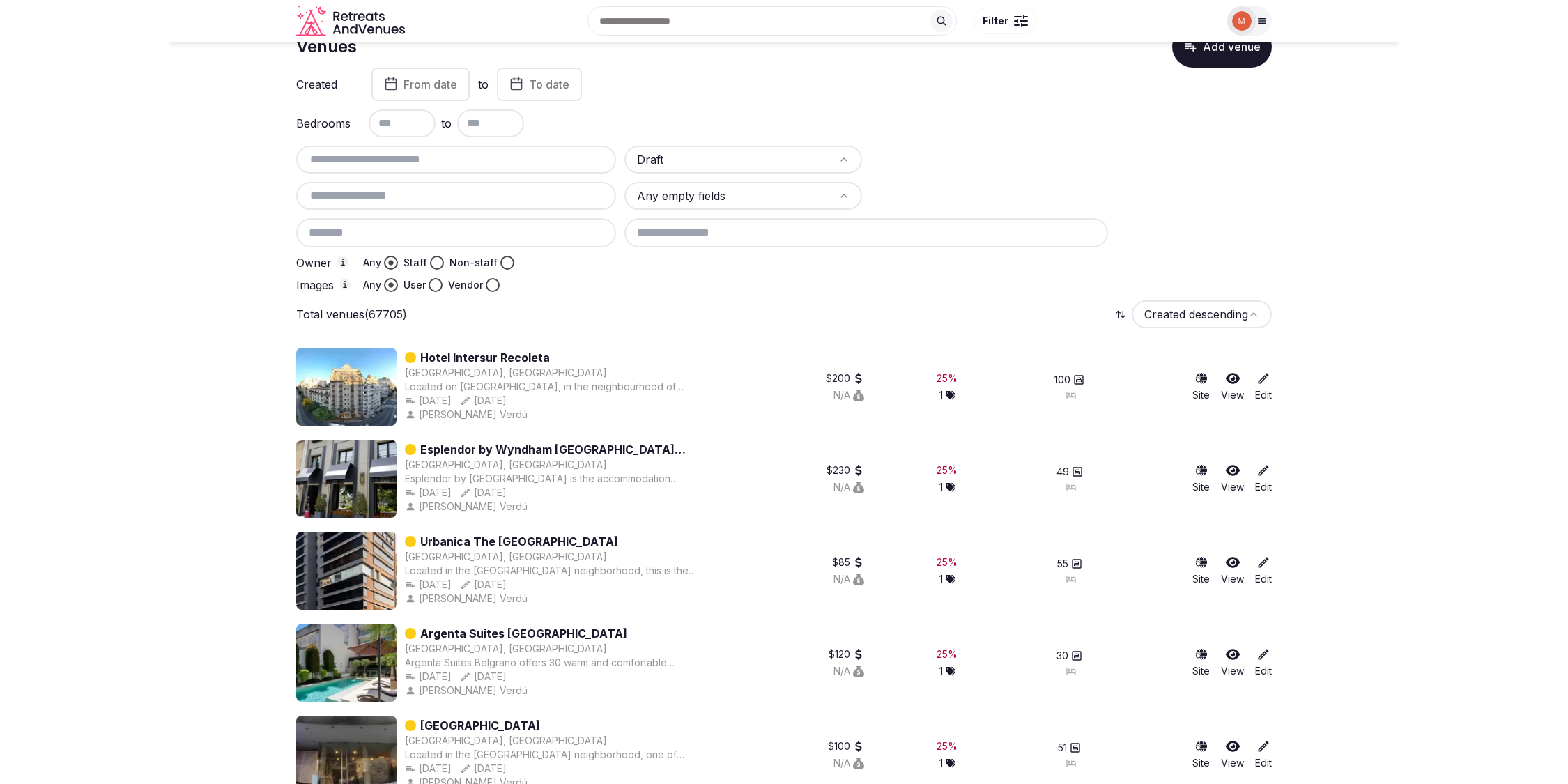
scroll to position [0, 0]
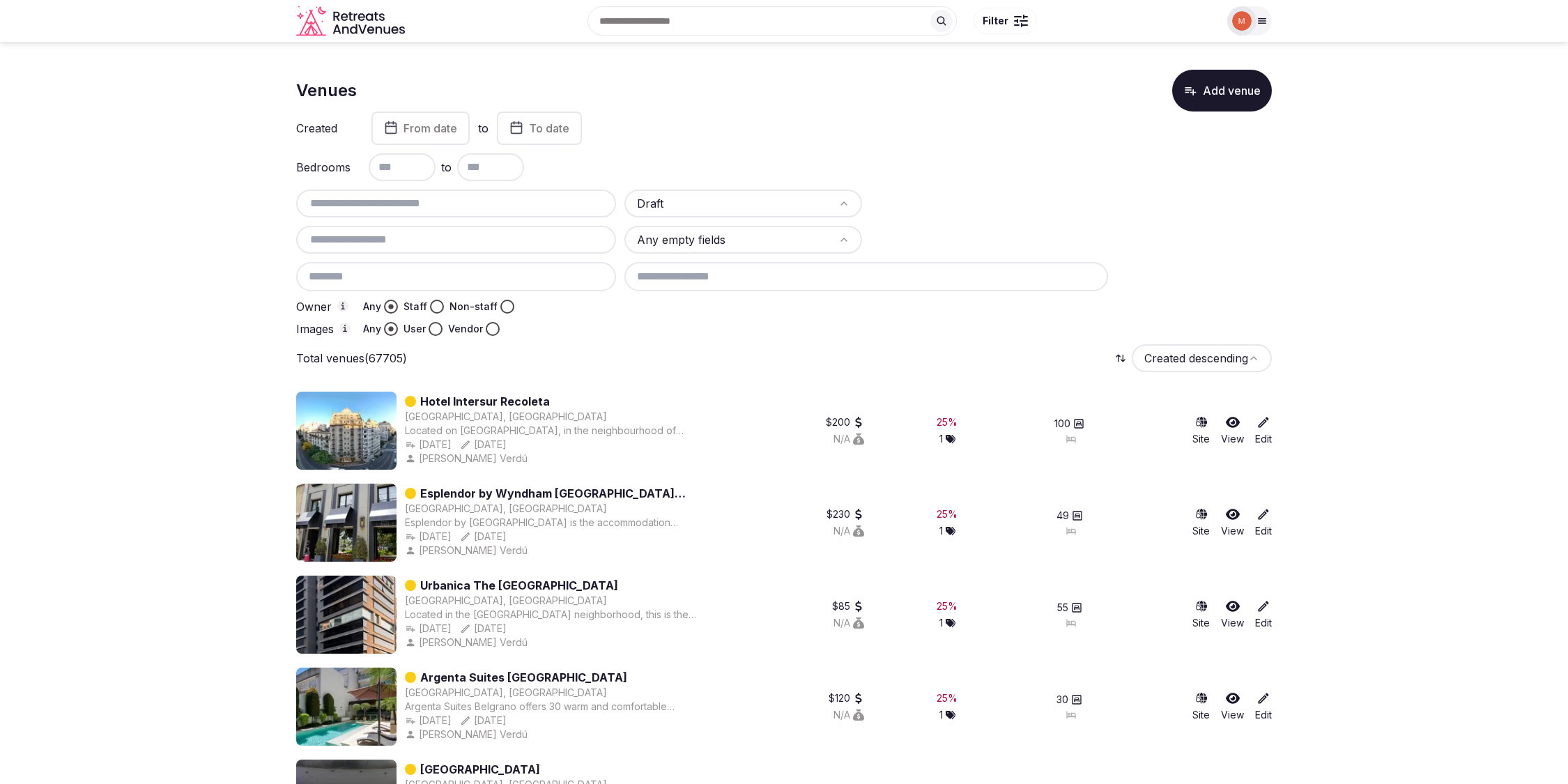
click at [1260, 20] on icon at bounding box center [1262, 21] width 11 height 11
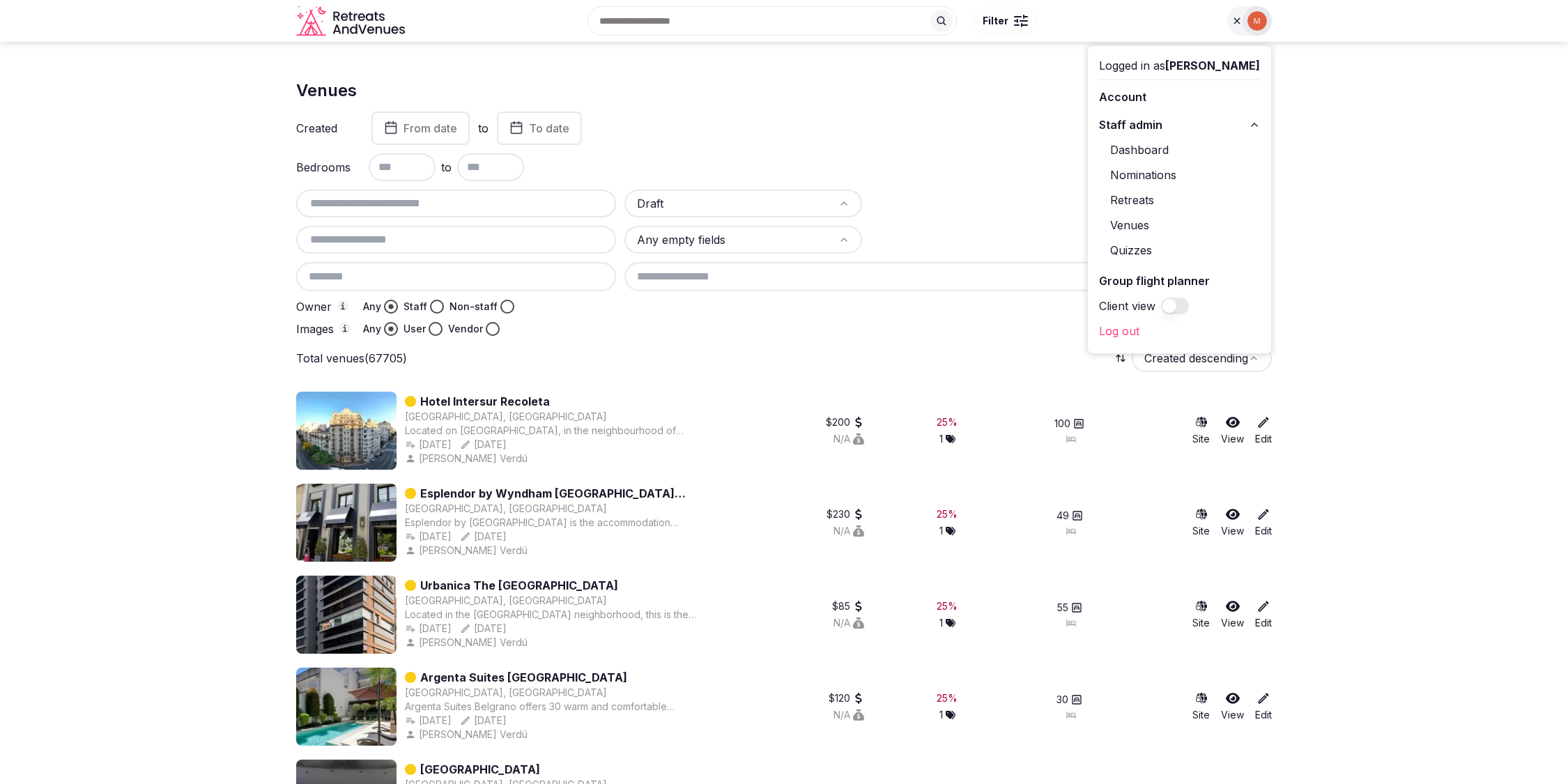
click at [1146, 195] on link "Retreats" at bounding box center [1179, 200] width 161 height 23
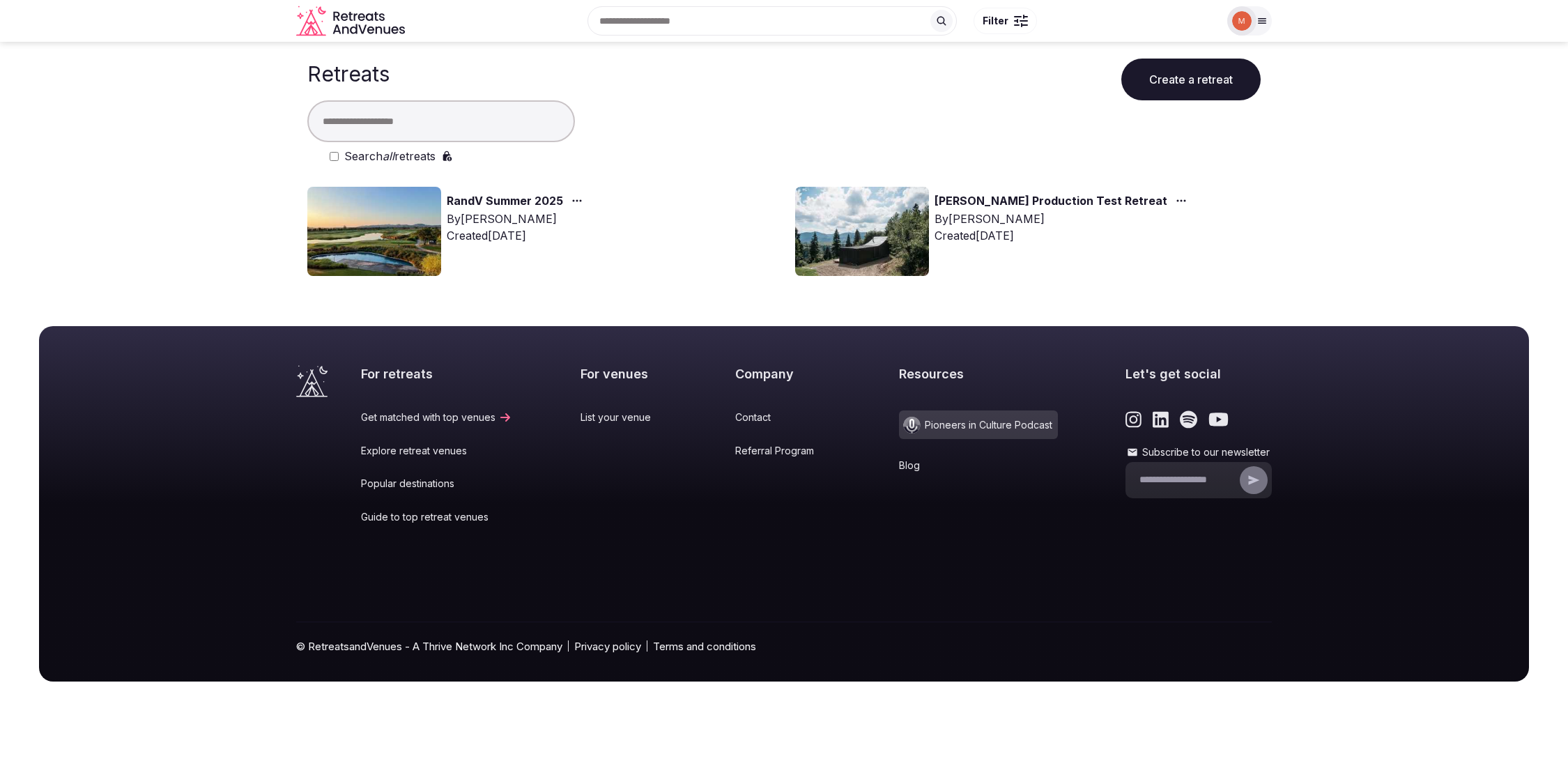
click at [912, 228] on img at bounding box center [862, 231] width 134 height 89
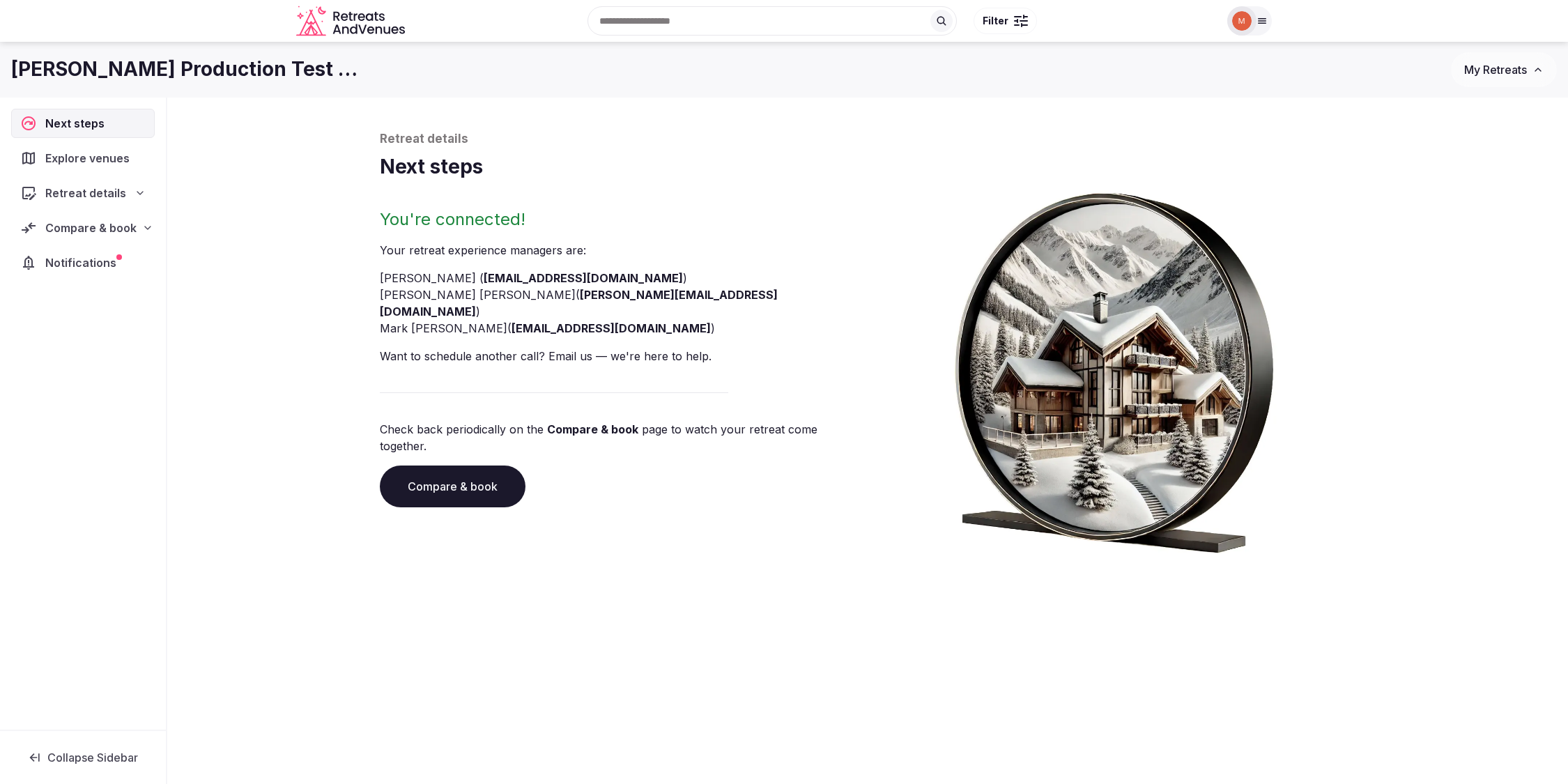
click at [102, 224] on span "Compare & book" at bounding box center [90, 228] width 91 height 17
click at [96, 282] on span "Proposals requested (2)" at bounding box center [91, 286] width 116 height 28
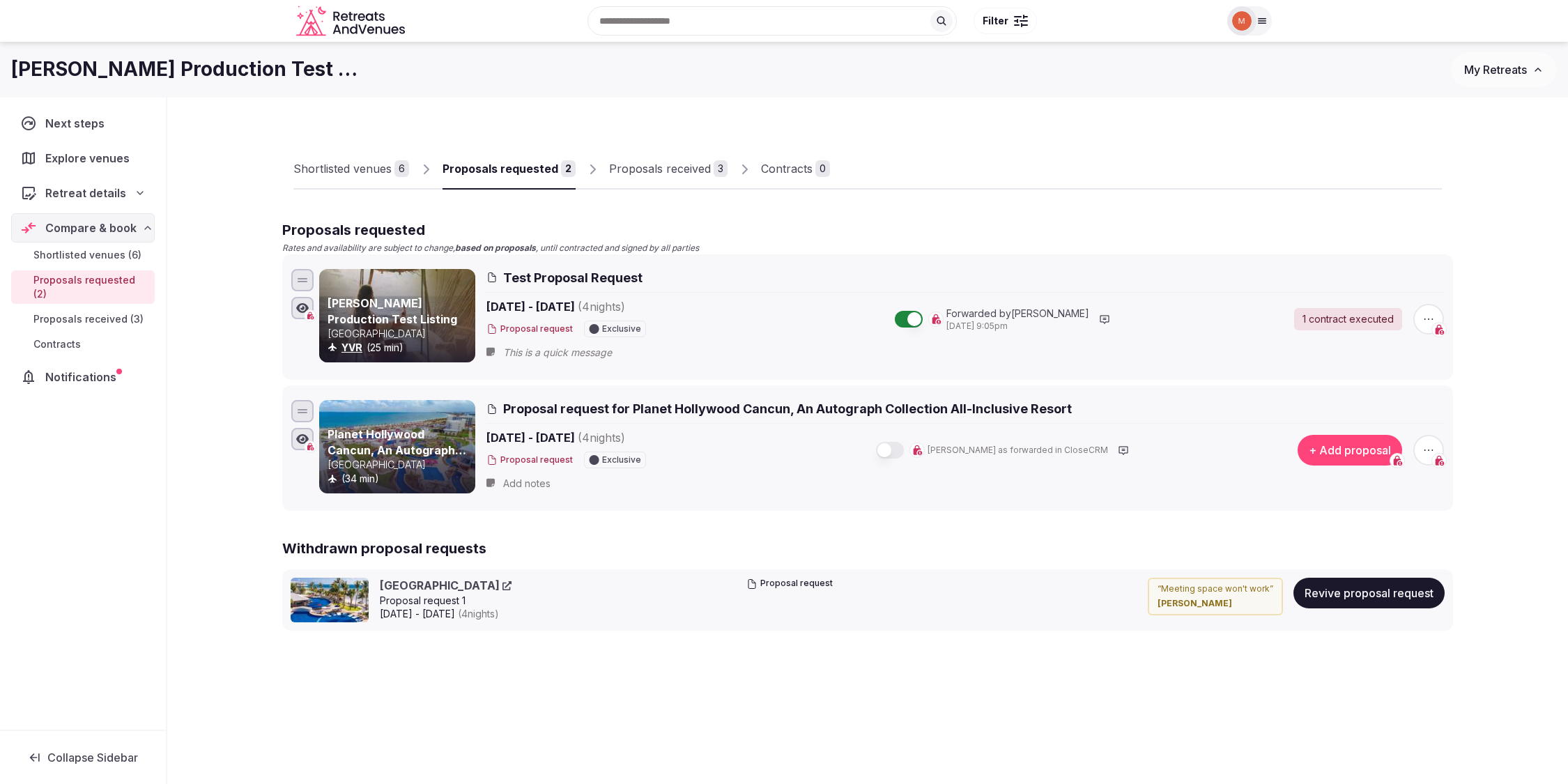
click at [1099, 319] on icon at bounding box center [1104, 319] width 11 height 11
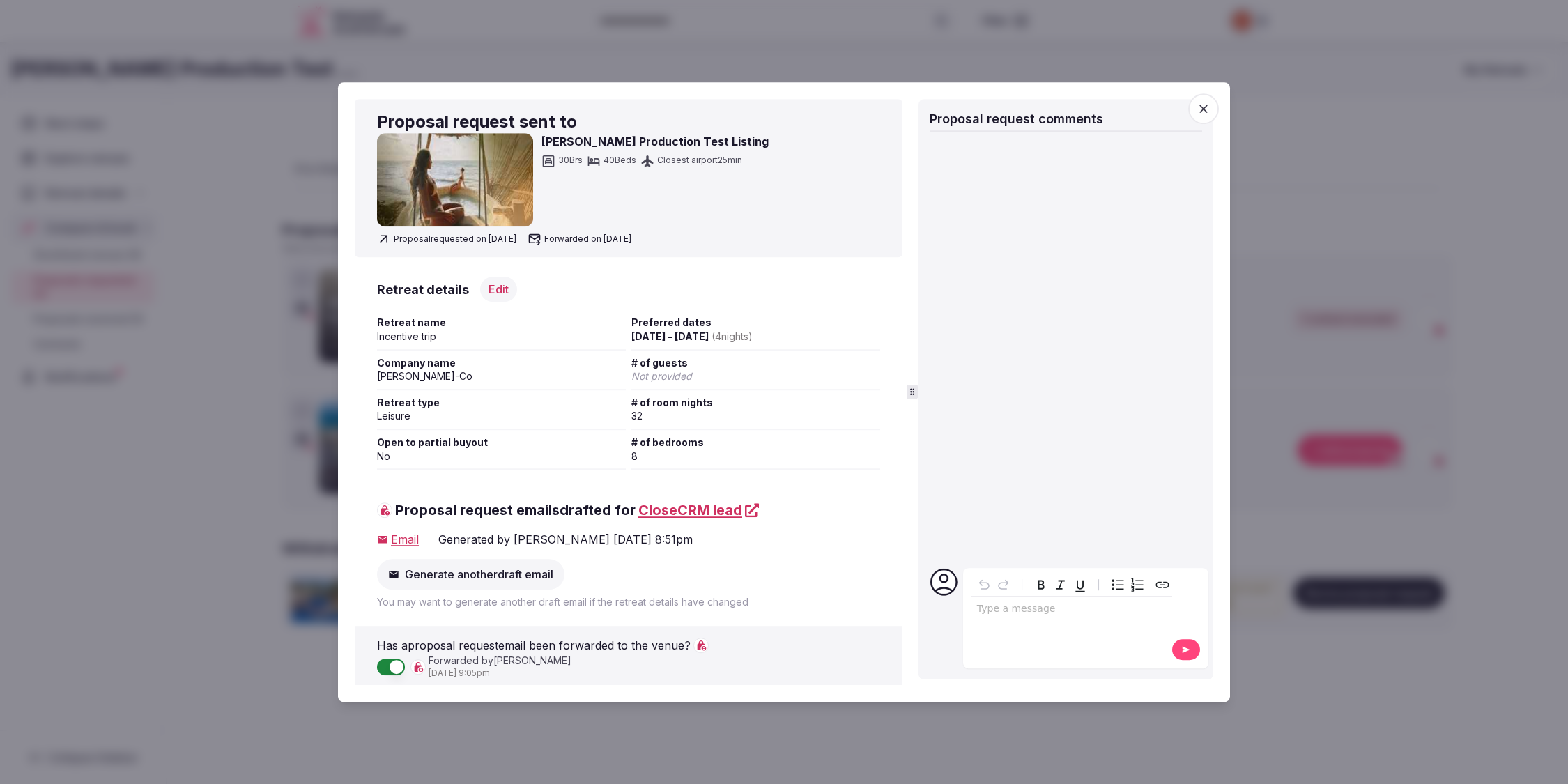
click at [1206, 113] on icon "button" at bounding box center [1203, 108] width 14 height 14
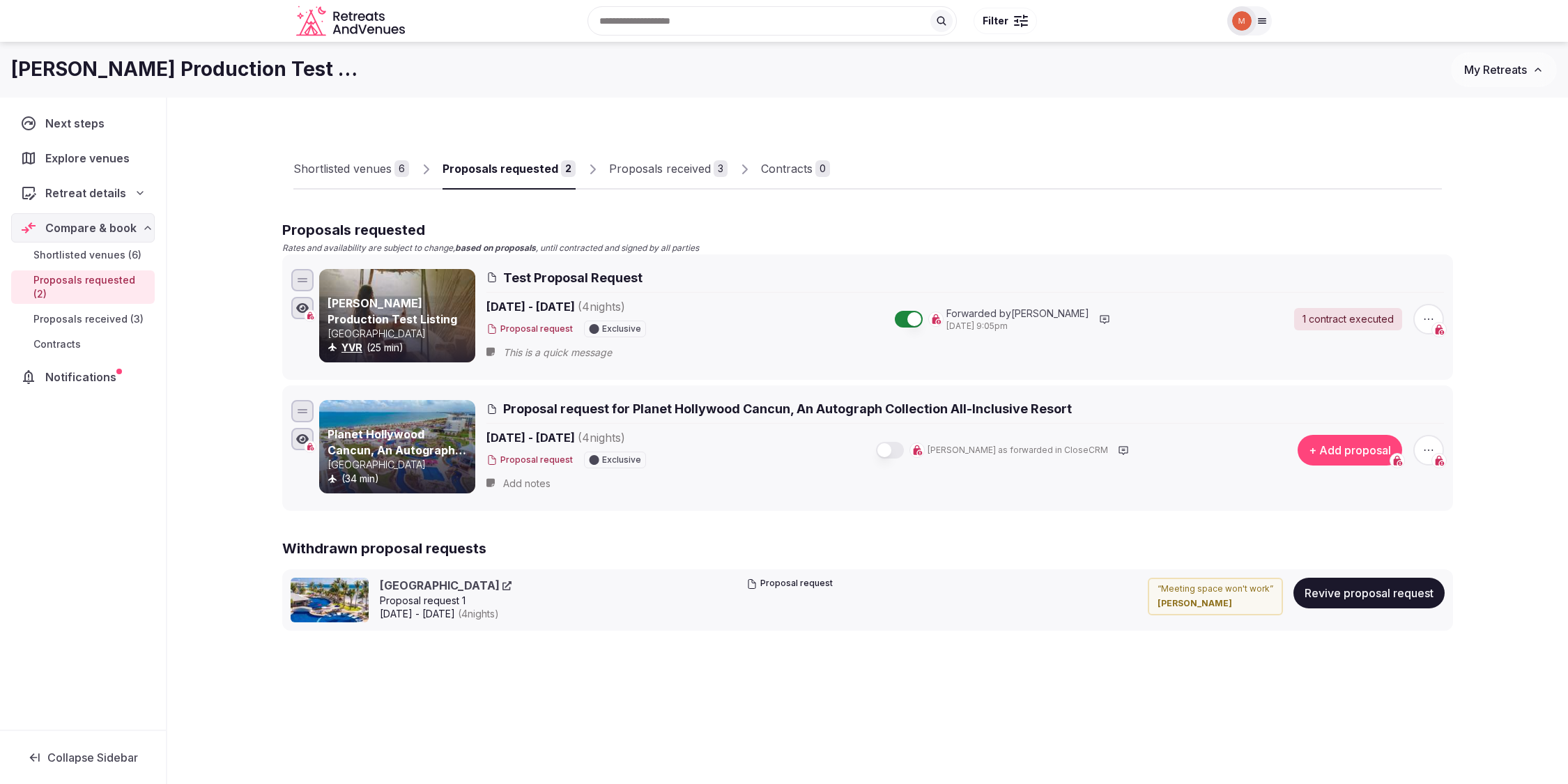
click at [1258, 23] on icon at bounding box center [1262, 21] width 11 height 11
click at [1143, 248] on link "Quizzes" at bounding box center [1179, 250] width 161 height 23
